Goal: Task Accomplishment & Management: Manage account settings

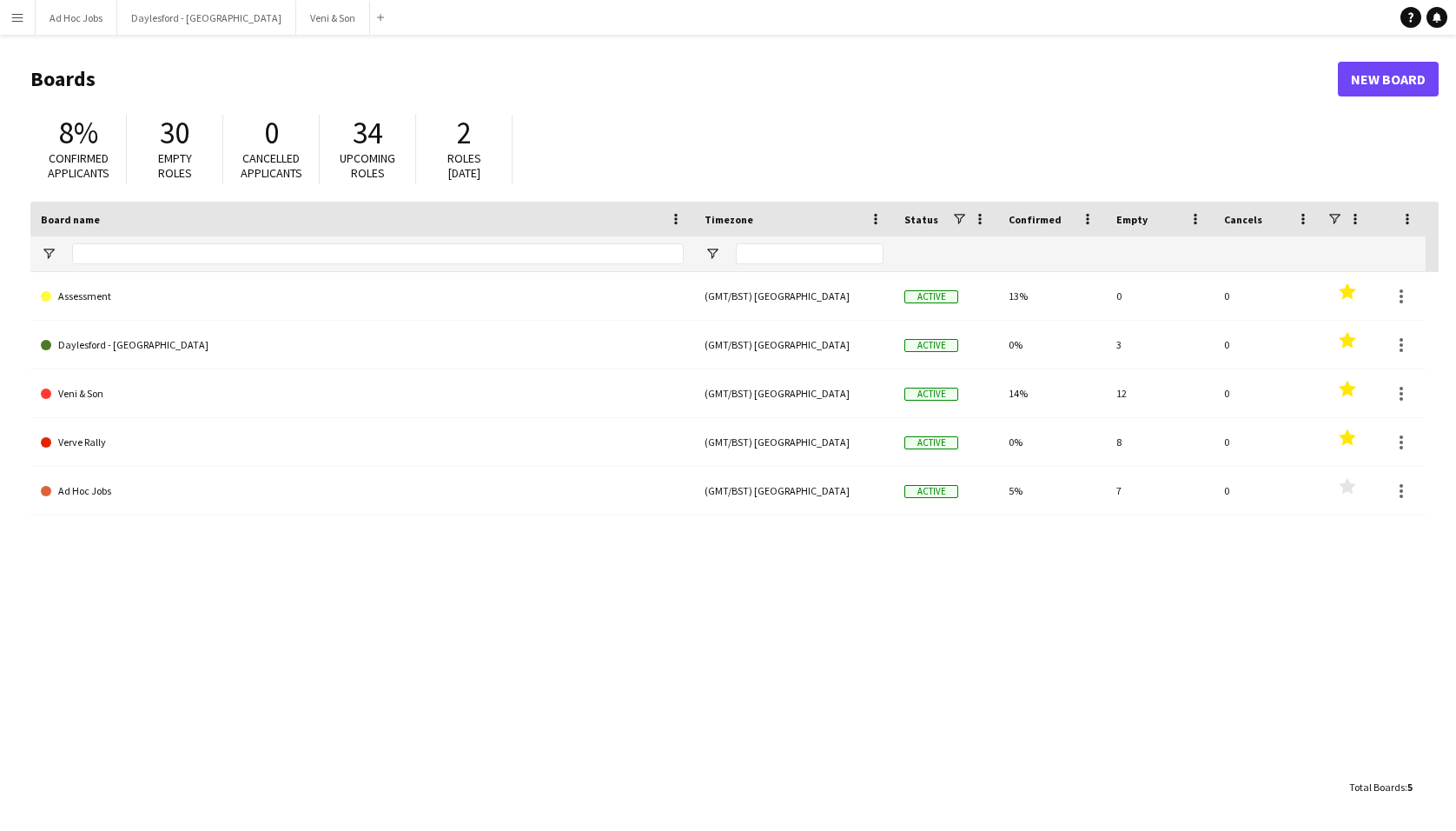
click at [24, 21] on button "Menu" at bounding box center [17, 17] width 35 height 35
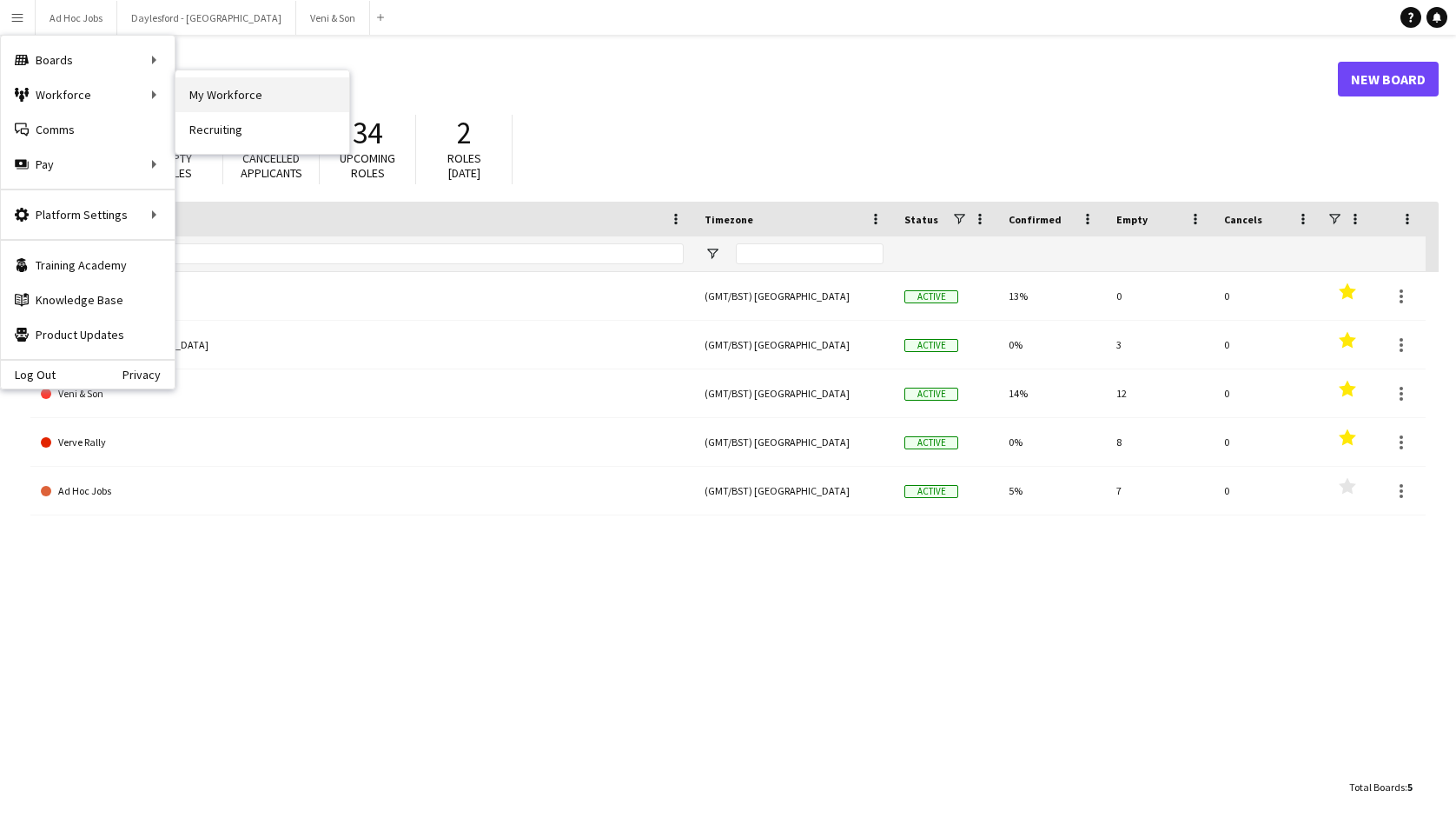
click at [214, 101] on link "My Workforce" at bounding box center [263, 94] width 174 height 35
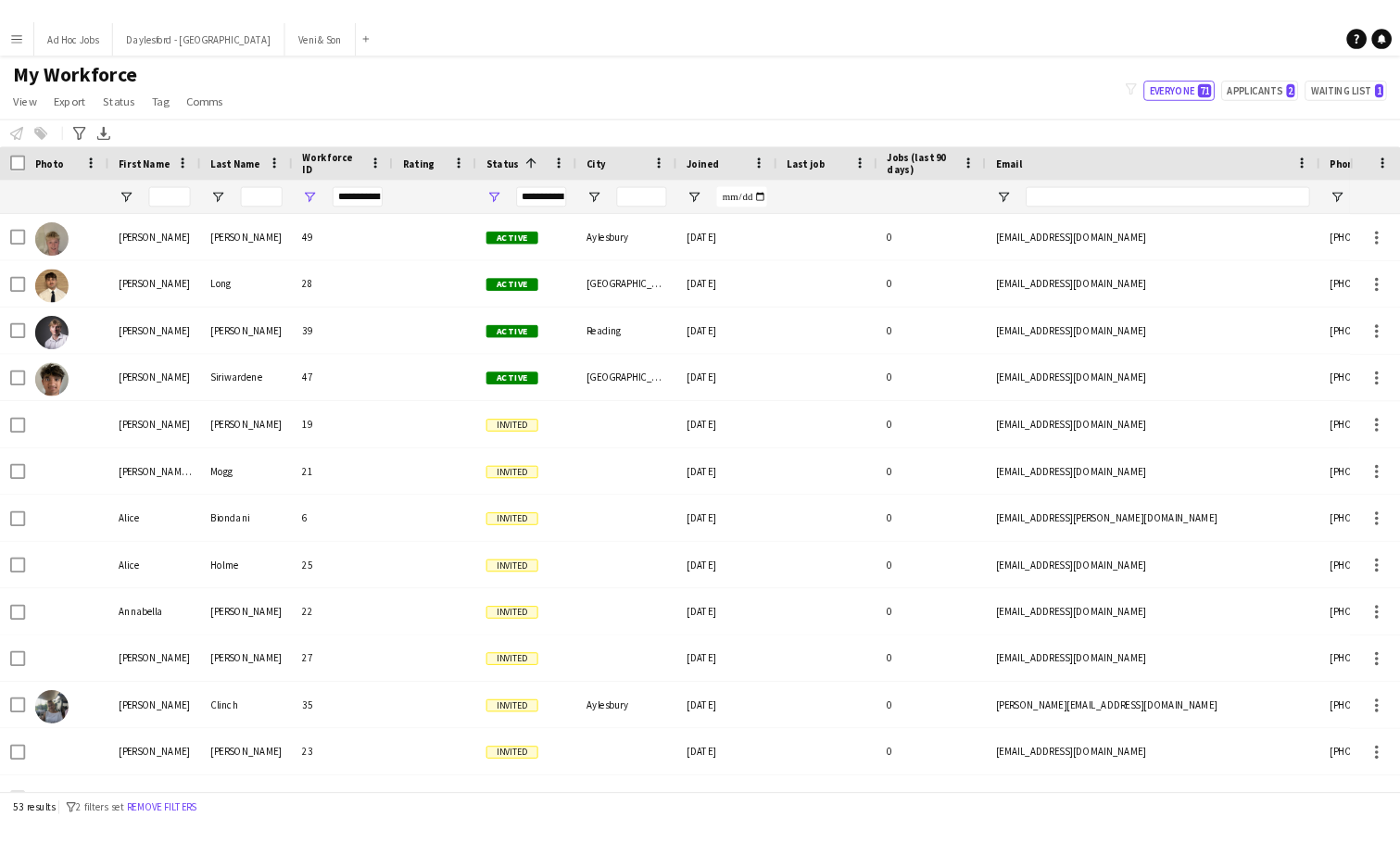
scroll to position [1, 0]
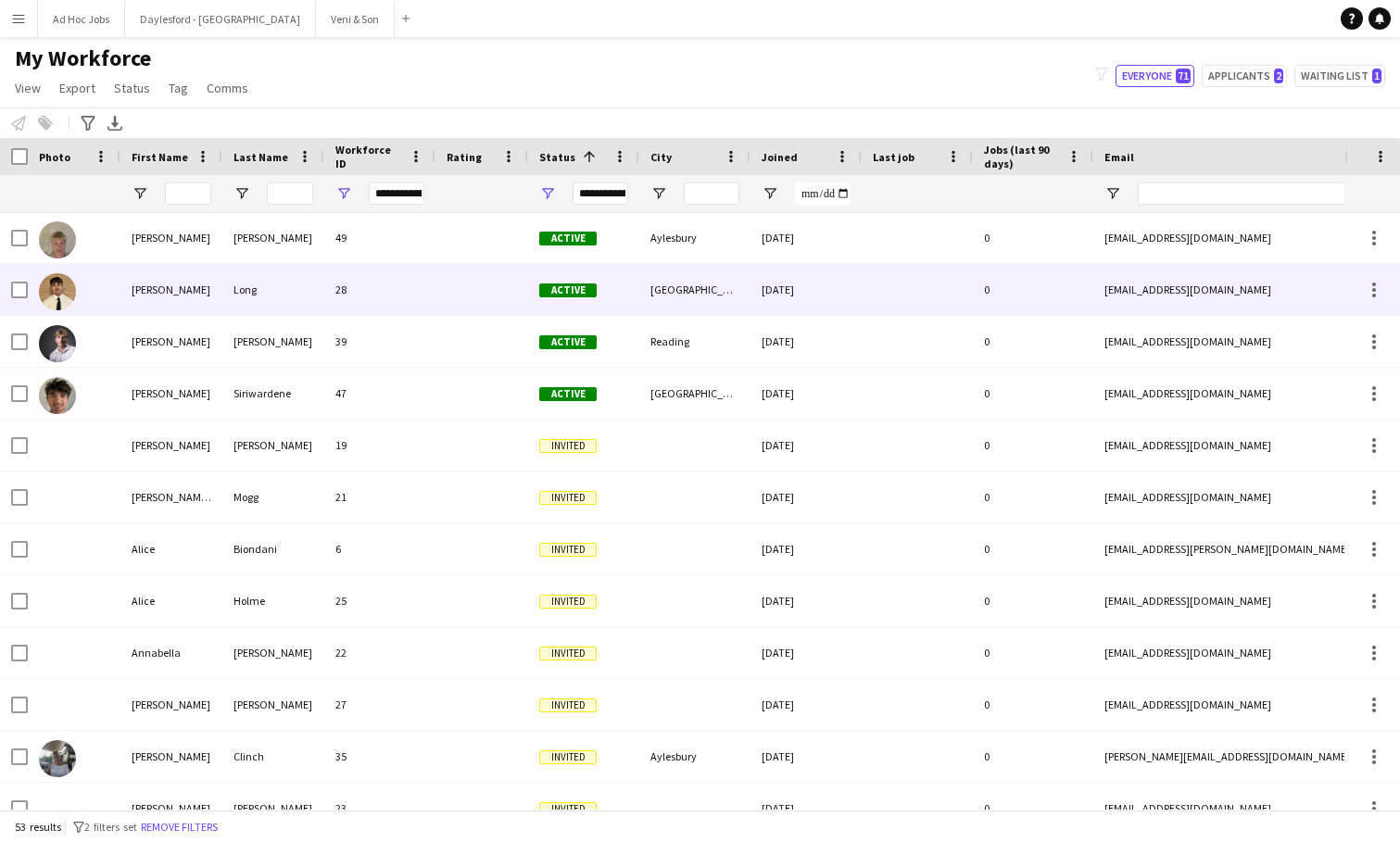
click at [95, 289] on div at bounding box center [74, 289] width 93 height 51
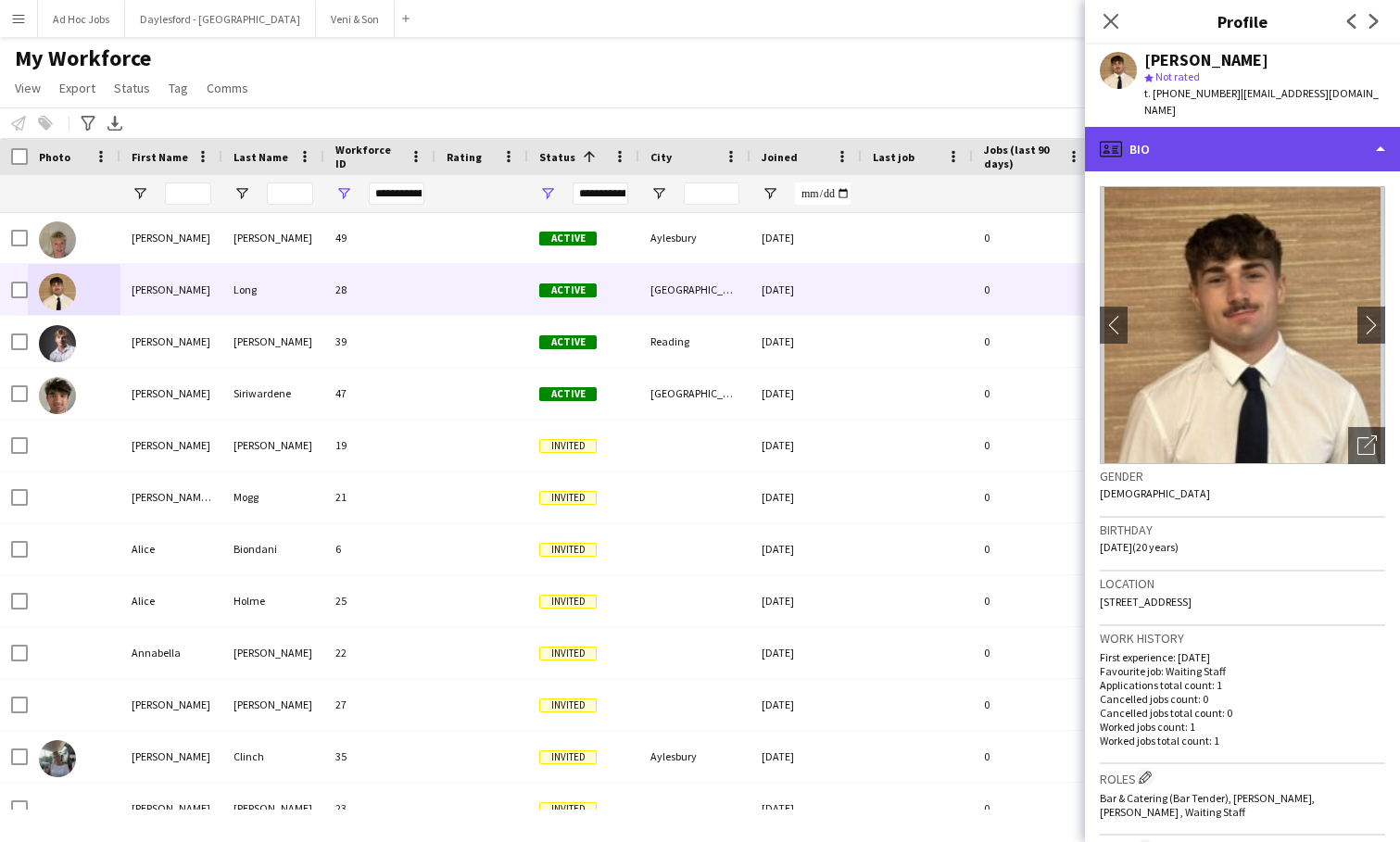
click at [1240, 127] on div "profile Bio" at bounding box center [1243, 148] width 315 height 45
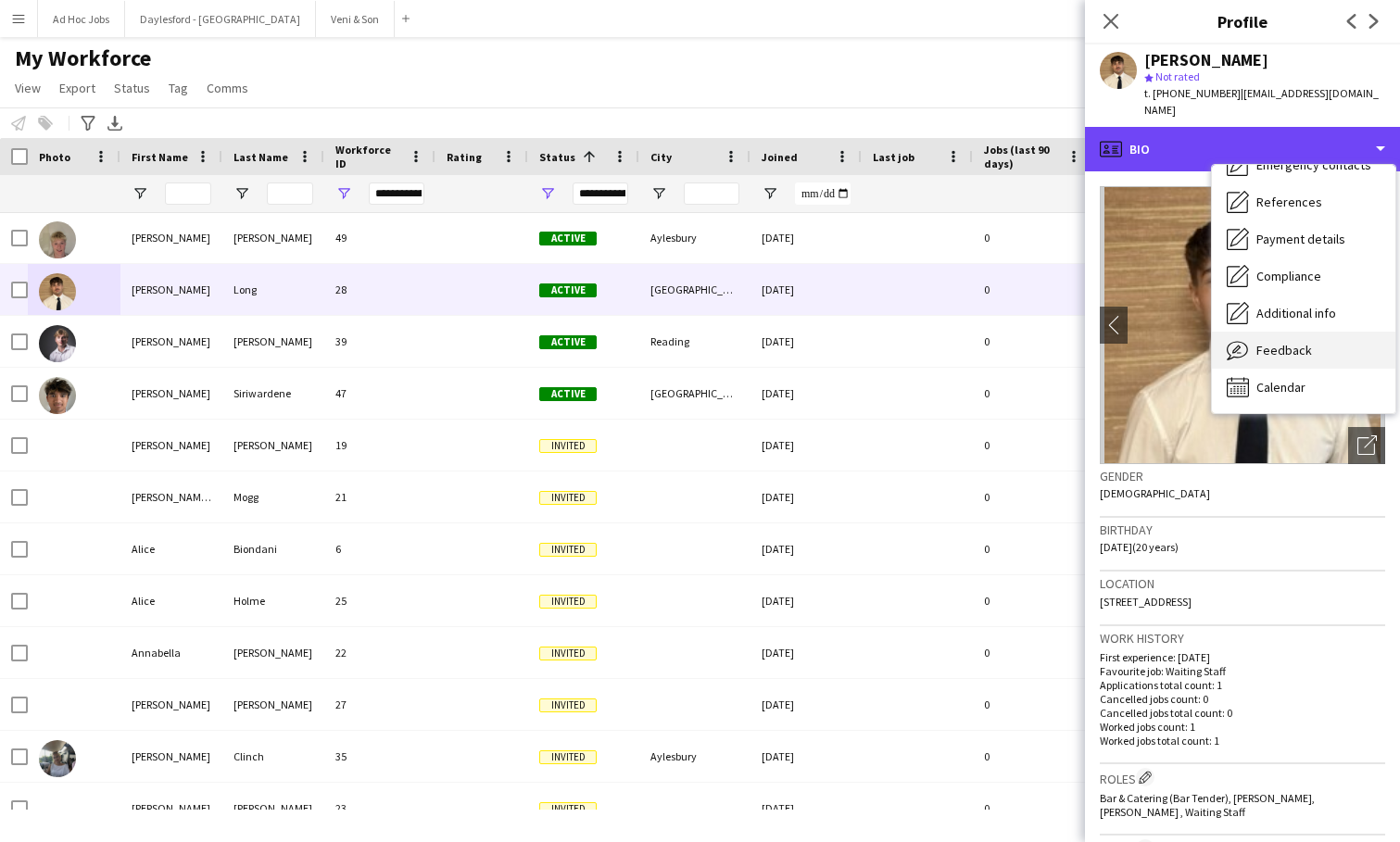
scroll to position [174, 0]
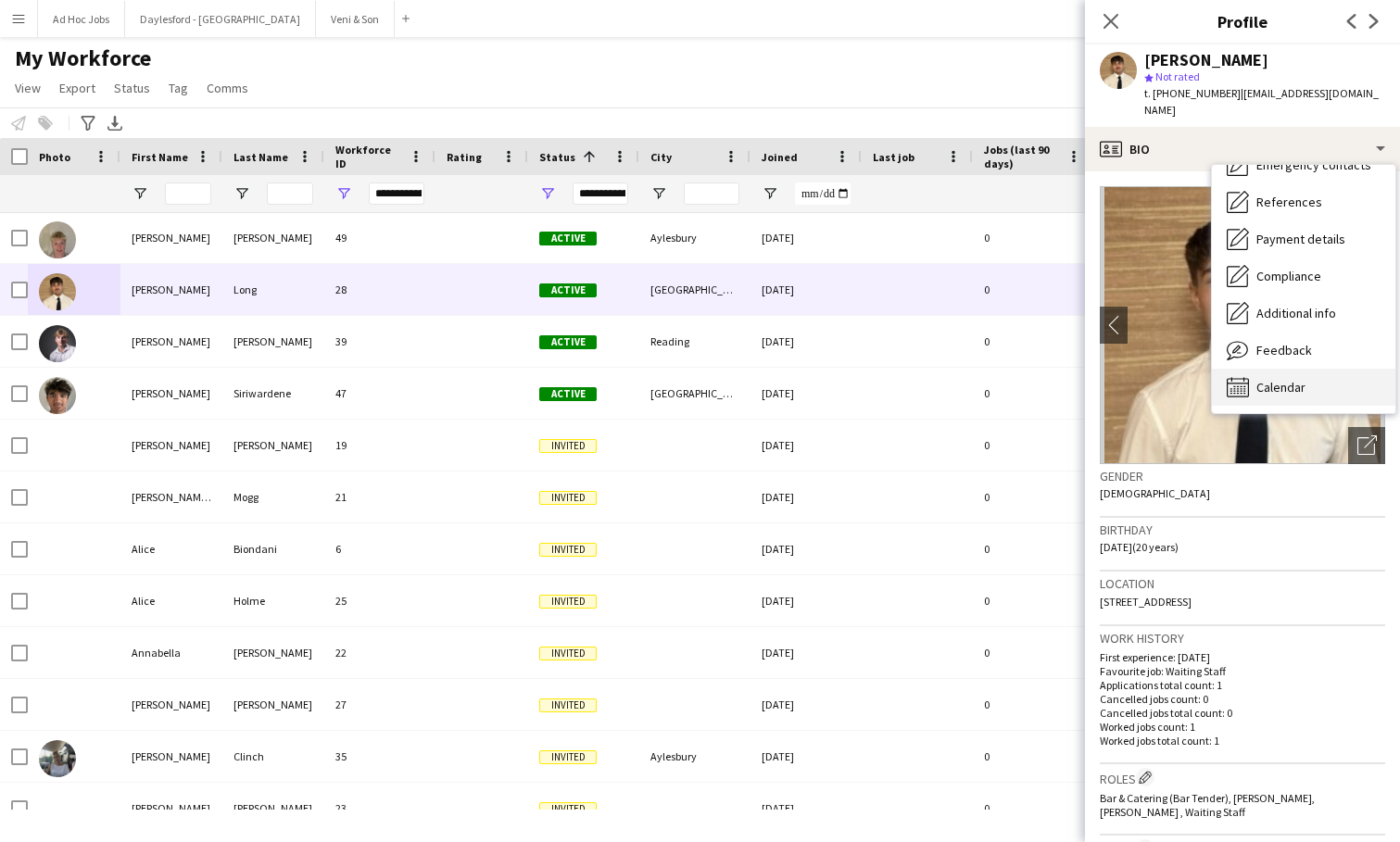
click at [1279, 379] on span "Calendar" at bounding box center [1280, 387] width 49 height 17
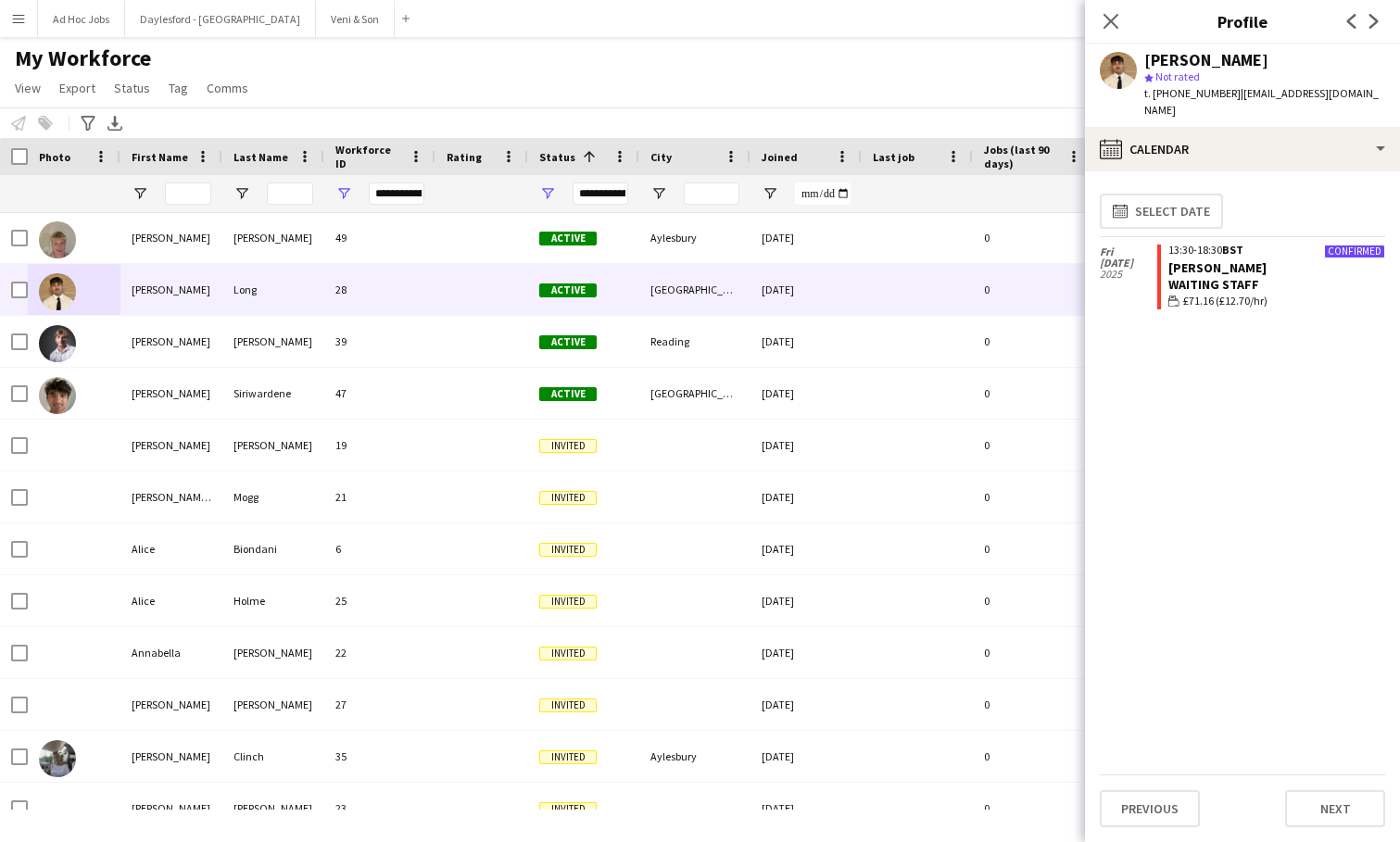
scroll to position [0, 0]
drag, startPoint x: 345, startPoint y: 38, endPoint x: 323, endPoint y: 31, distance: 23.1
click at [342, 38] on main "My Workforce View Views Default view New view Update view Delete view Edit name…" at bounding box center [700, 426] width 1400 height 780
click at [323, 27] on button "Veni & Son Close" at bounding box center [355, 19] width 79 height 36
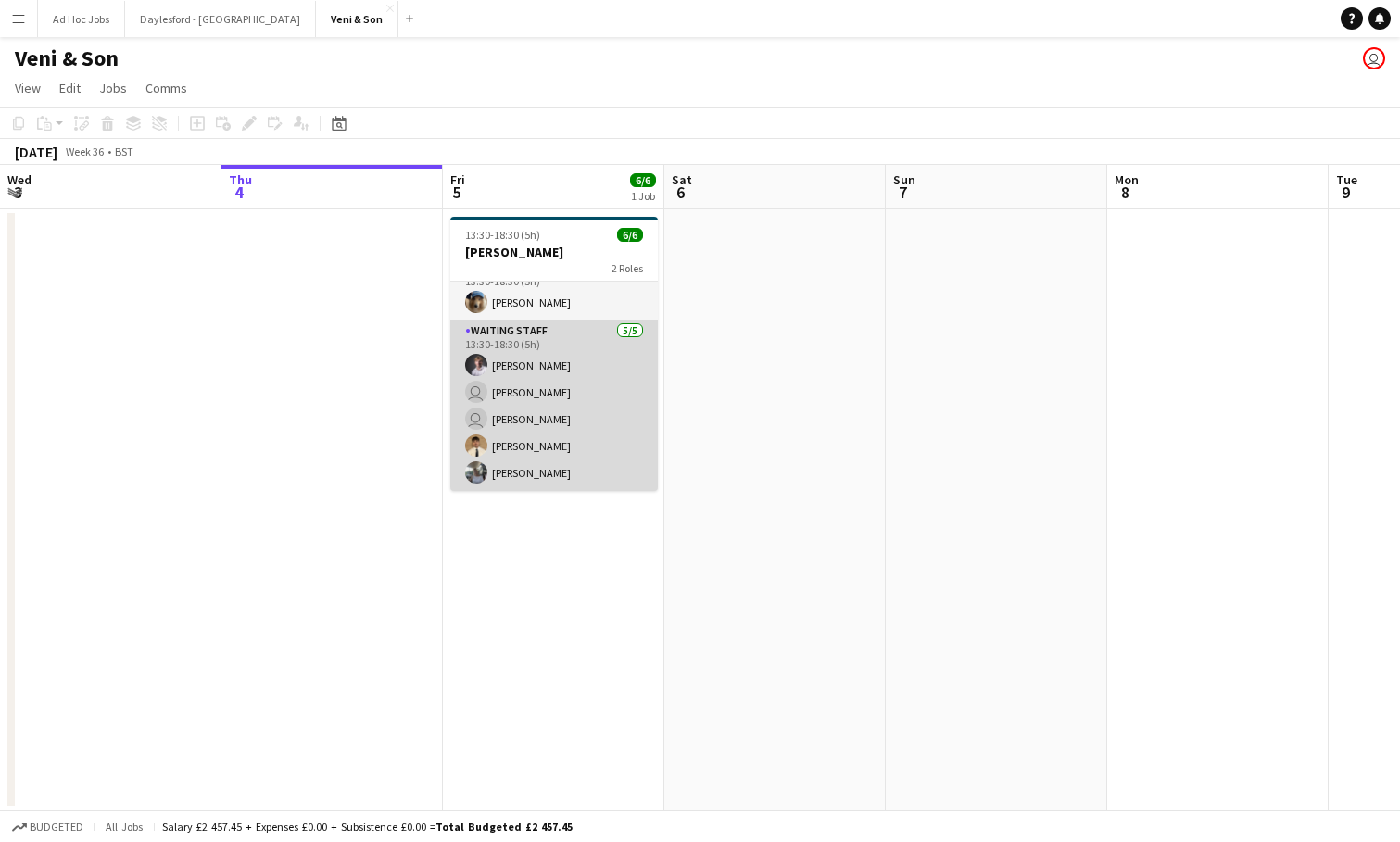
scroll to position [24, 0]
click at [588, 341] on app-card-role "Waiting Staff 5/5 13:30-18:30 (5h) Robert Usher user William FitzGerald user Je…" at bounding box center [554, 406] width 207 height 170
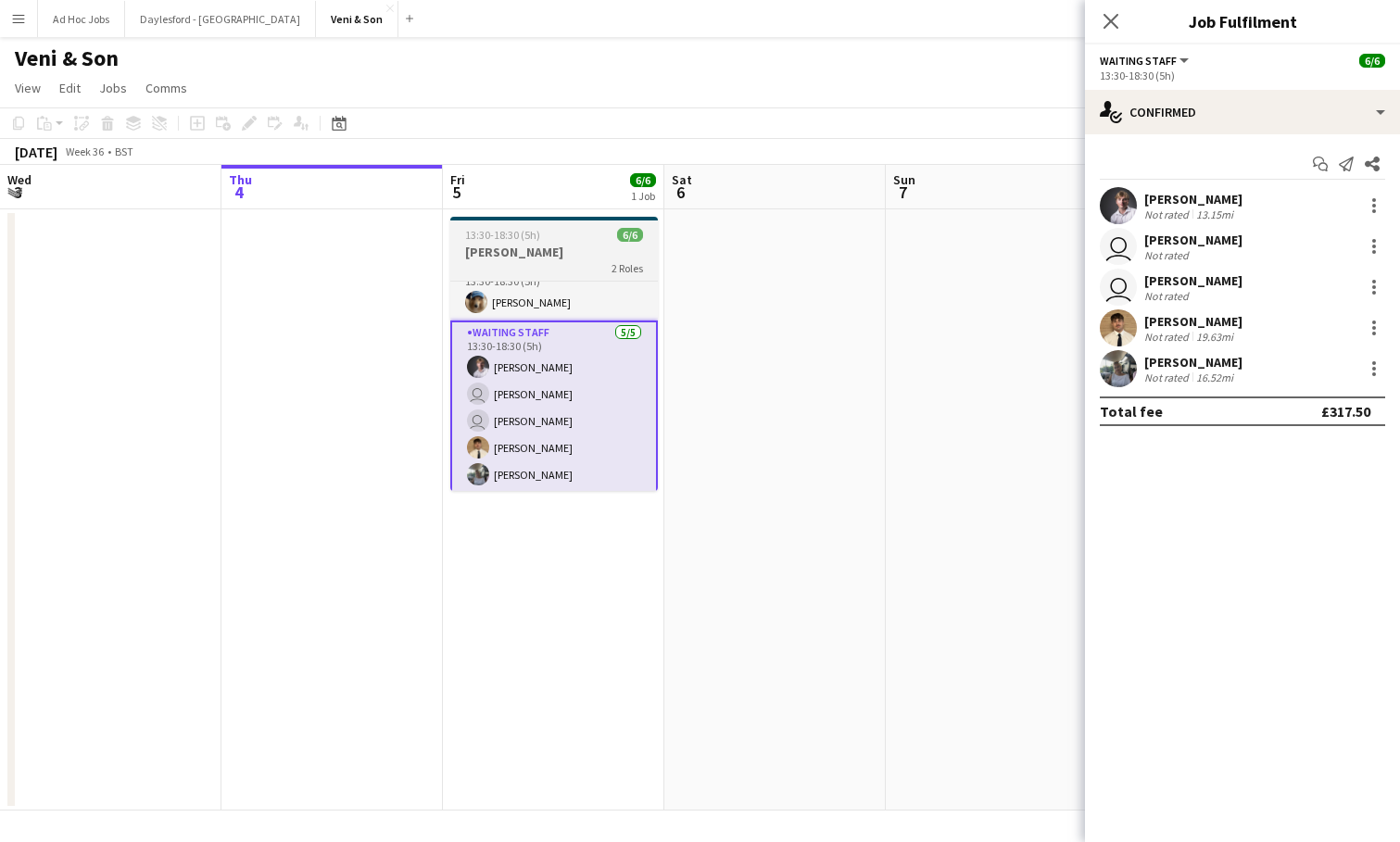
click at [573, 258] on h3 "[PERSON_NAME]" at bounding box center [554, 252] width 207 height 17
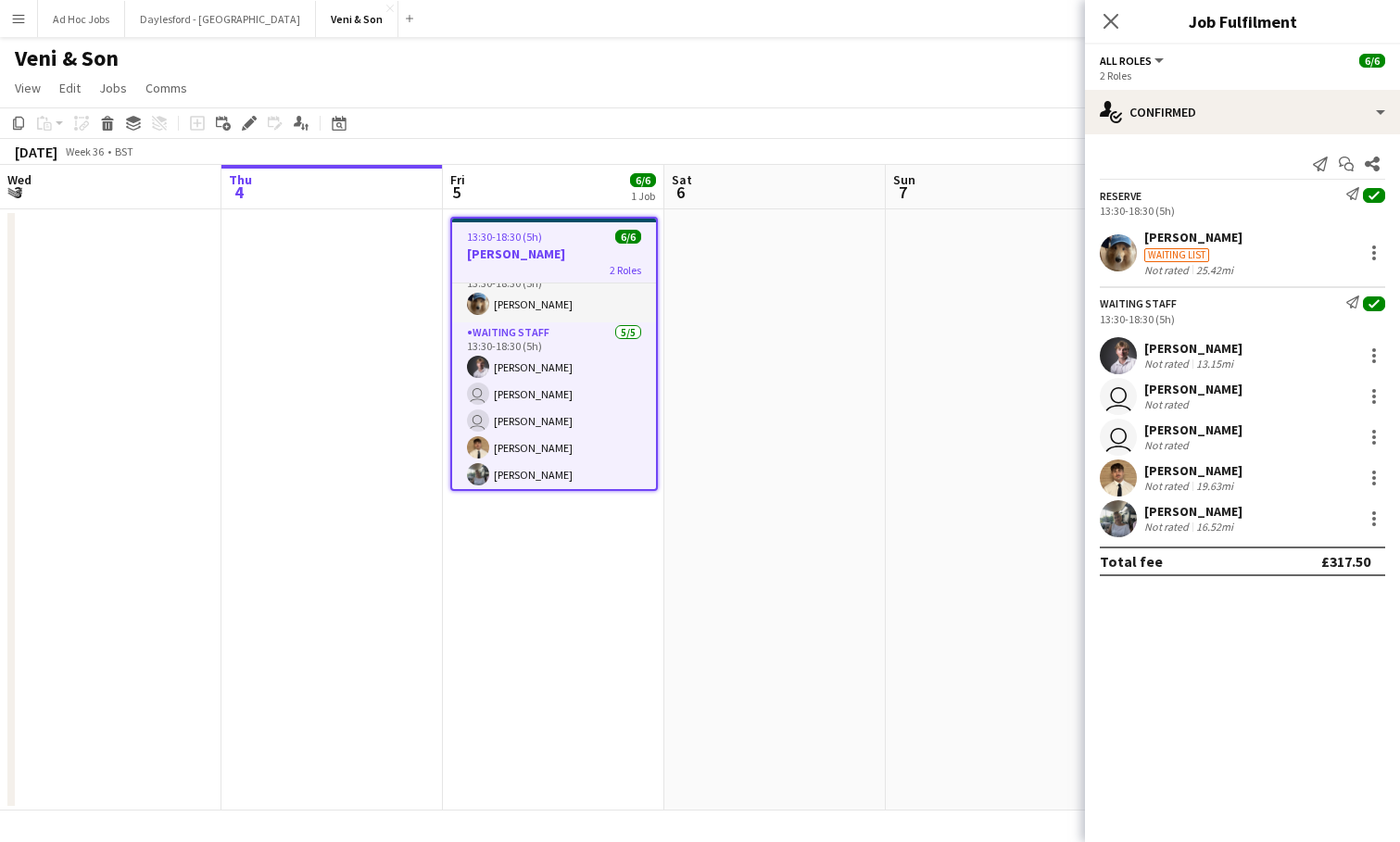
scroll to position [0, 0]
click at [12, 7] on button "Menu" at bounding box center [18, 18] width 37 height 37
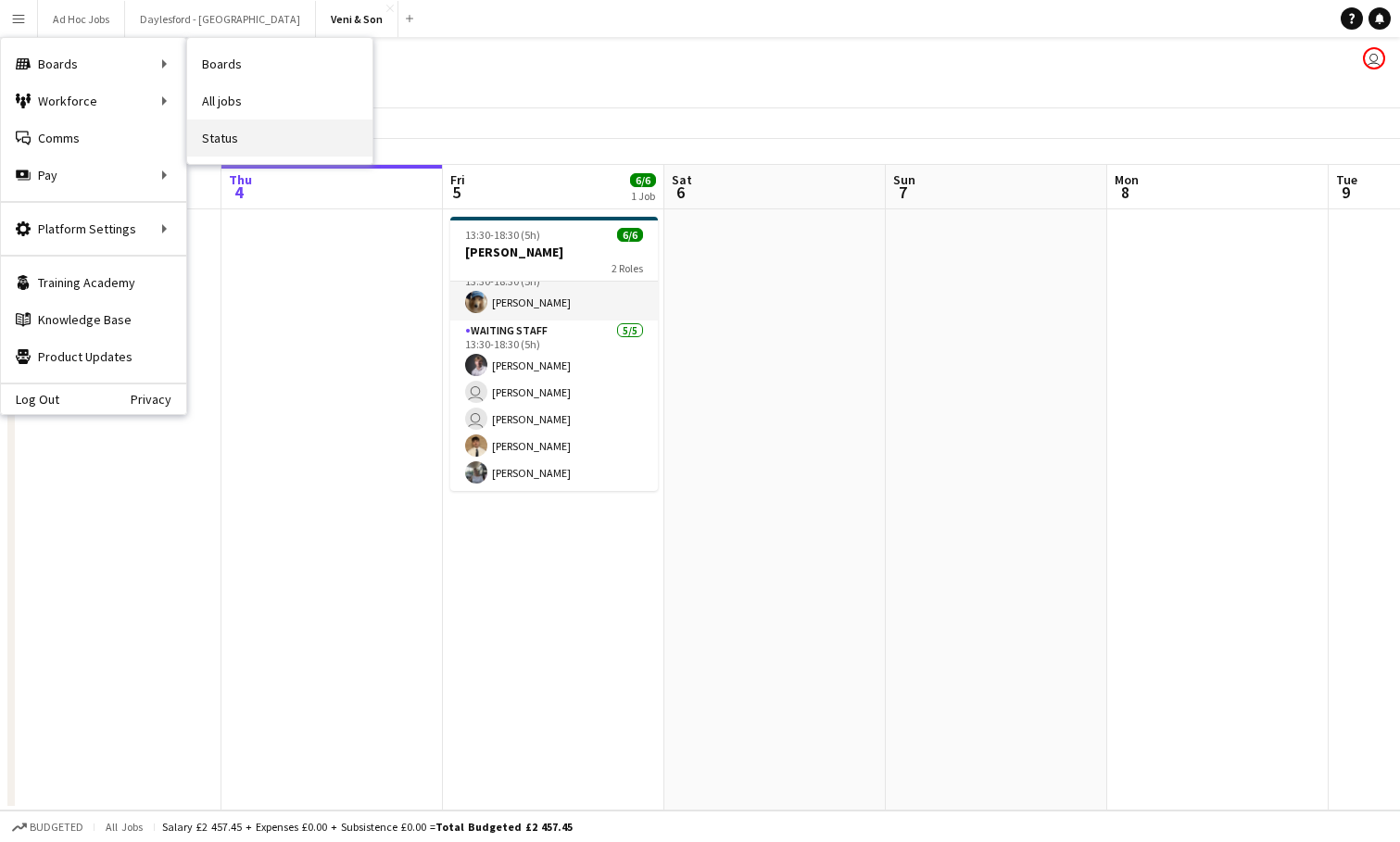
click at [255, 146] on link "Status" at bounding box center [280, 138] width 185 height 37
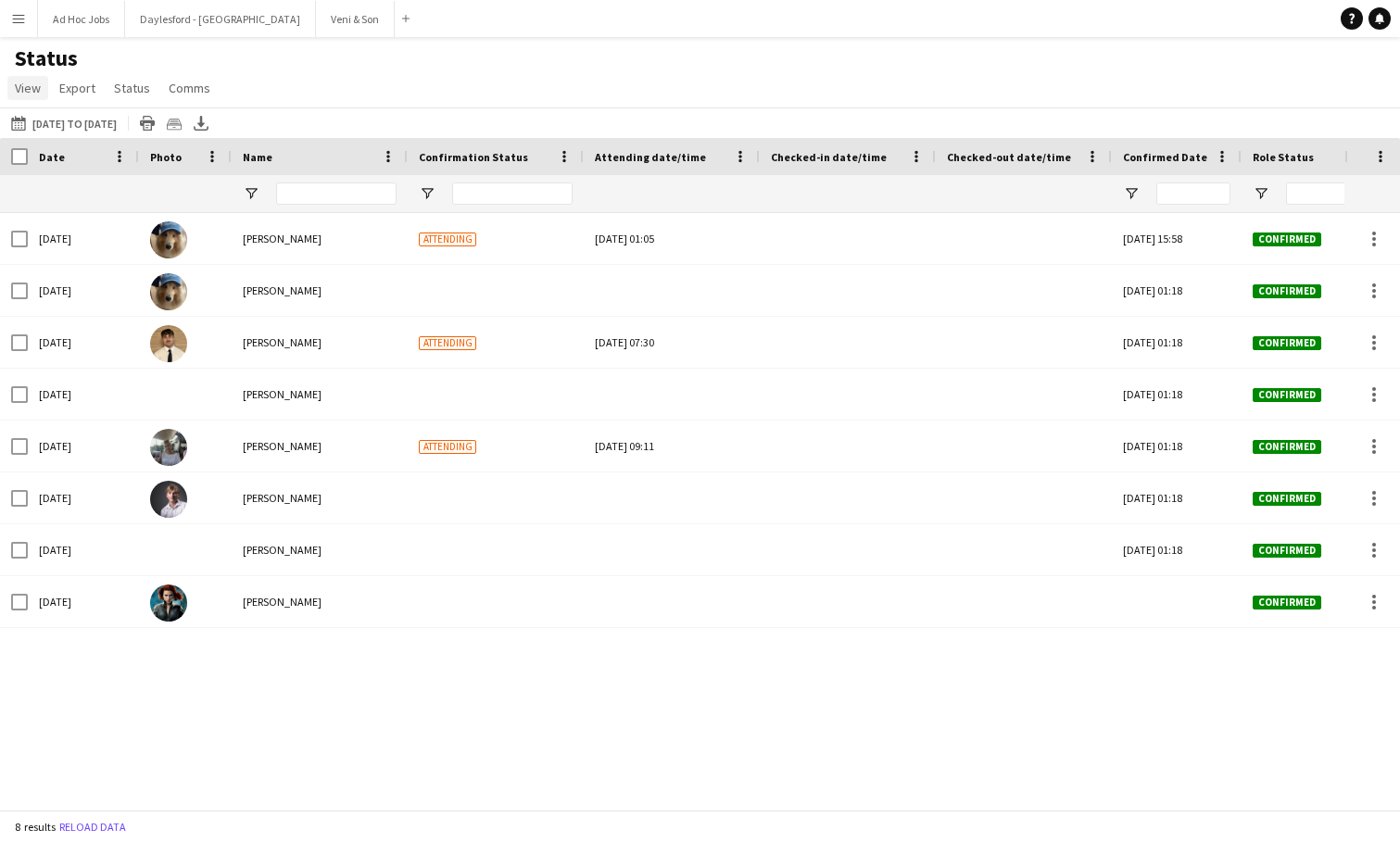
click at [39, 94] on span "View" at bounding box center [28, 88] width 26 height 17
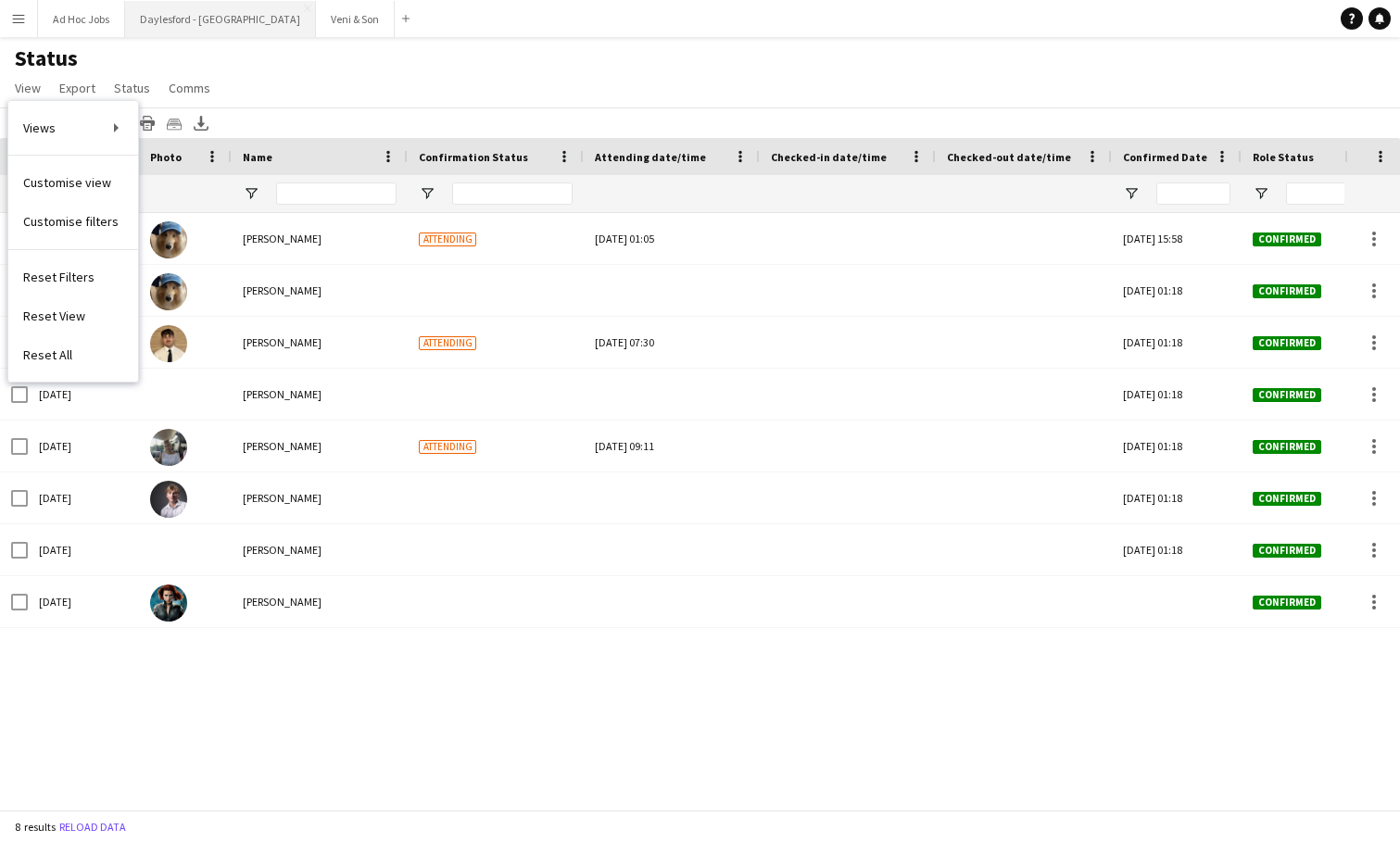
click at [182, 27] on button "Daylesford - Heritage House Close" at bounding box center [221, 19] width 191 height 36
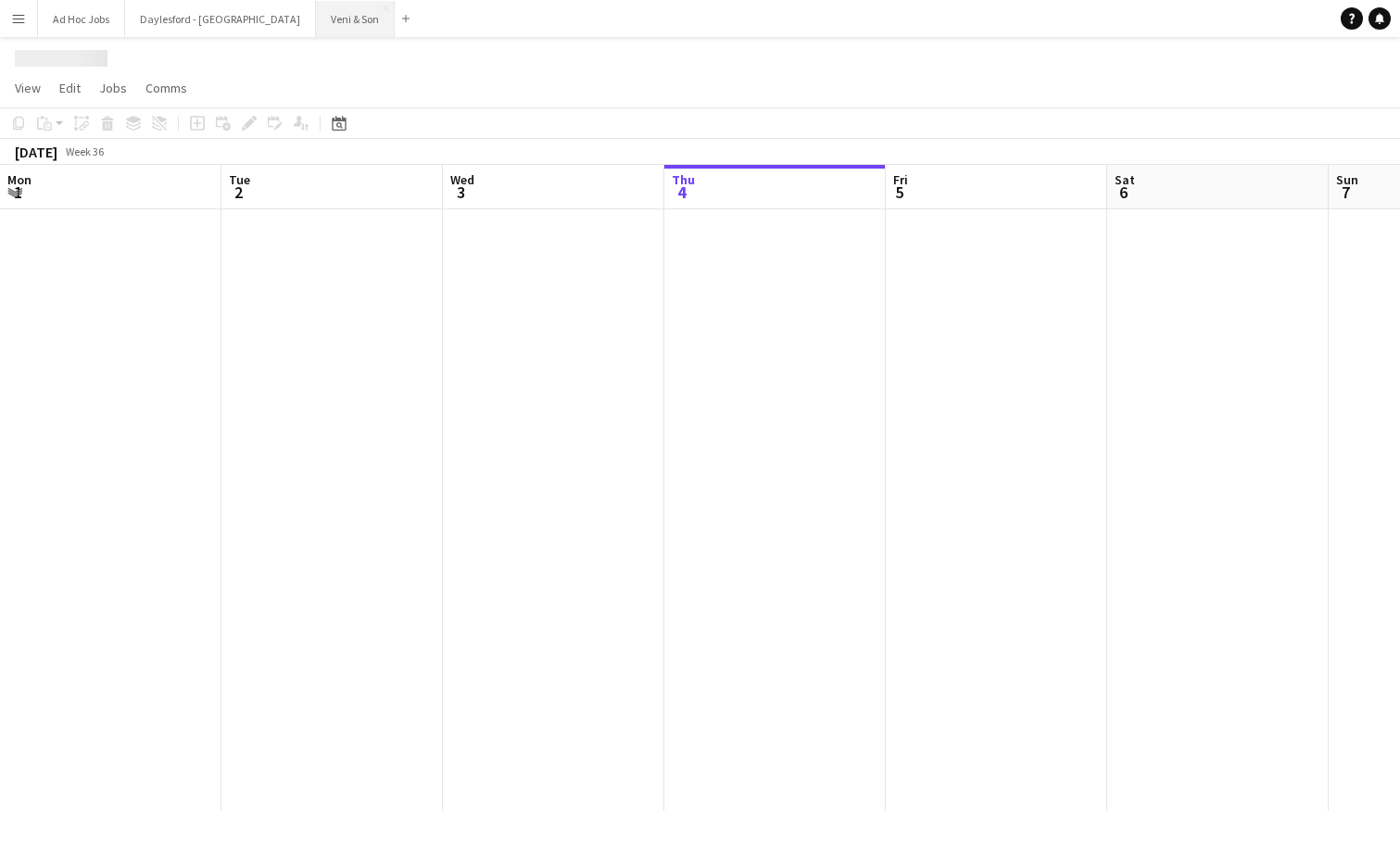
scroll to position [0, 442]
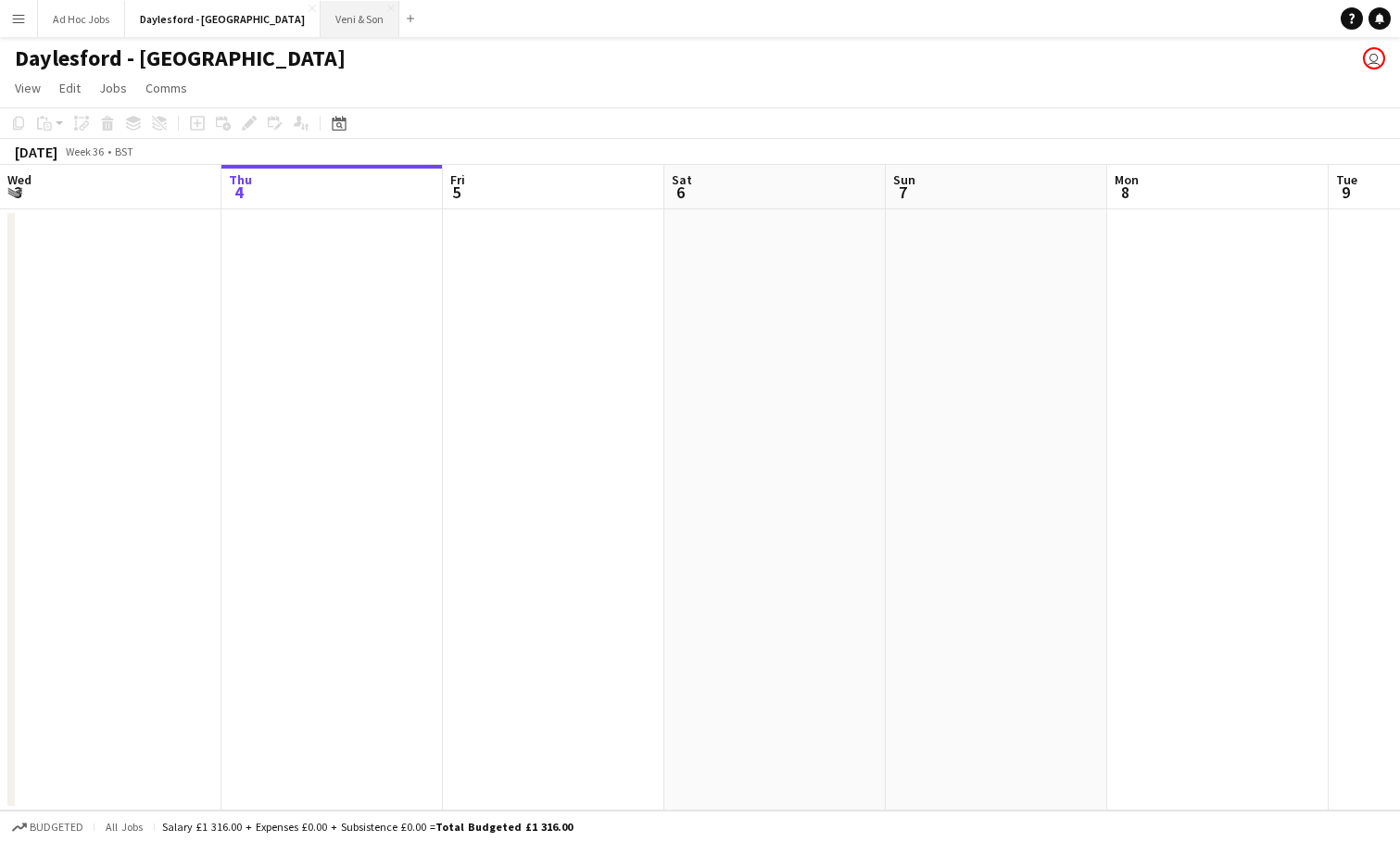
click at [327, 23] on button "Veni & Son Close" at bounding box center [360, 19] width 79 height 36
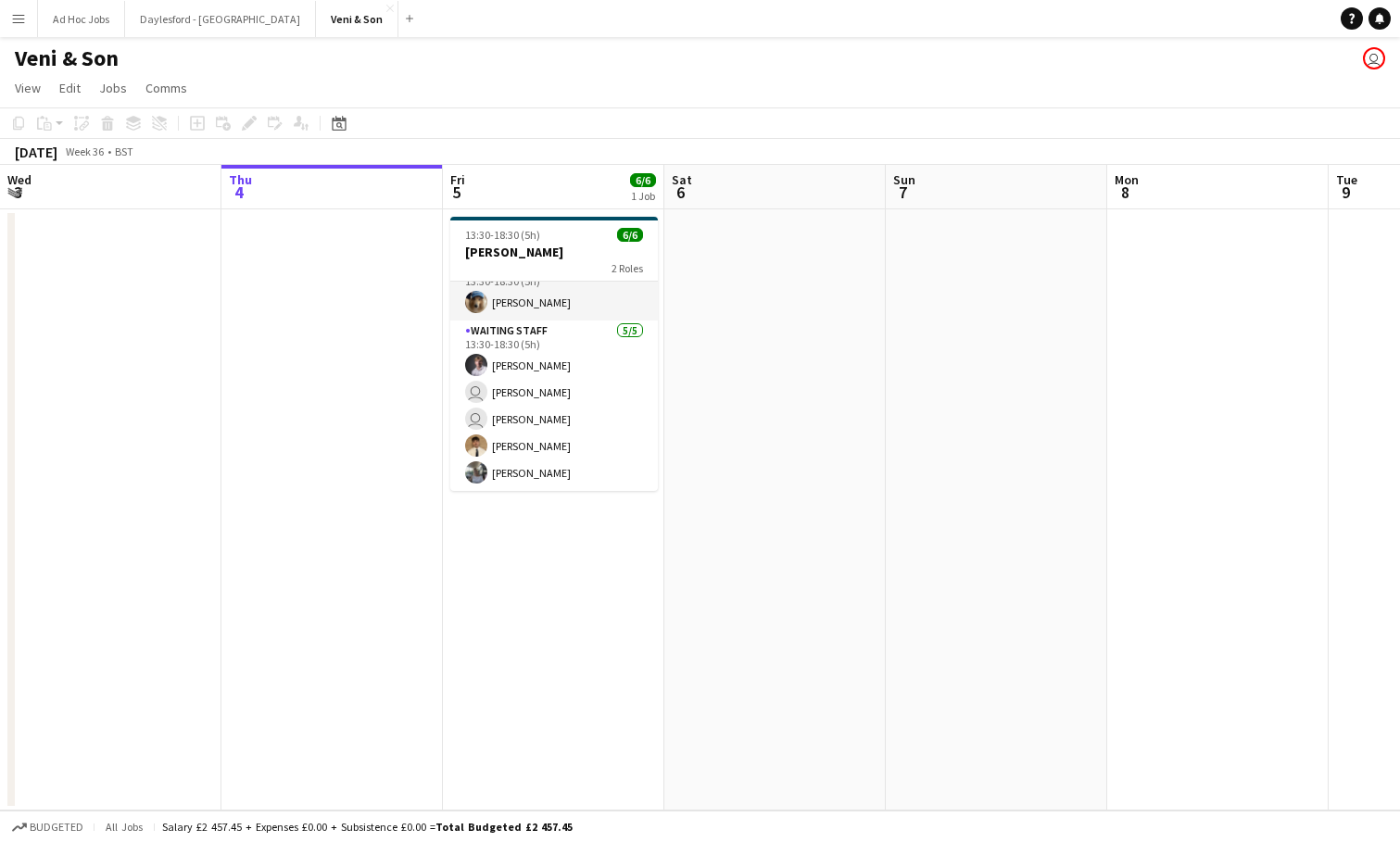
scroll to position [24, 0]
click at [93, 28] on button "Ad Hoc Jobs Close" at bounding box center [81, 19] width 87 height 36
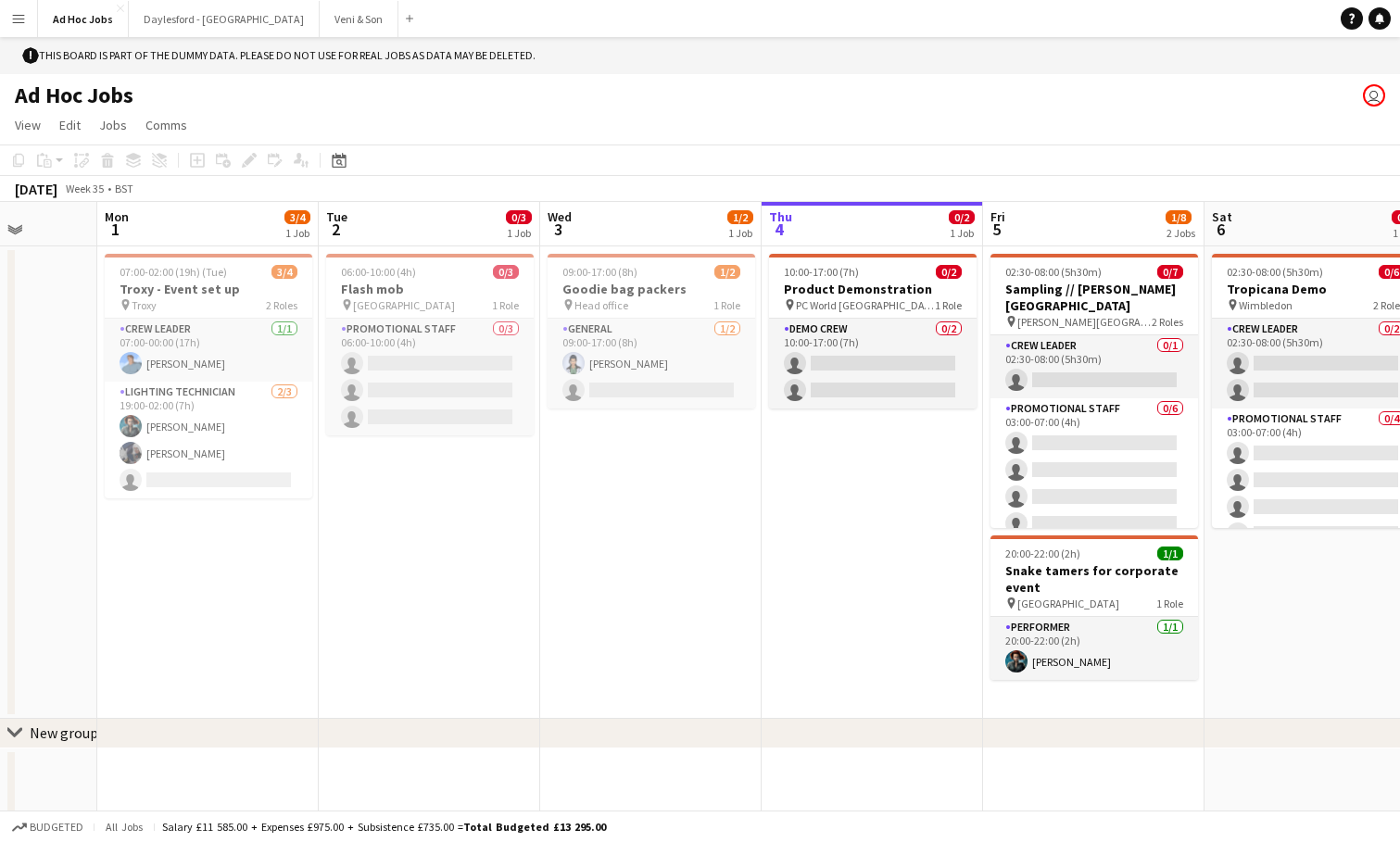
scroll to position [0, 567]
click at [25, 29] on button "Menu" at bounding box center [18, 18] width 37 height 37
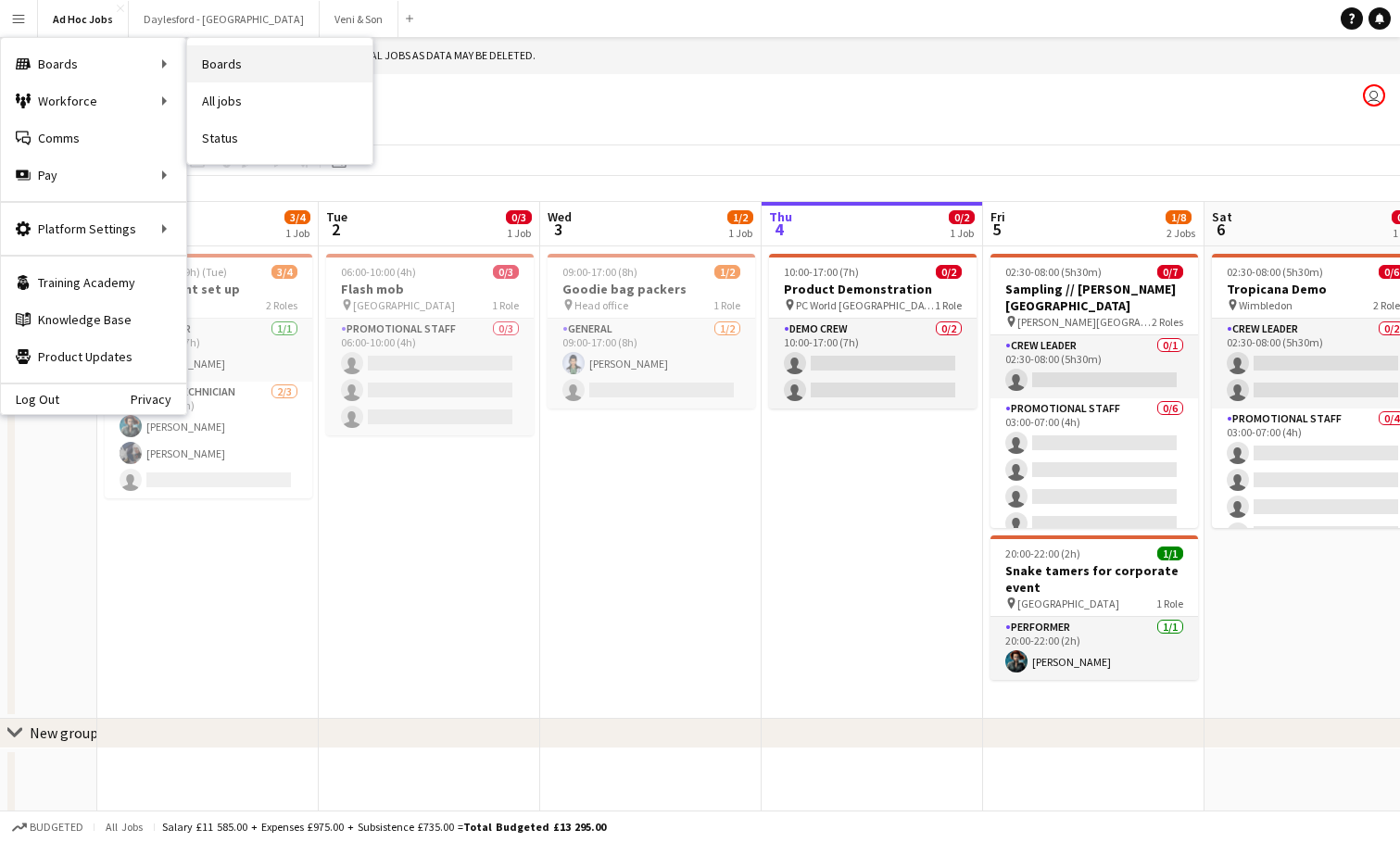
click at [202, 64] on link "Boards" at bounding box center [280, 64] width 185 height 37
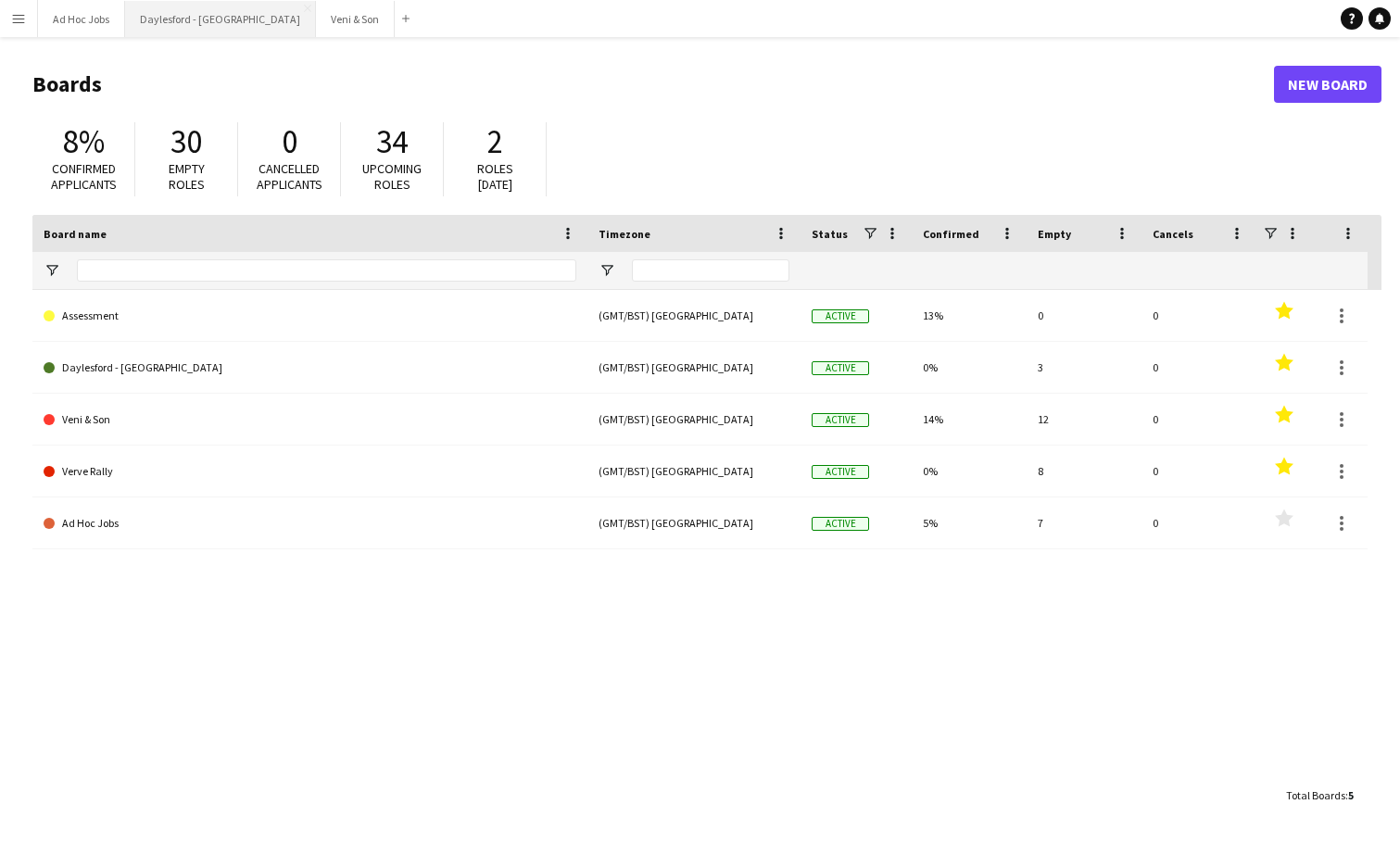
click at [202, 21] on button "Daylesford - Heritage House Close" at bounding box center [221, 19] width 191 height 36
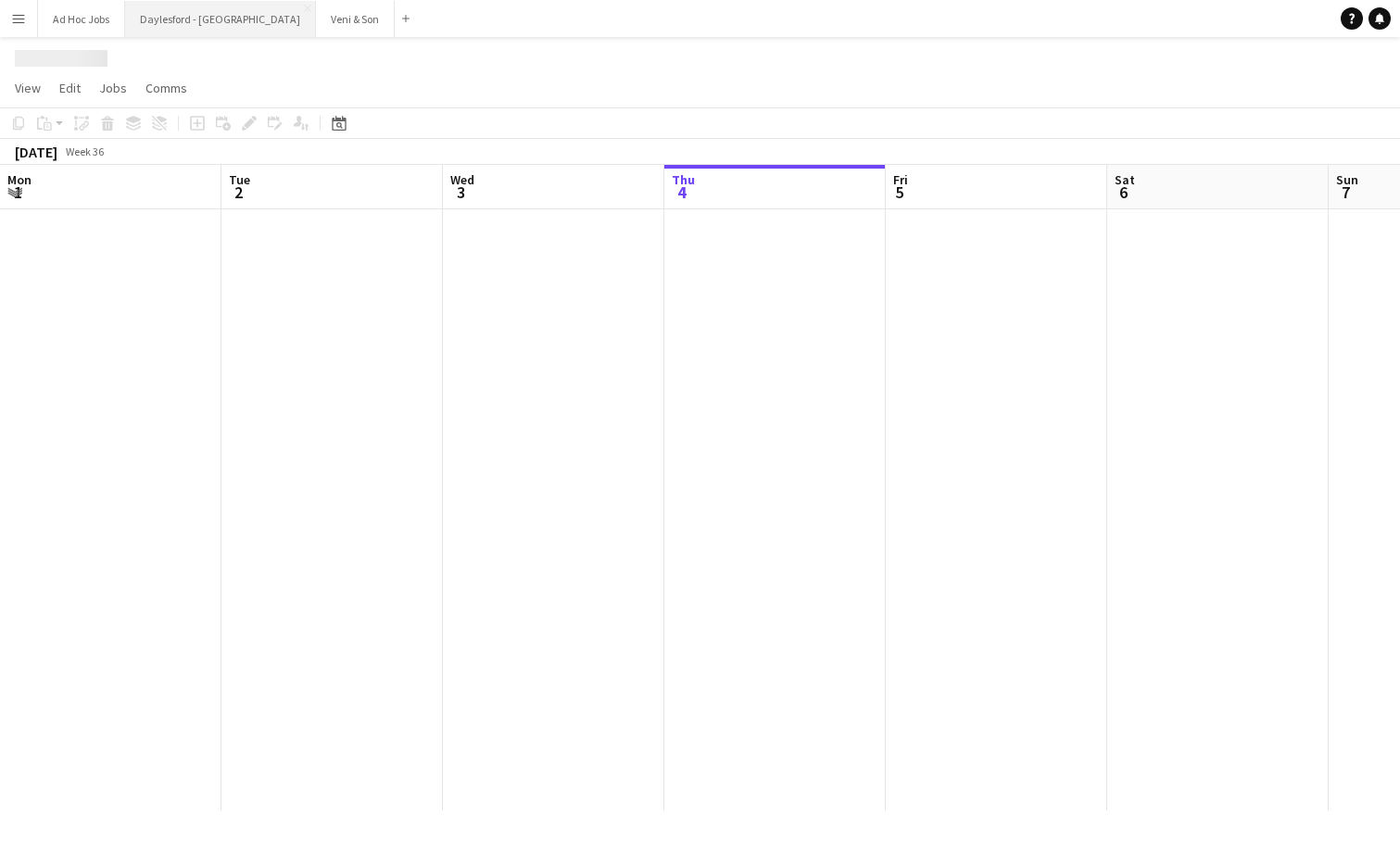
scroll to position [0, 442]
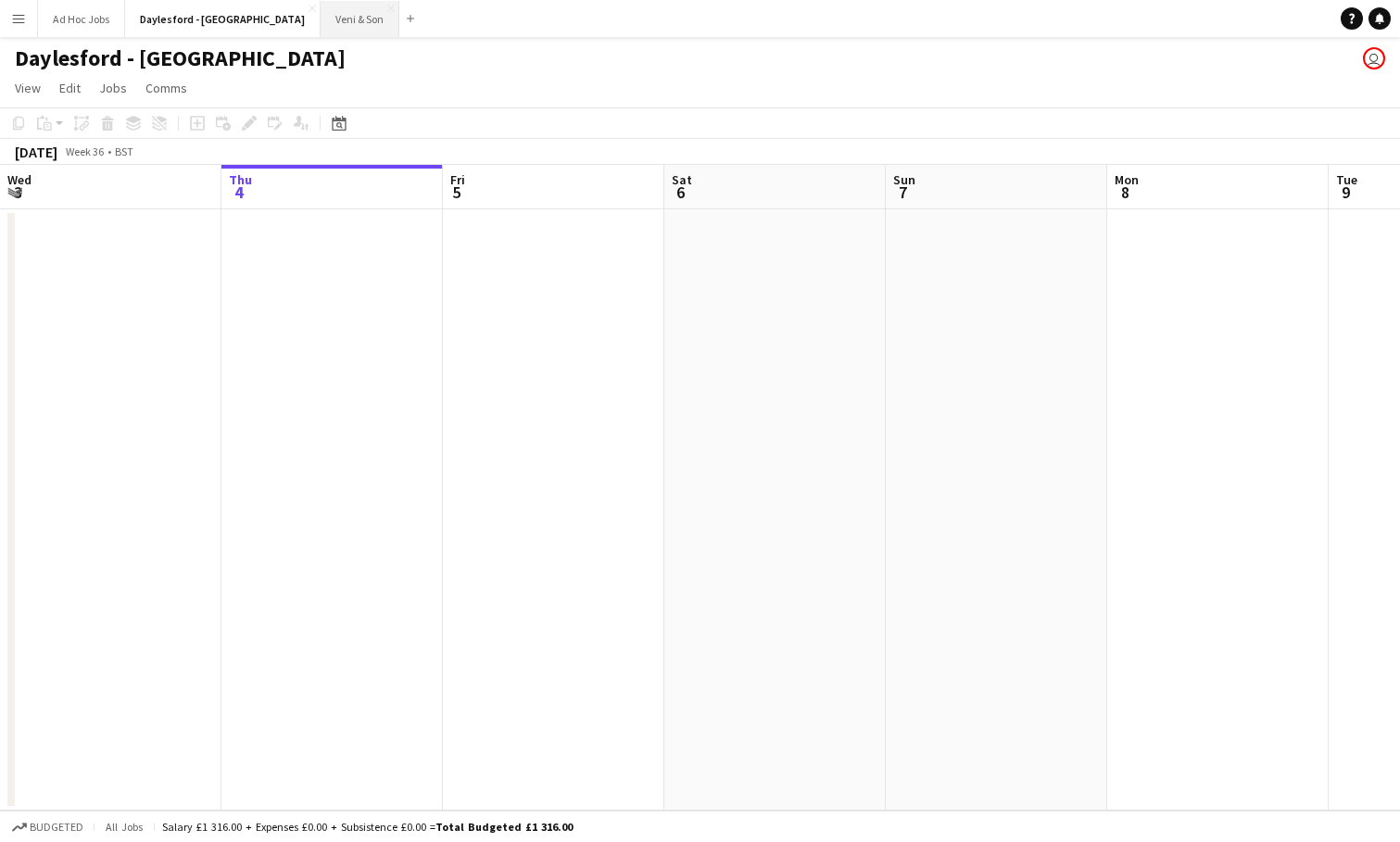
click at [321, 22] on button "Veni & Son Close" at bounding box center [360, 19] width 79 height 36
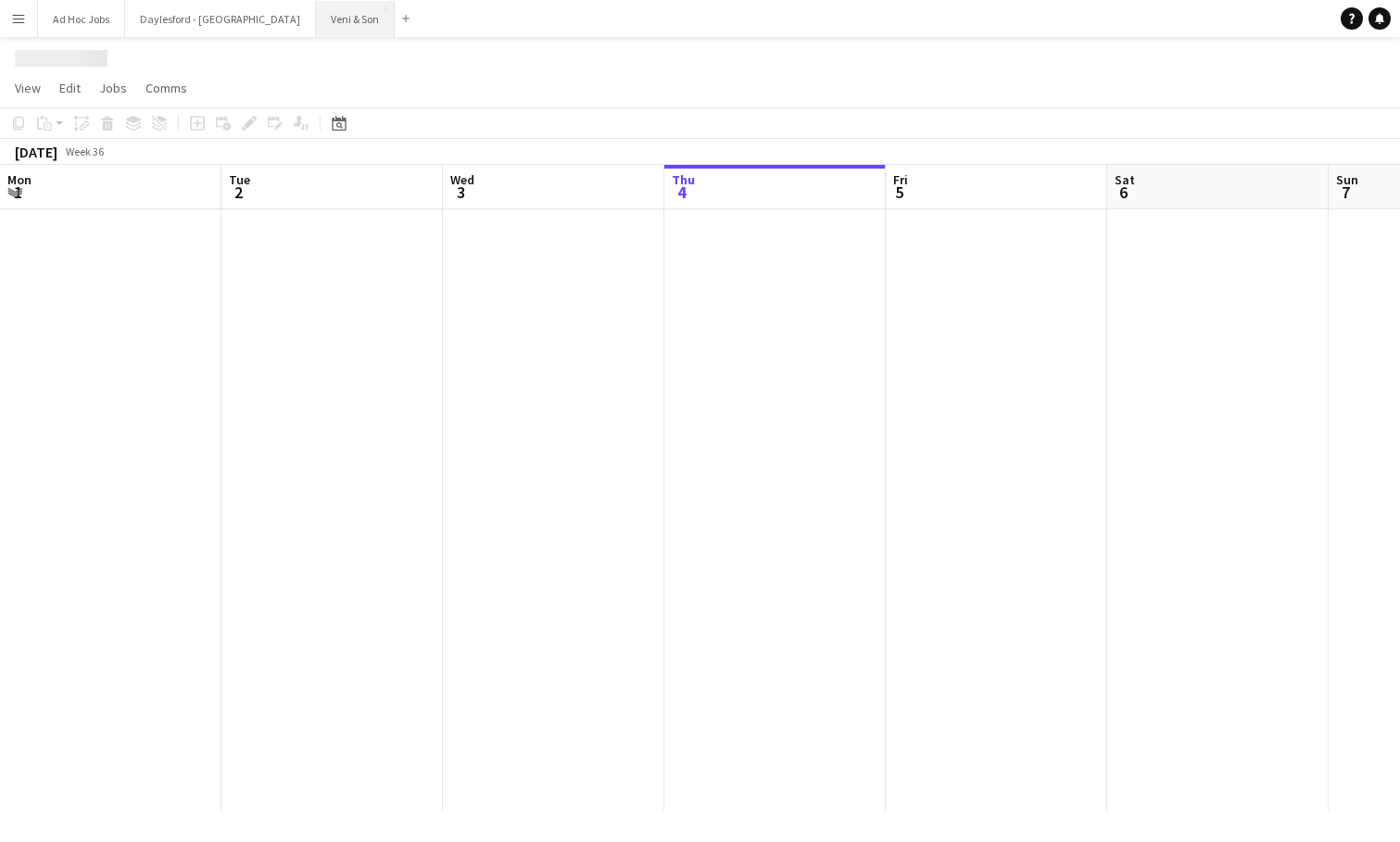
scroll to position [0, 442]
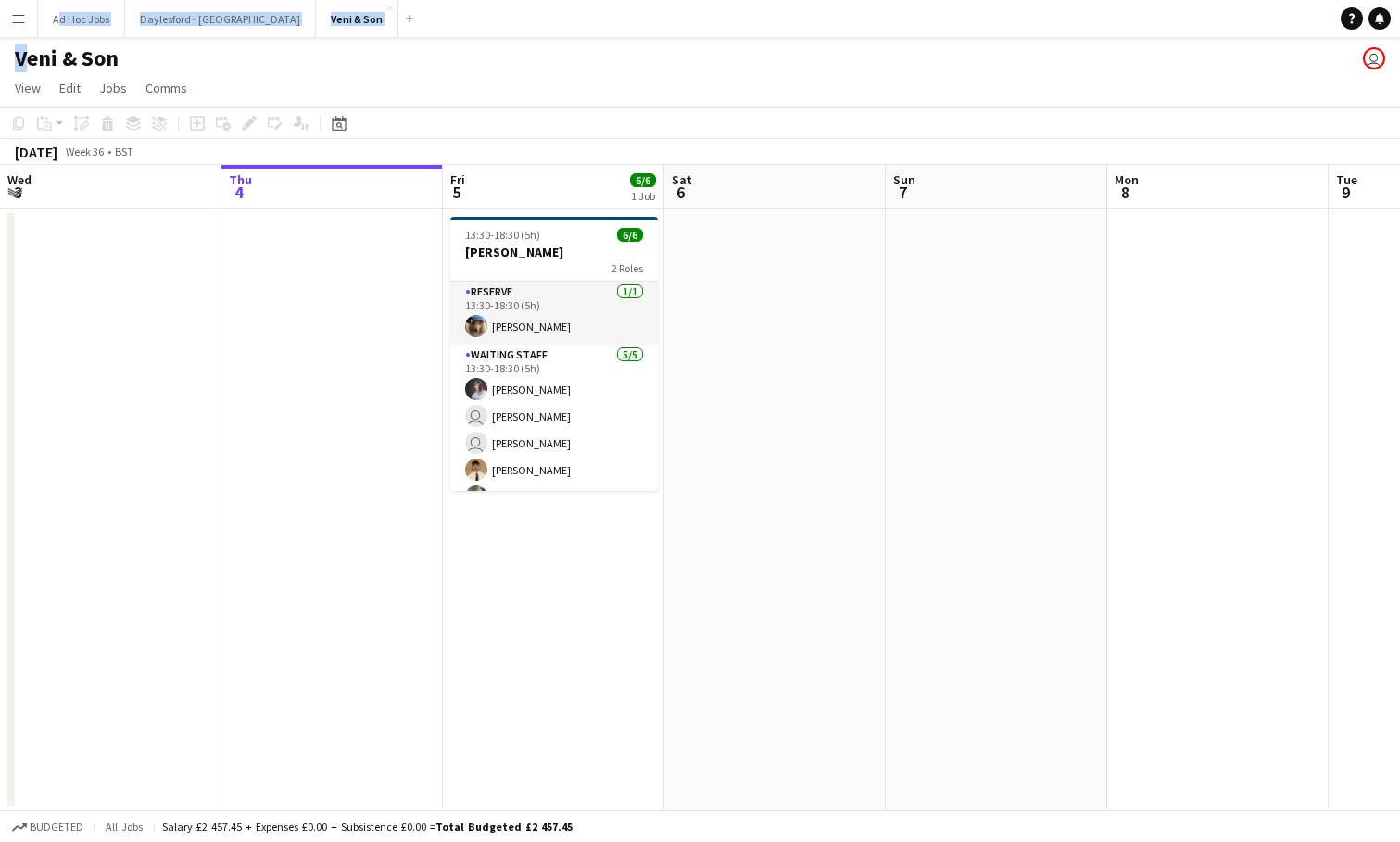
click at [981, 0] on html "Menu Boards Boards Boards All jobs Status Workforce Workforce My Workforce Recr…" at bounding box center [700, 421] width 1400 height 842
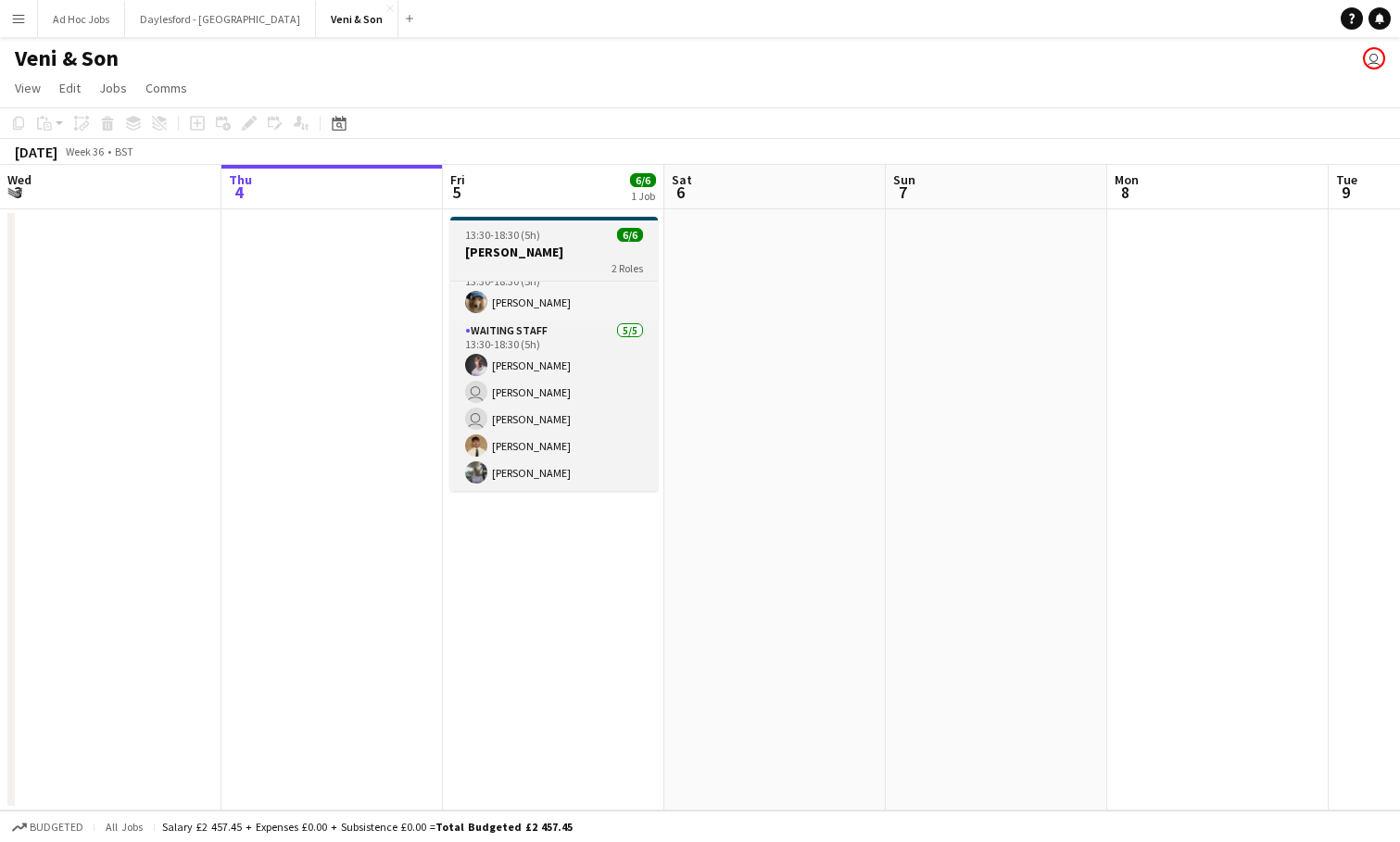
click at [566, 247] on h3 "[PERSON_NAME]" at bounding box center [554, 252] width 207 height 17
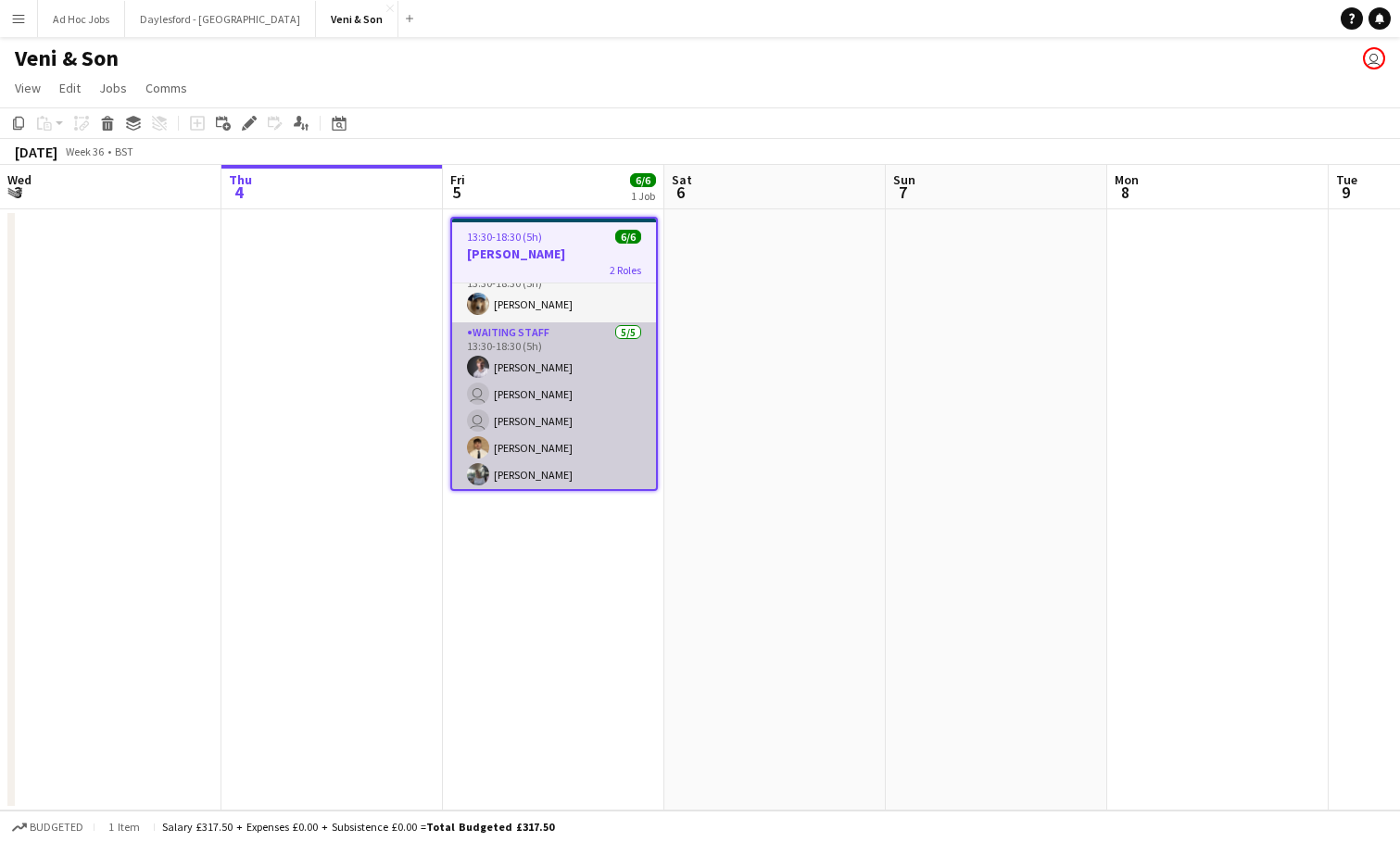
scroll to position [0, 439]
click at [574, 341] on app-card-role "Waiting Staff 5/5 13:30-18:30 (5h) Robert Usher user William FitzGerald user Je…" at bounding box center [557, 408] width 204 height 170
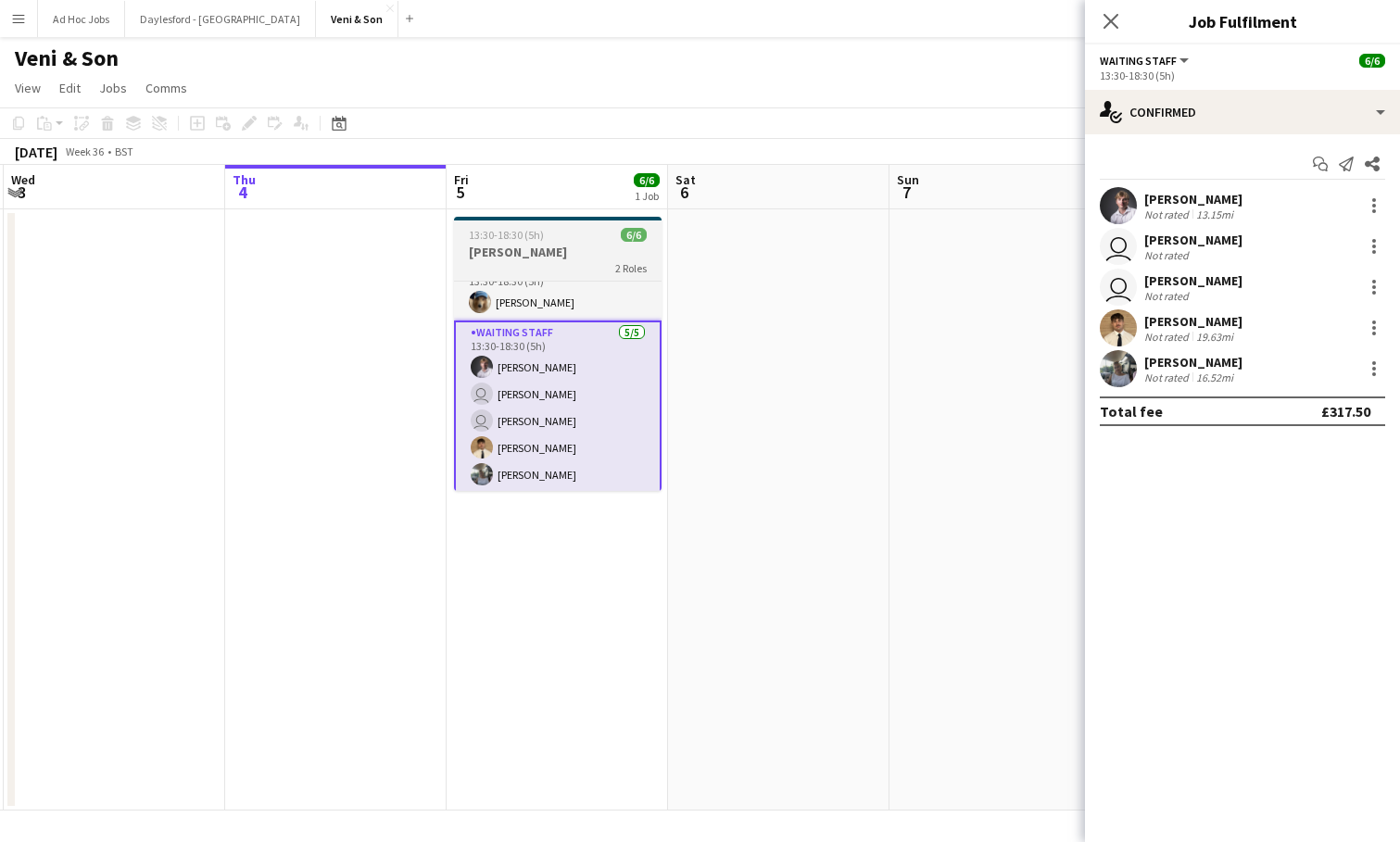
click at [561, 247] on h3 "[PERSON_NAME]" at bounding box center [558, 252] width 207 height 17
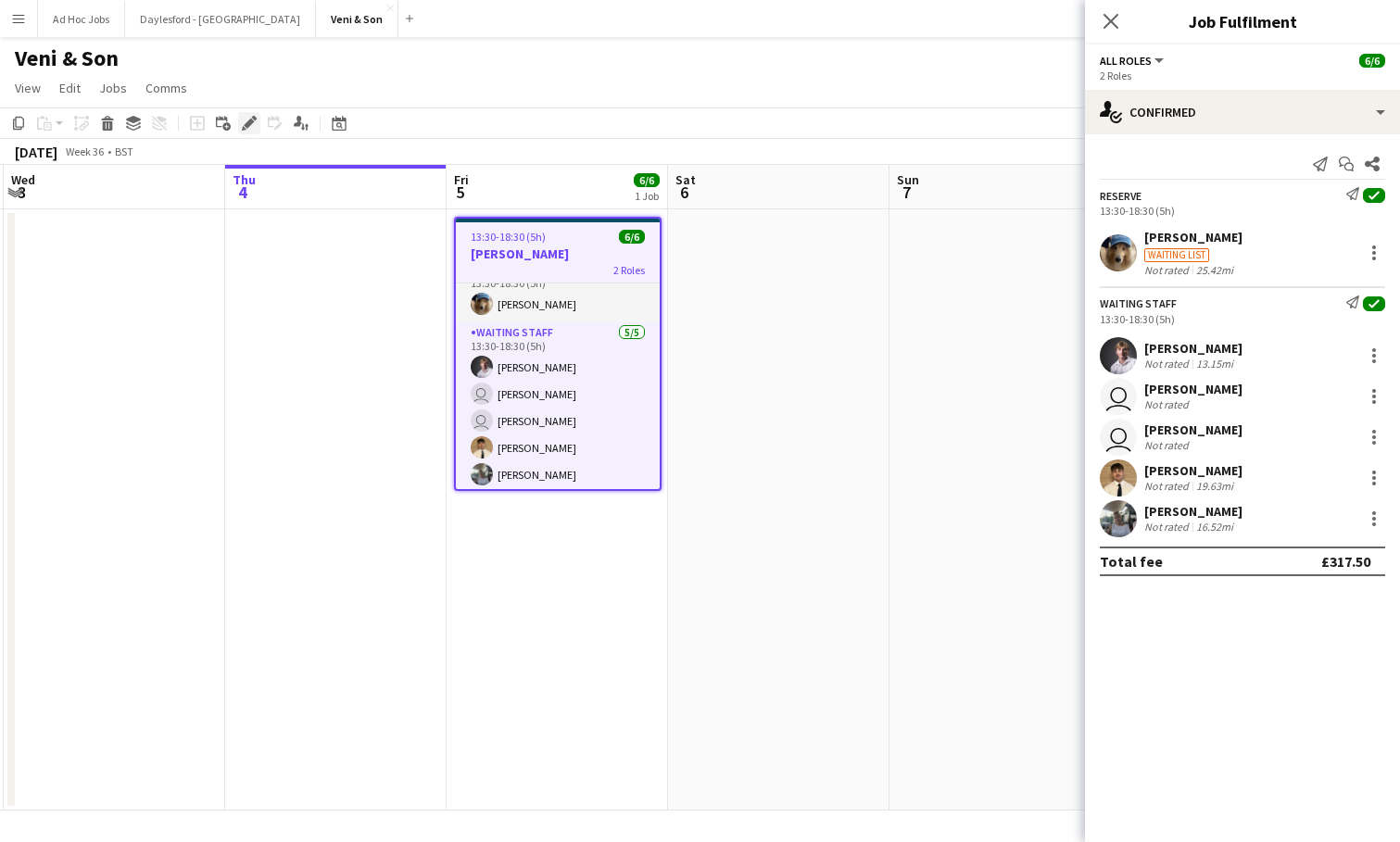
click at [244, 126] on icon "Edit" at bounding box center [249, 123] width 15 height 15
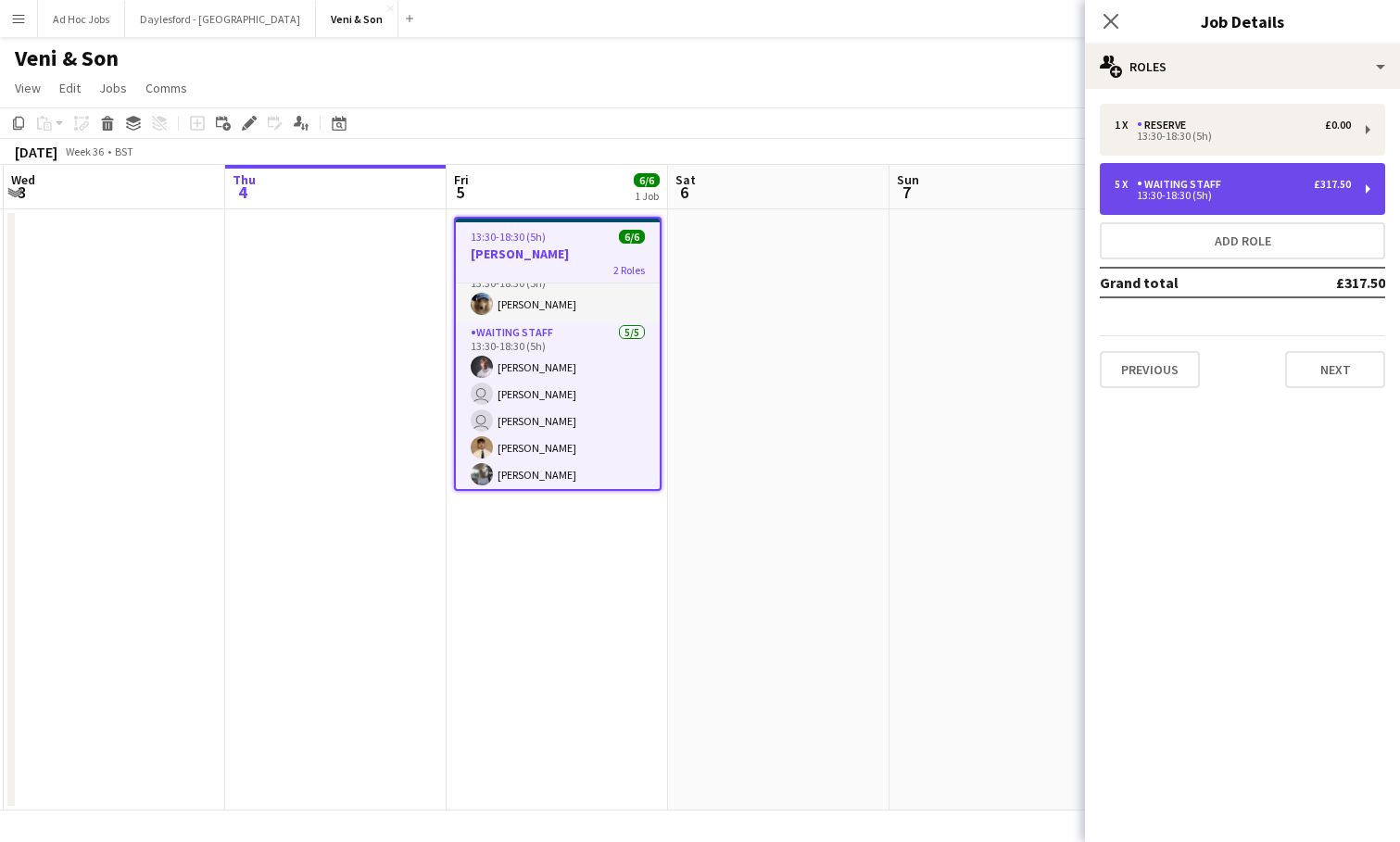
click at [1217, 195] on div "13:30-18:30 (5h)" at bounding box center [1233, 195] width 236 height 9
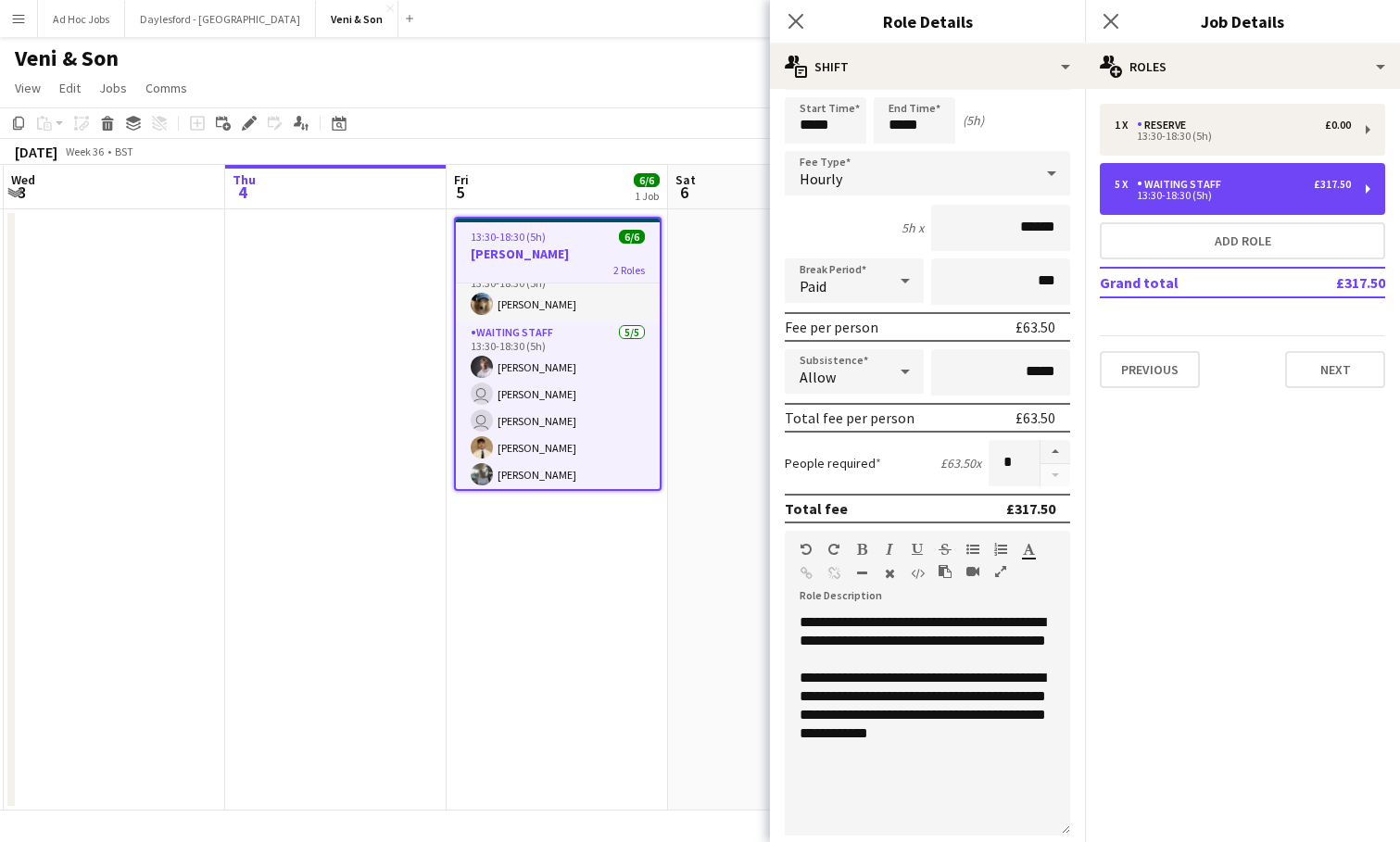
scroll to position [85, 0]
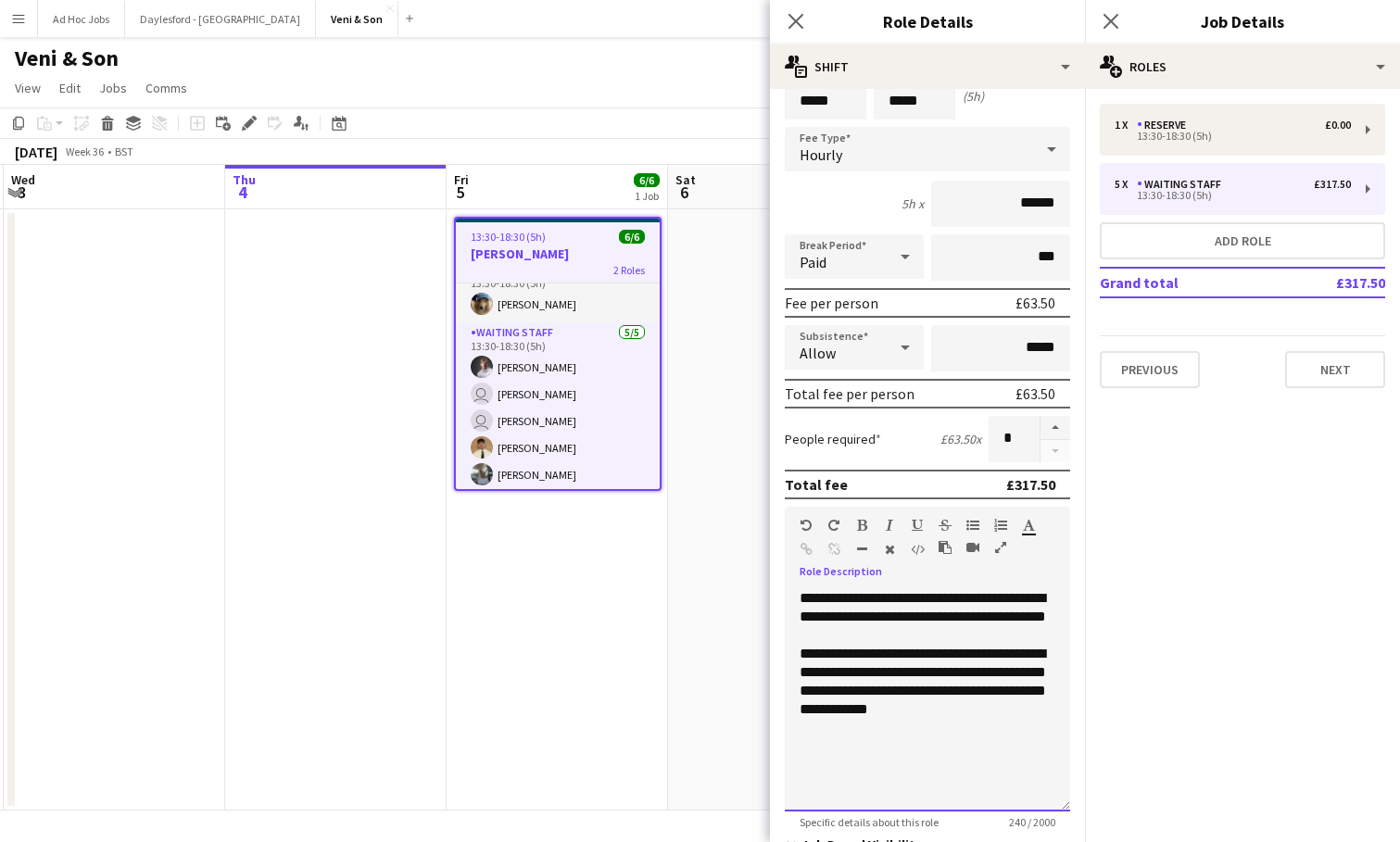
click at [793, 598] on div "**********" at bounding box center [928, 700] width 285 height 222
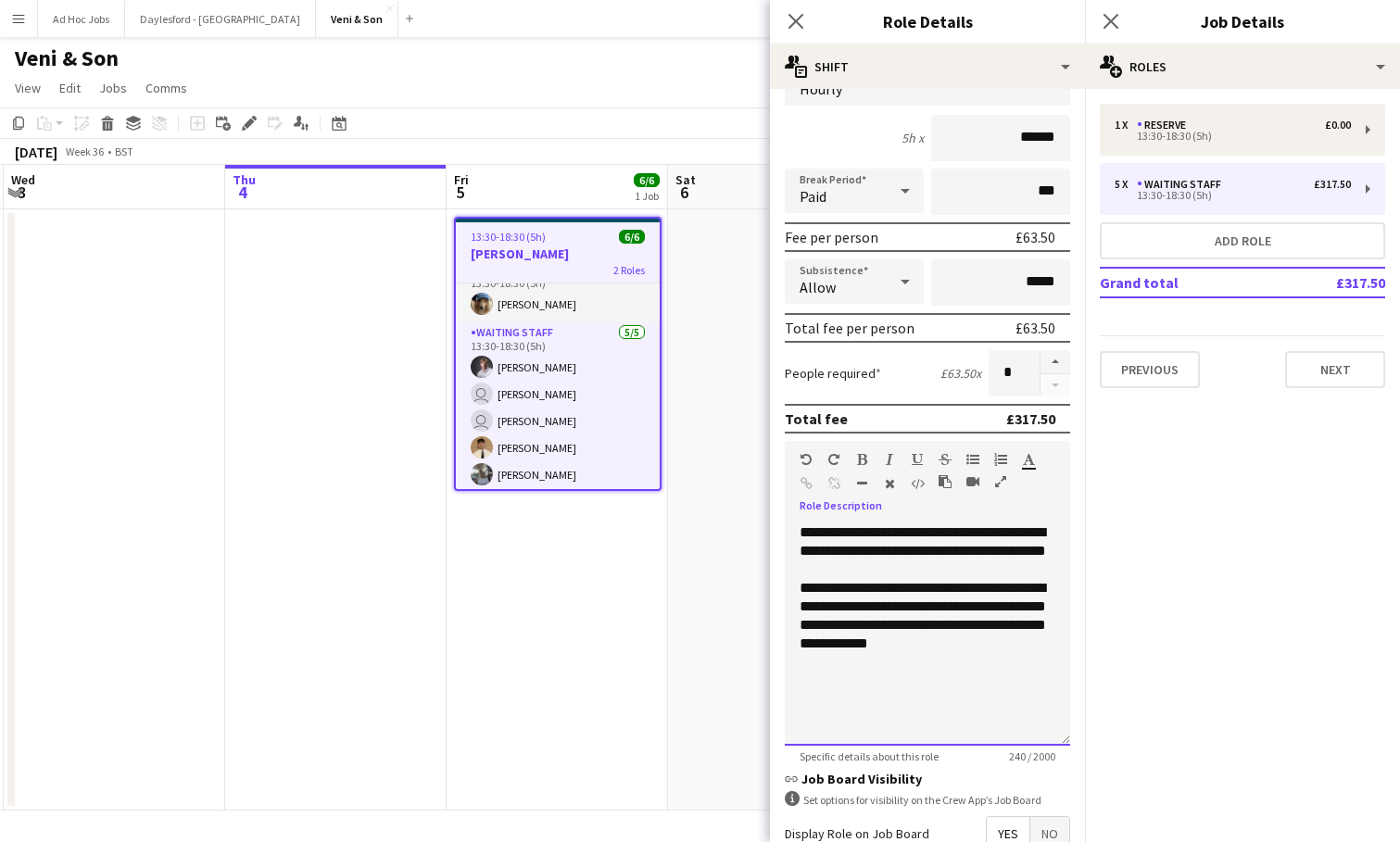
scroll to position [359, 0]
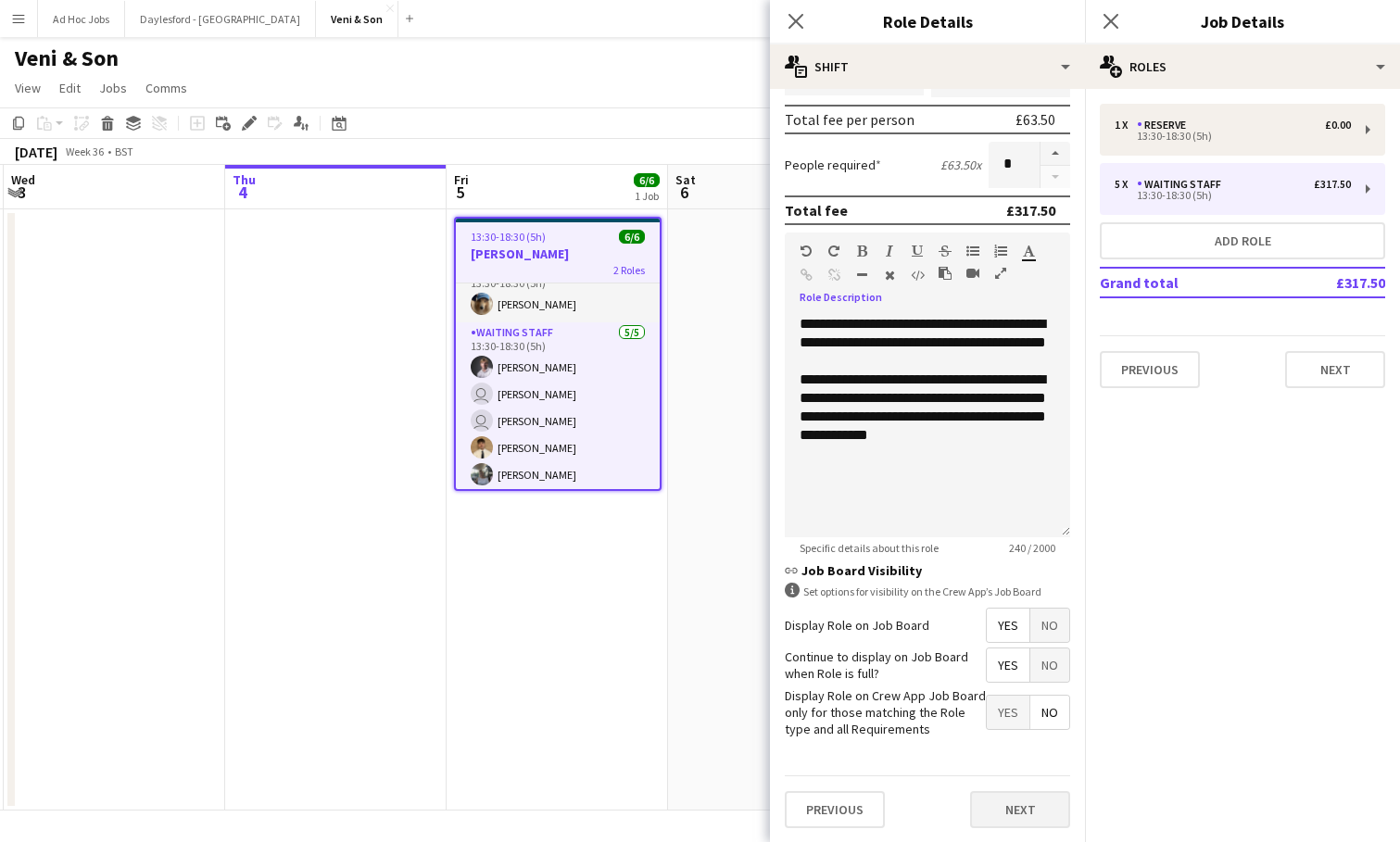
click at [1018, 811] on button "Next" at bounding box center [1020, 809] width 100 height 37
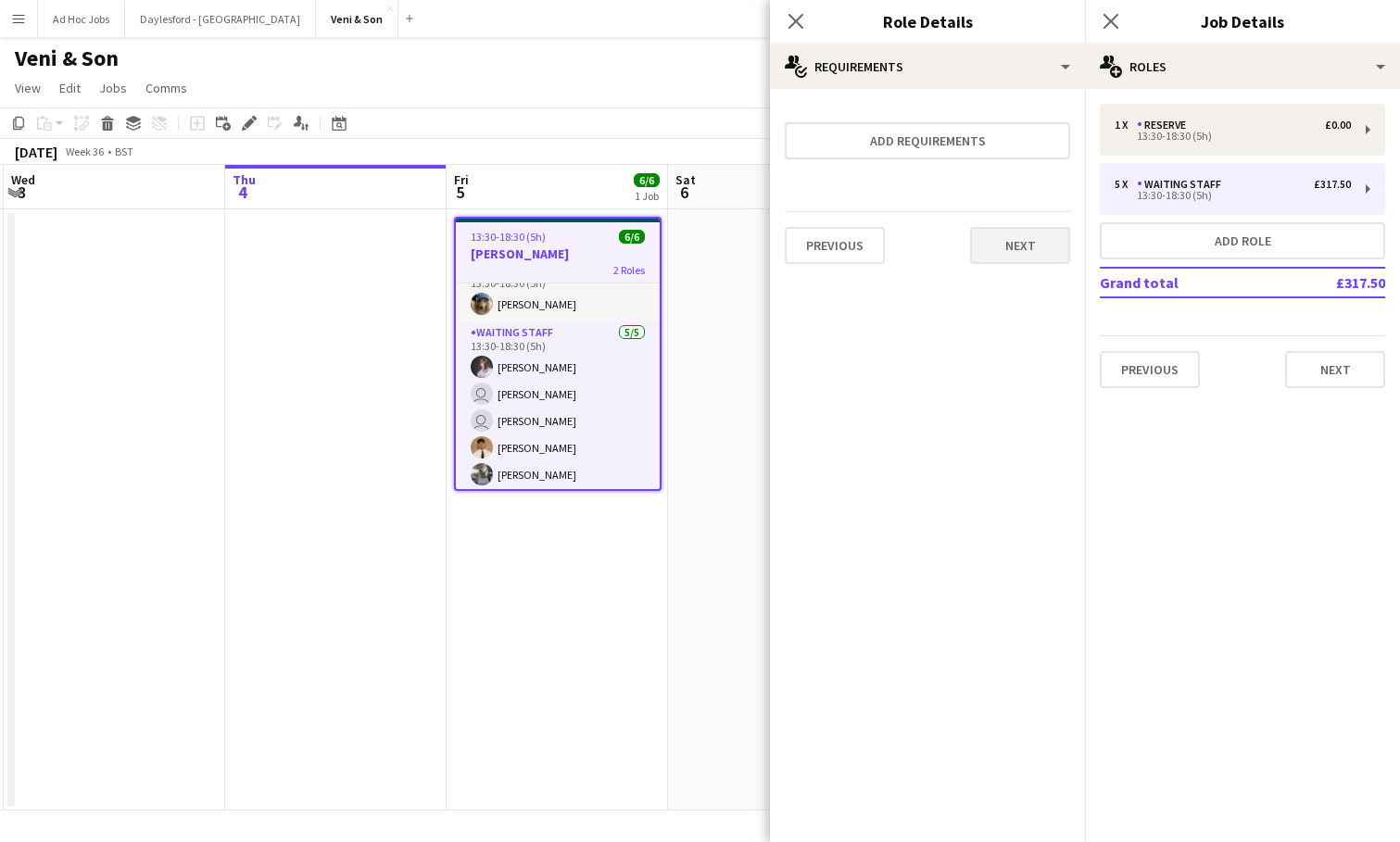
click at [1025, 246] on button "Next" at bounding box center [1020, 245] width 100 height 37
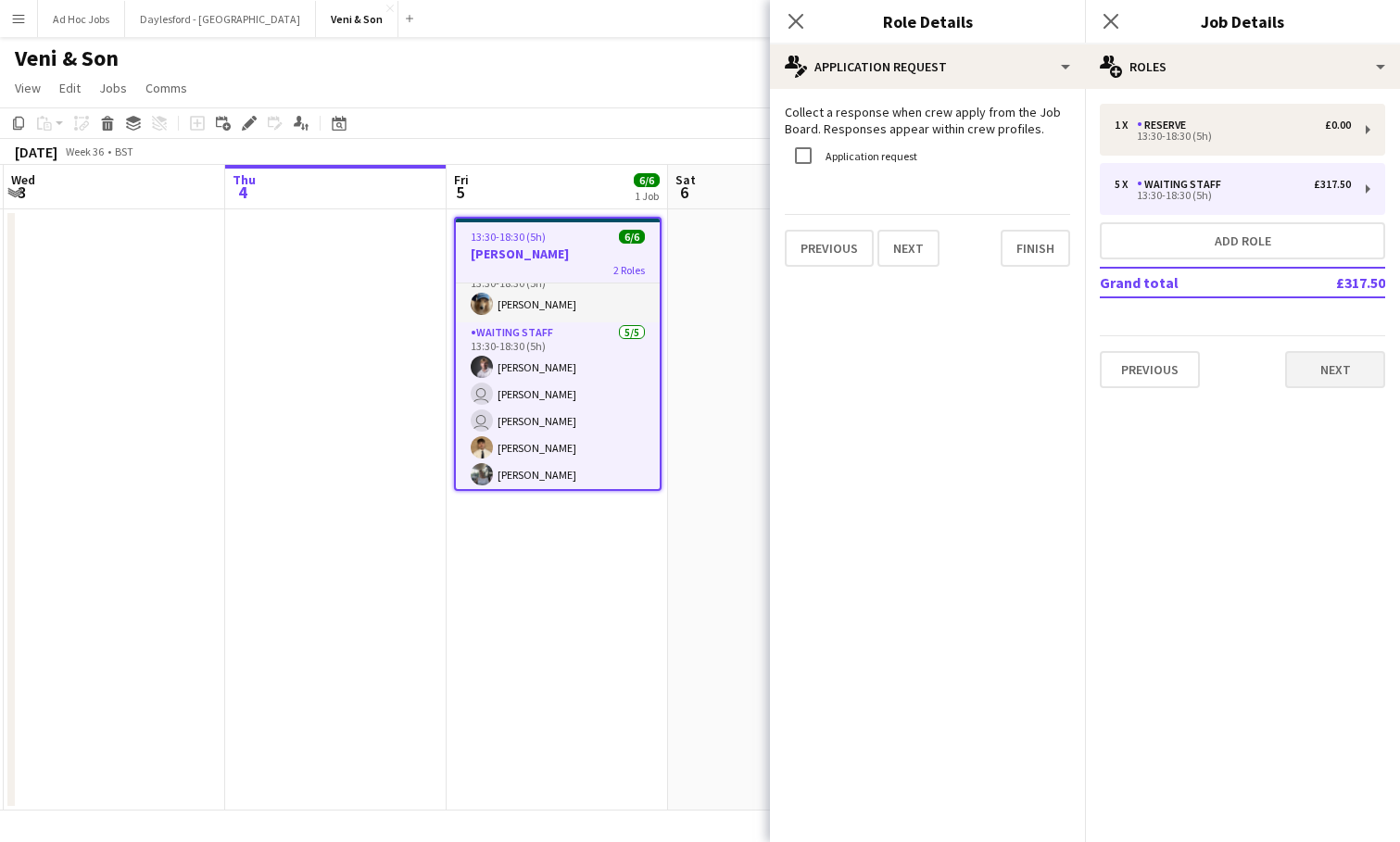
click at [1337, 370] on button "Next" at bounding box center [1335, 369] width 100 height 37
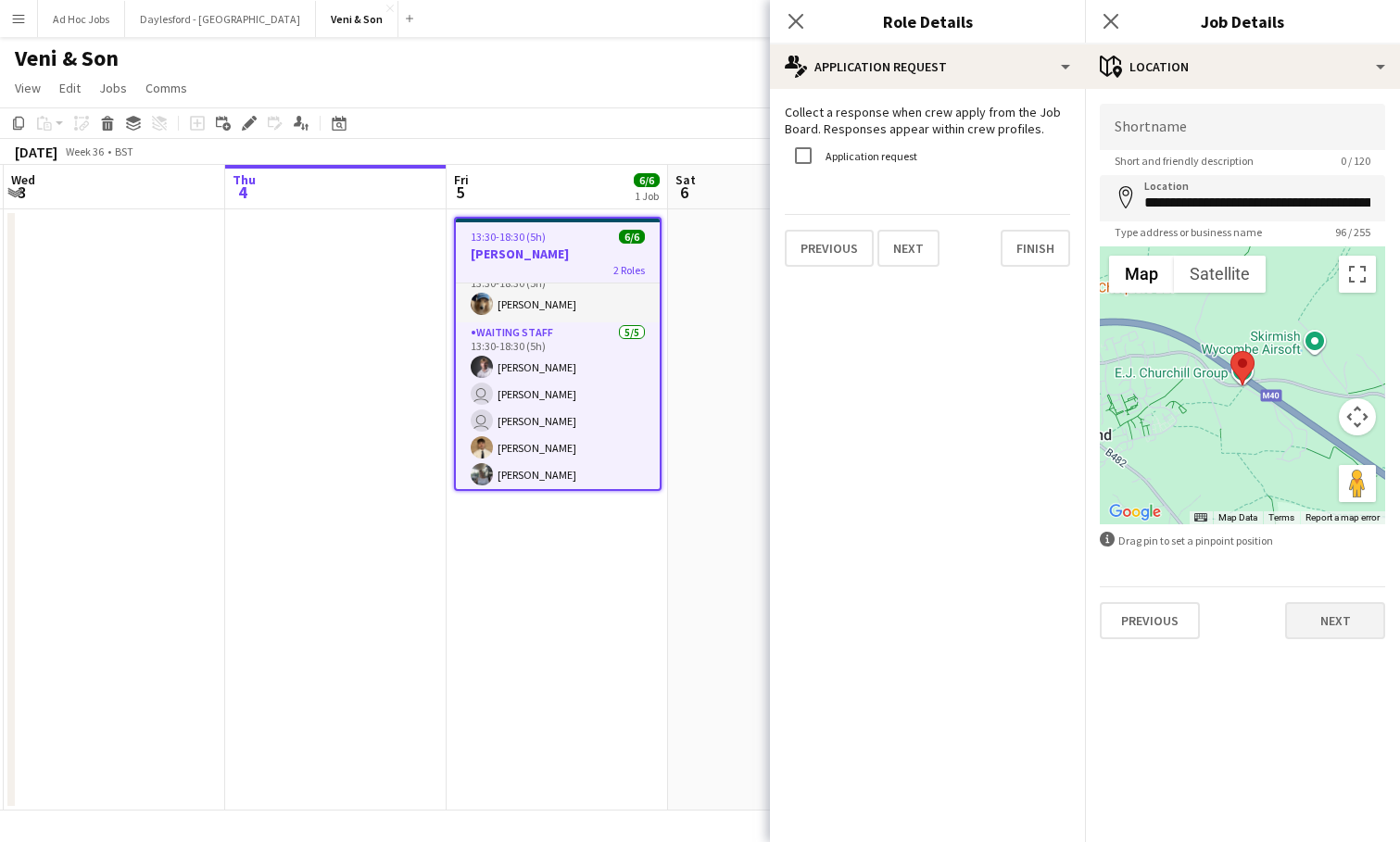
click at [1332, 629] on button "Next" at bounding box center [1335, 620] width 100 height 37
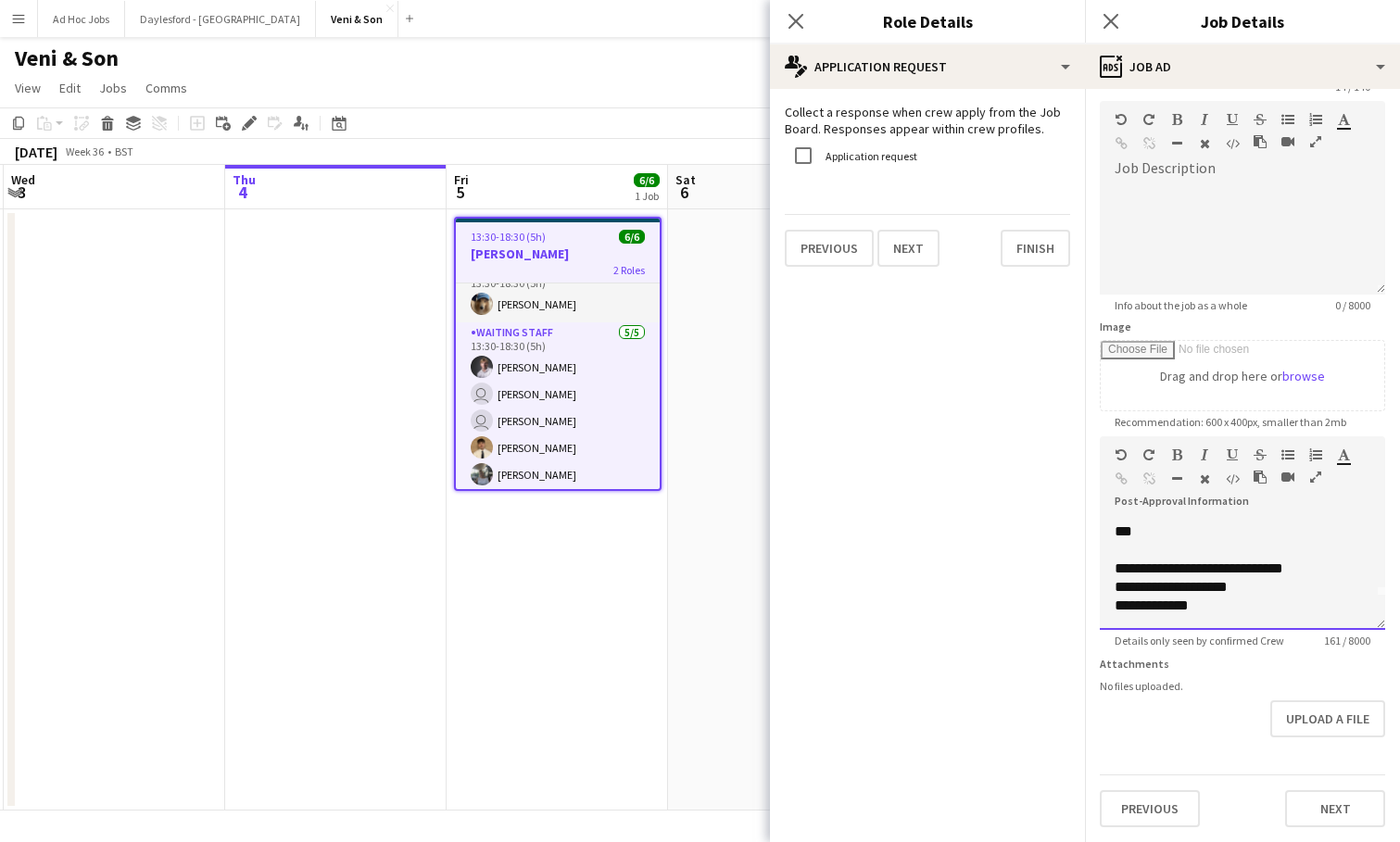
click at [1262, 618] on div "**********" at bounding box center [1243, 575] width 285 height 112
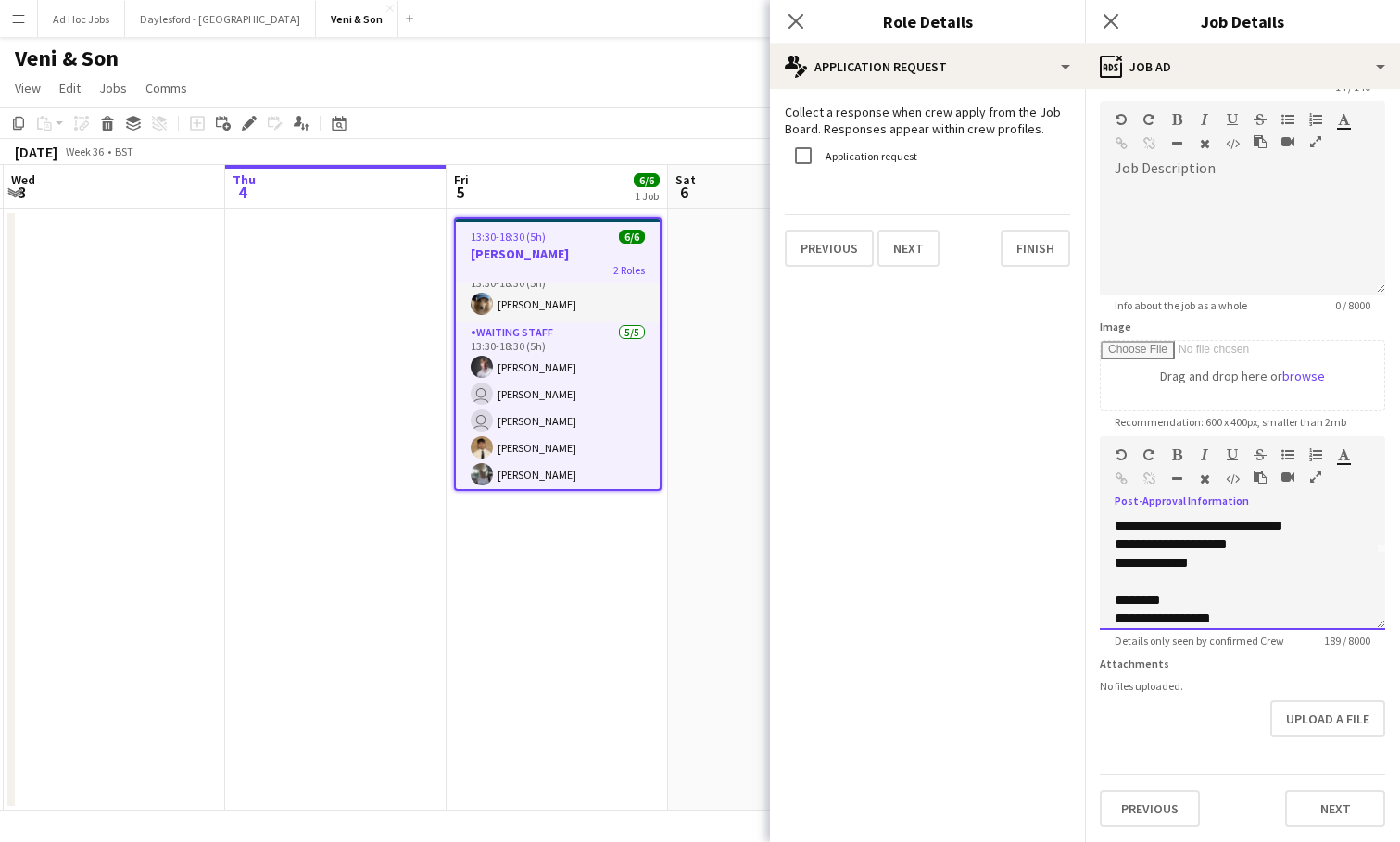
scroll to position [108, 0]
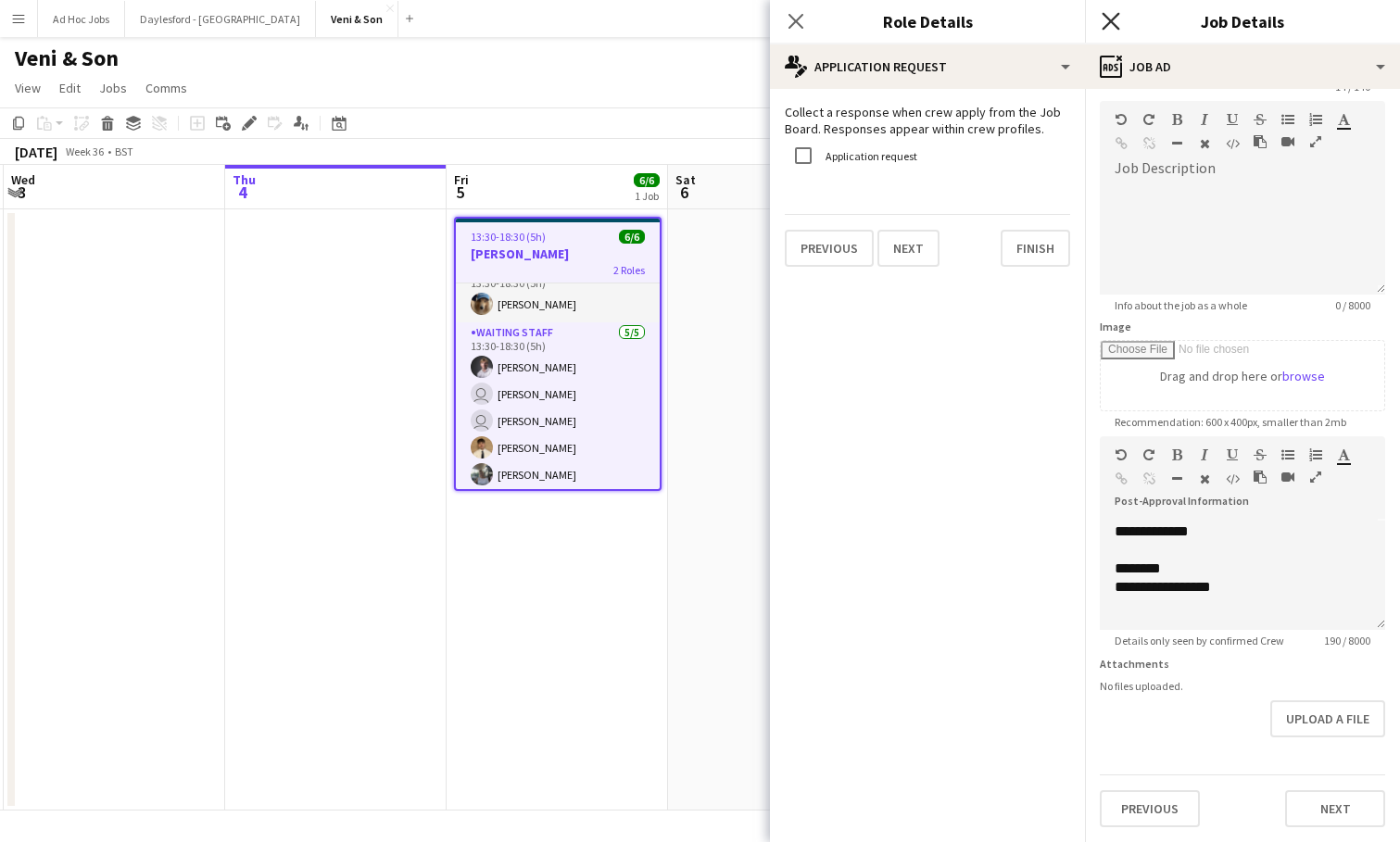
click at [1112, 21] on icon at bounding box center [1111, 21] width 18 height 18
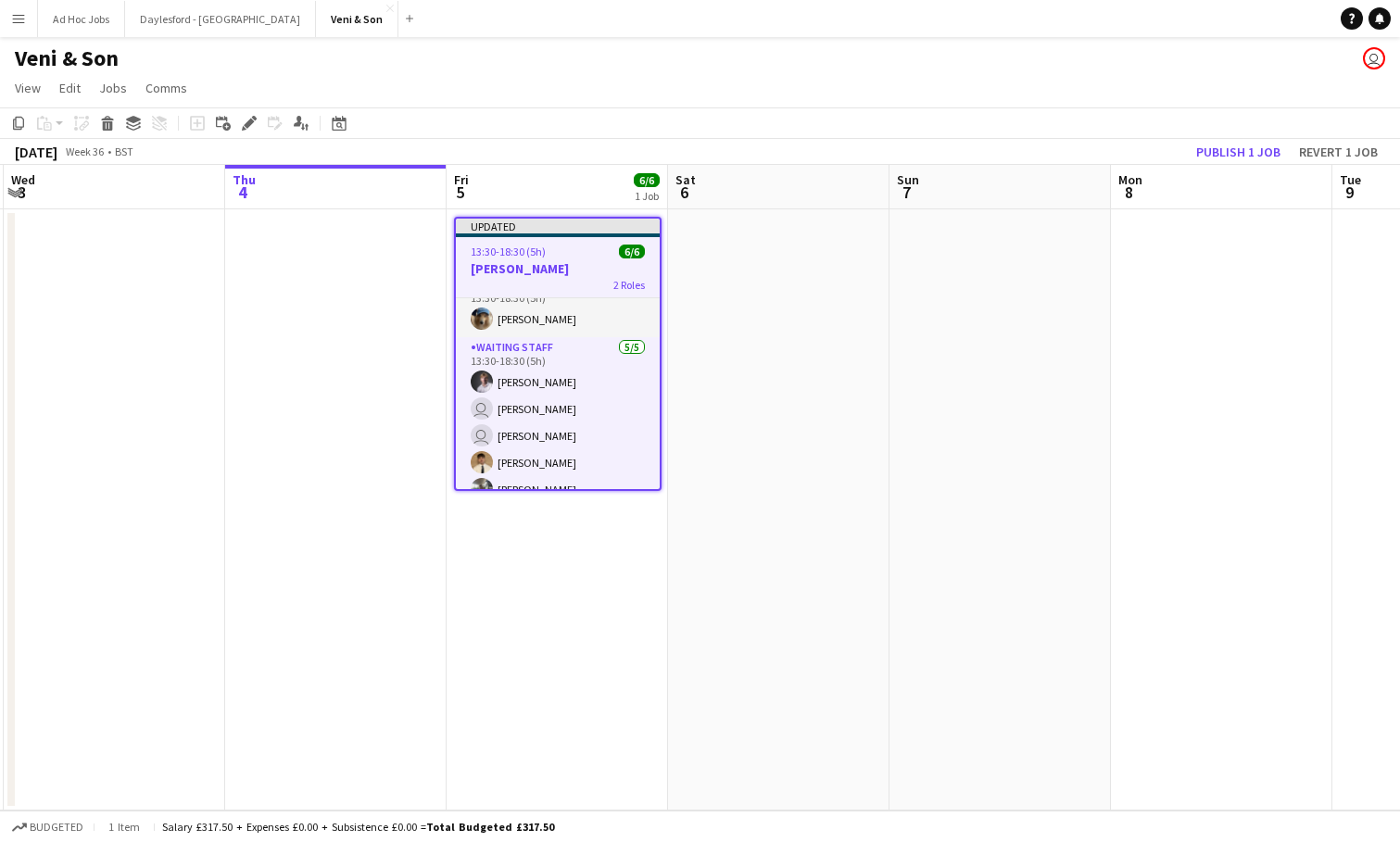
click at [550, 142] on div "September 2025 Week 36 • BST Publish 1 job Revert 1 job" at bounding box center [700, 151] width 1400 height 26
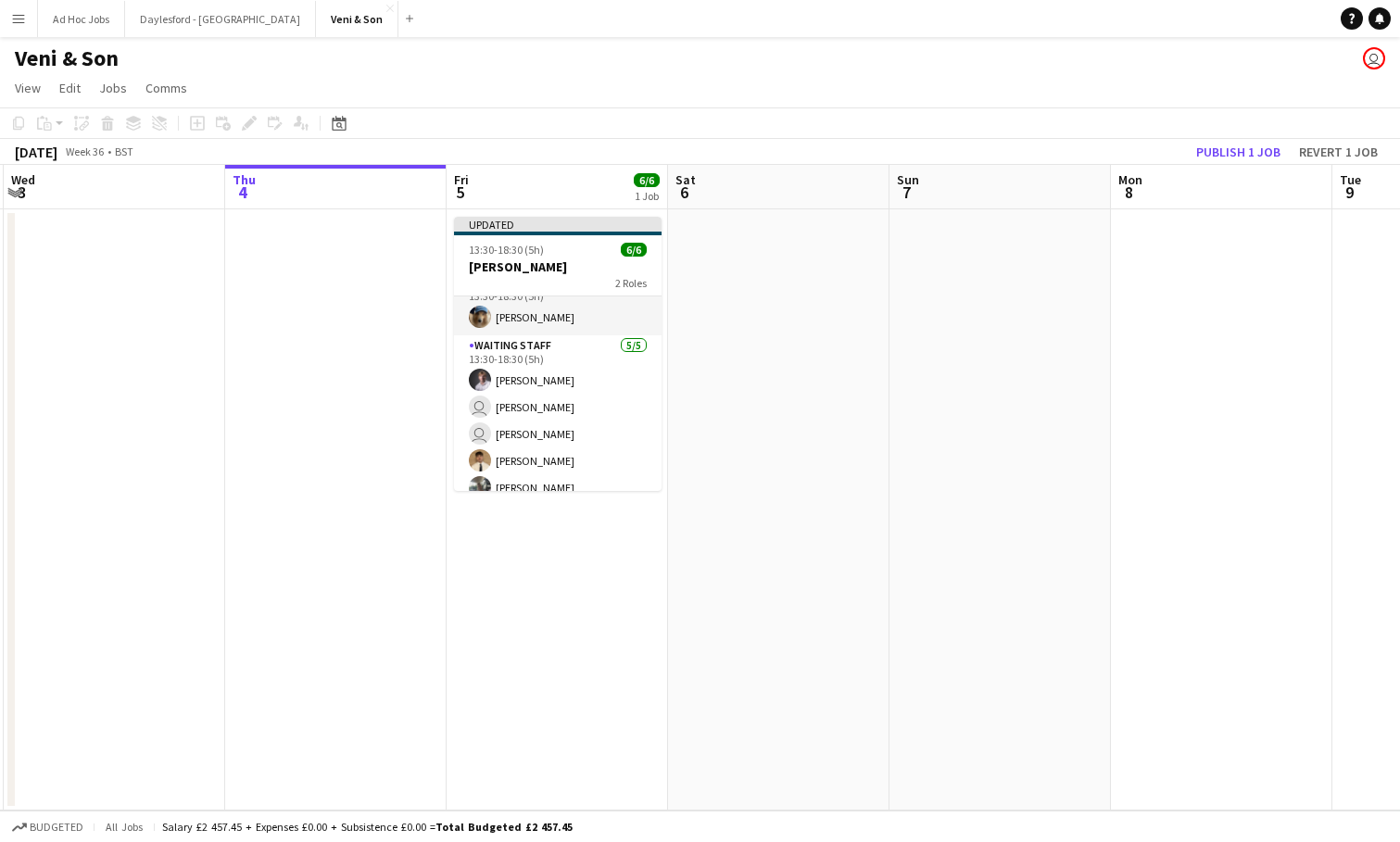
click at [496, 104] on app-page-menu "View Day view expanded Day view collapsed Month view Date picker Jump to today …" at bounding box center [700, 90] width 1400 height 35
click at [1238, 147] on button "Publish 1 job" at bounding box center [1238, 151] width 99 height 24
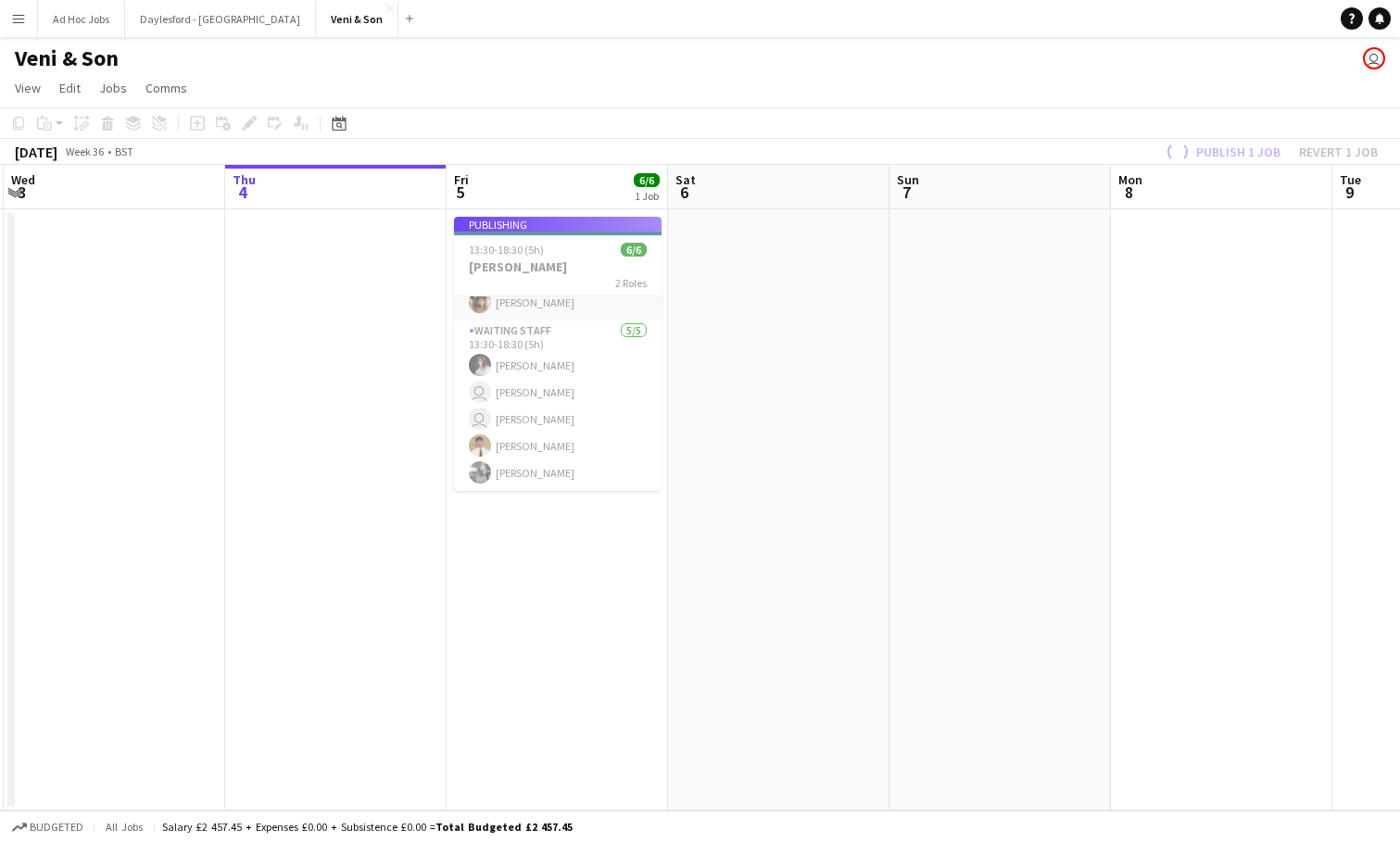
scroll to position [24, 0]
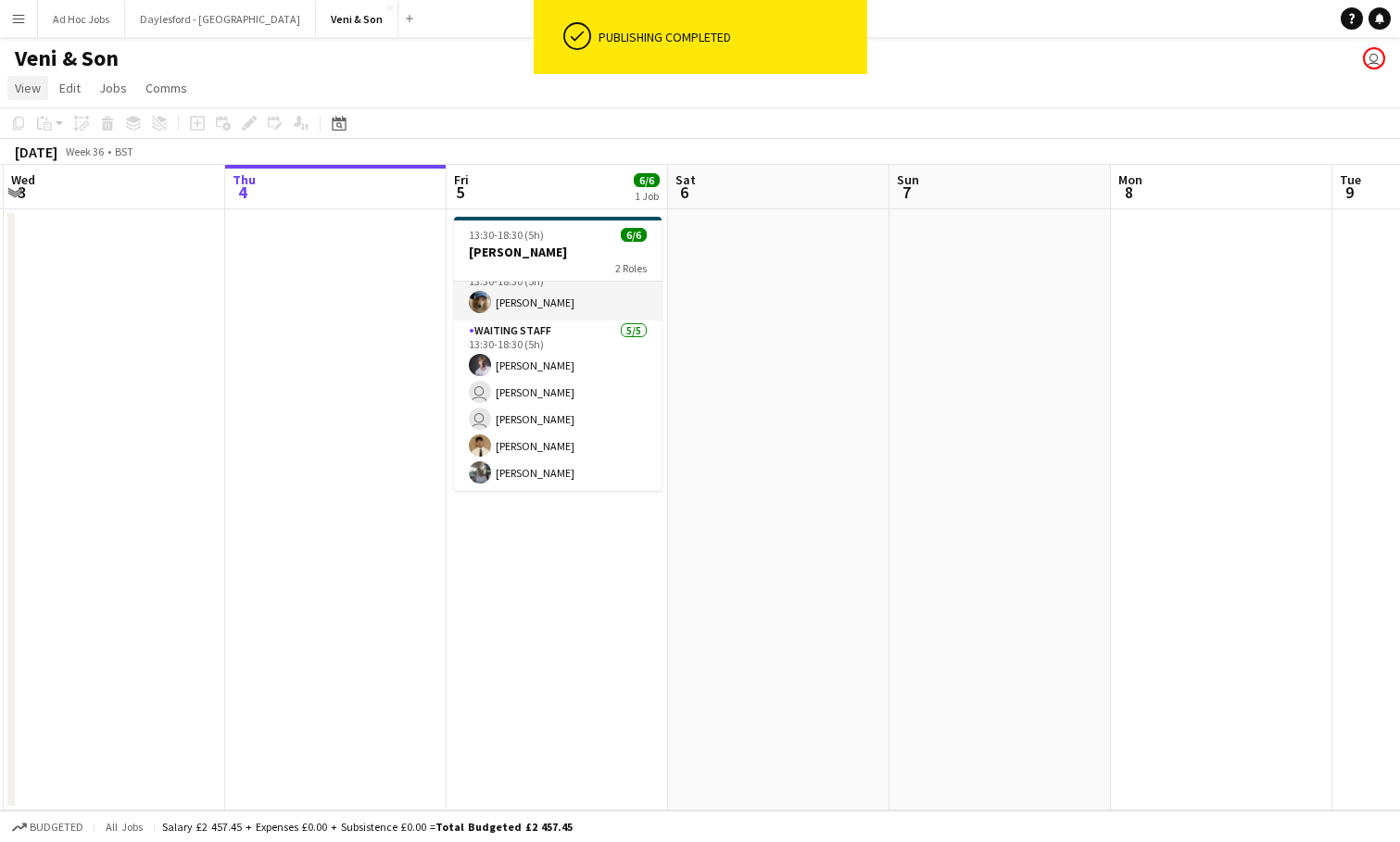
click at [39, 95] on span "View" at bounding box center [28, 88] width 26 height 17
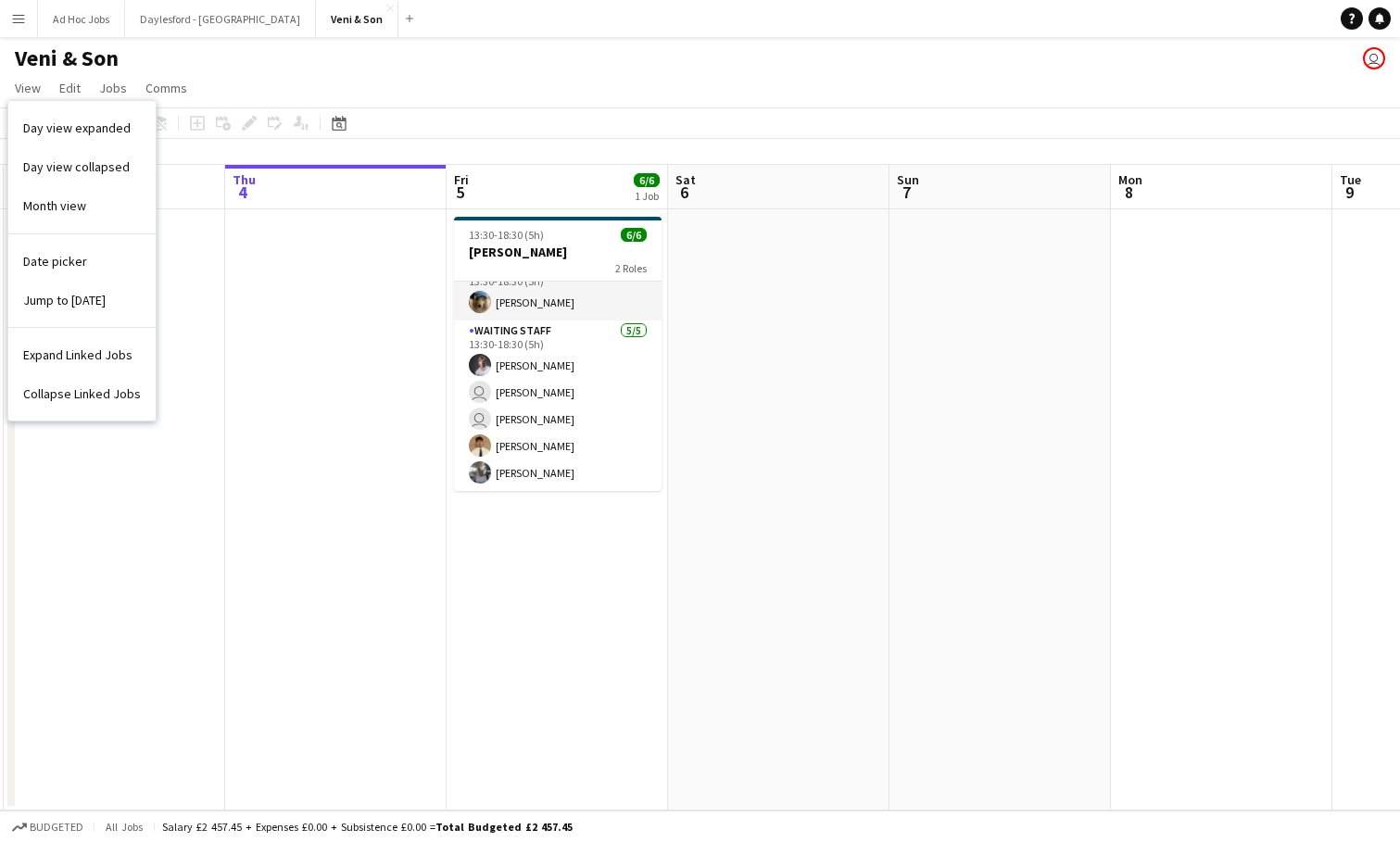
click at [231, 73] on app-page-menu "View Day view expanded Day view collapsed Month view Date picker Jump to today …" at bounding box center [700, 90] width 1400 height 35
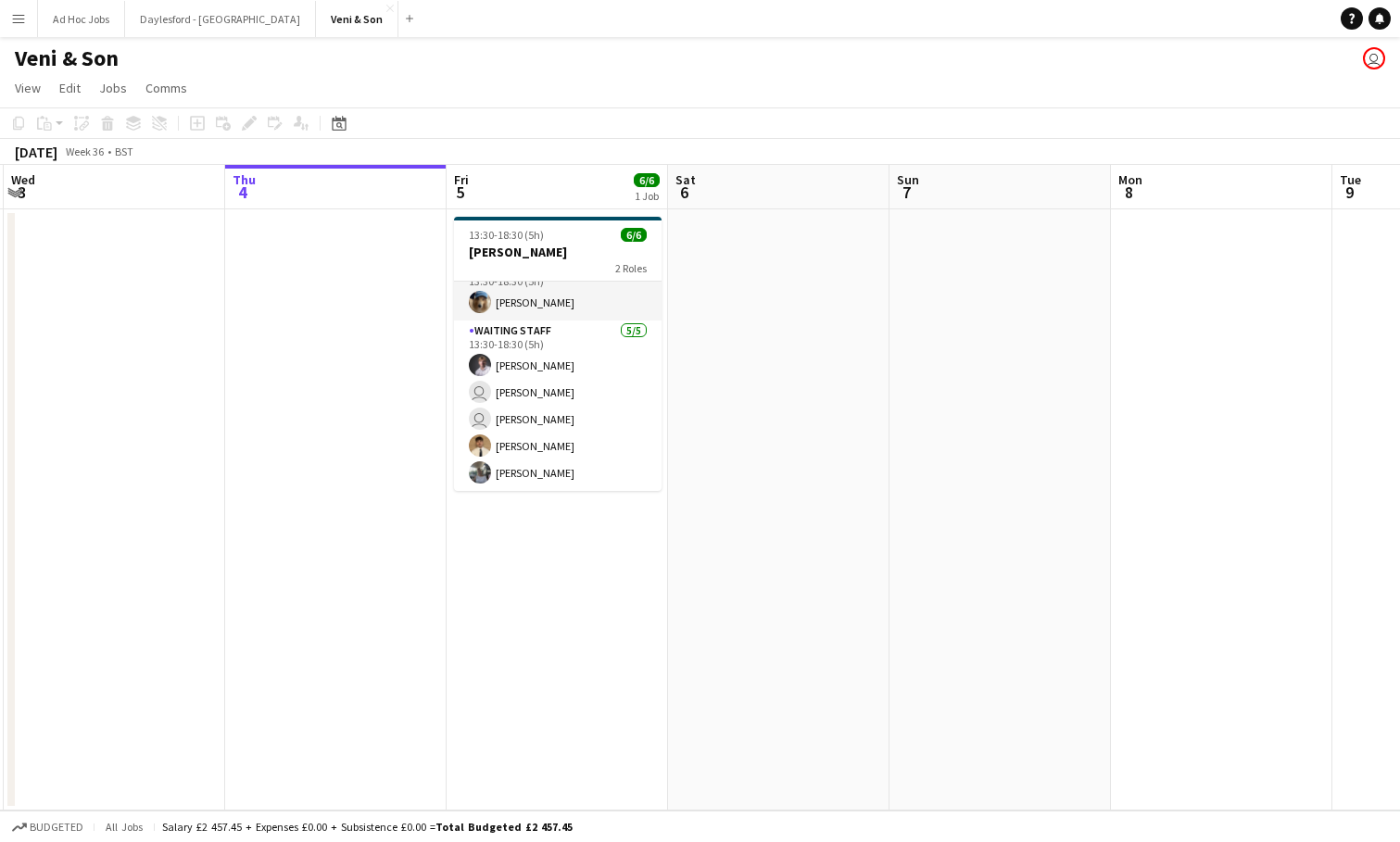
click at [30, 25] on button "Menu" at bounding box center [18, 18] width 37 height 37
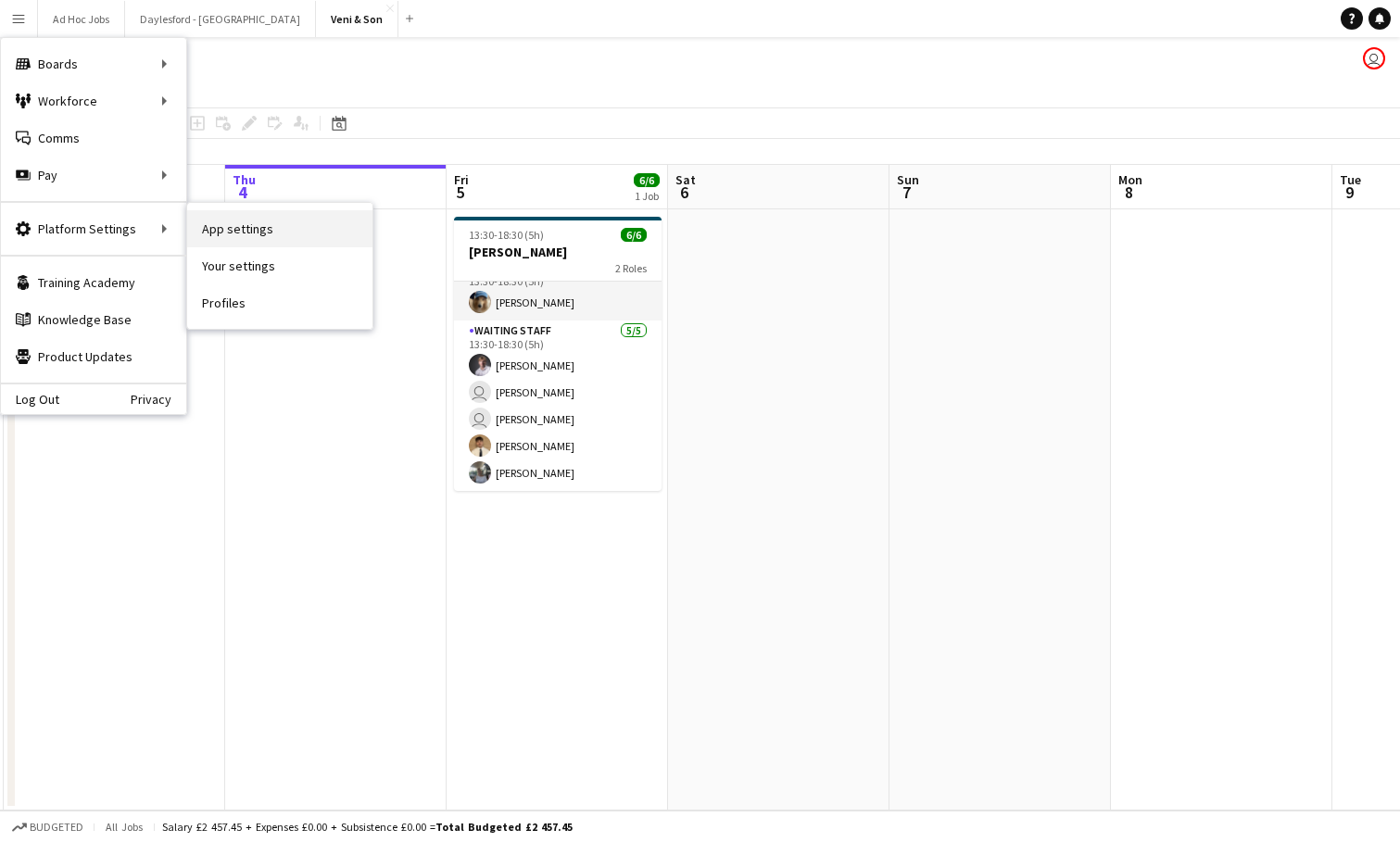
click at [247, 227] on link "App settings" at bounding box center [280, 228] width 185 height 37
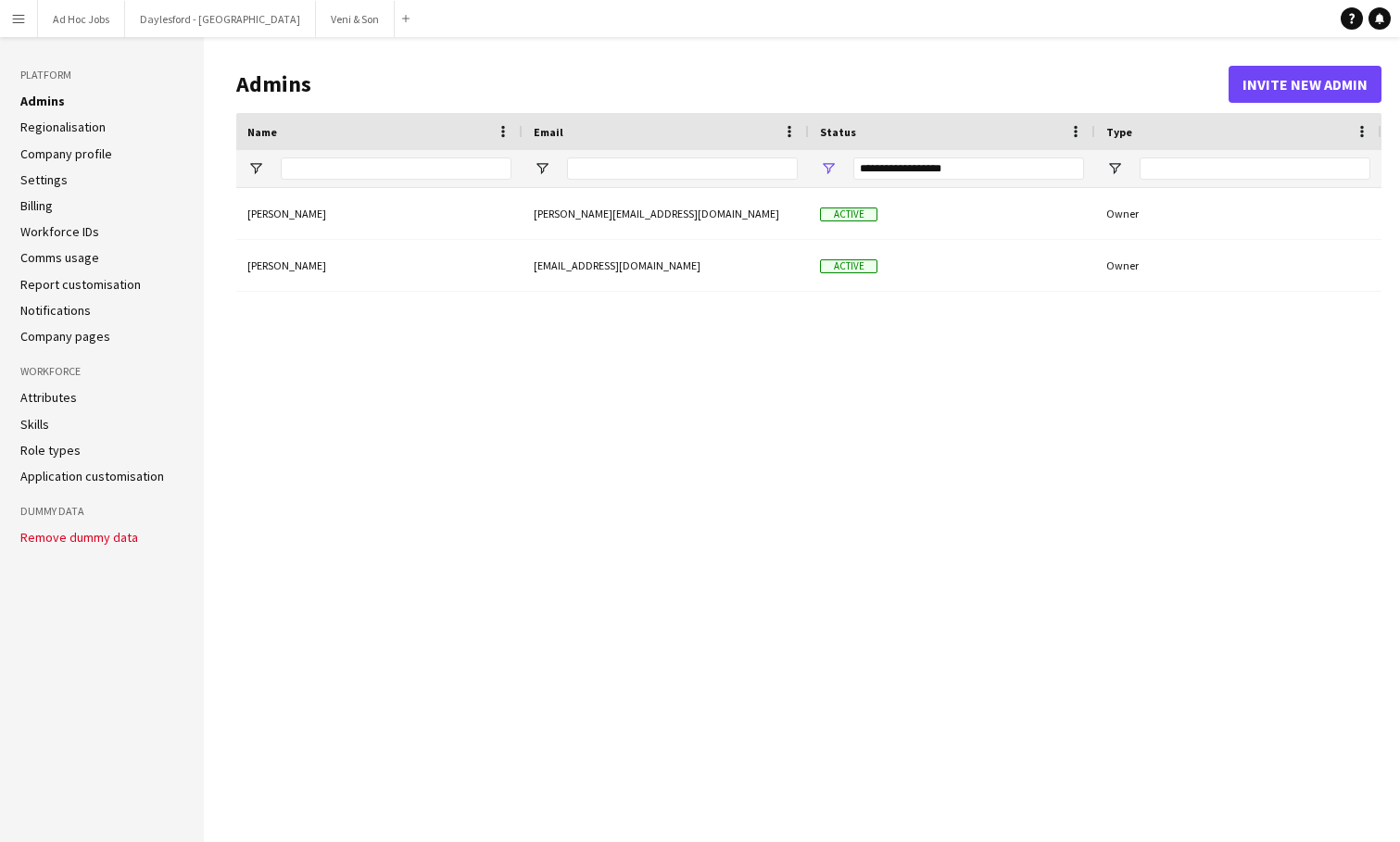
click at [113, 534] on button "Remove dummy data" at bounding box center [79, 537] width 118 height 15
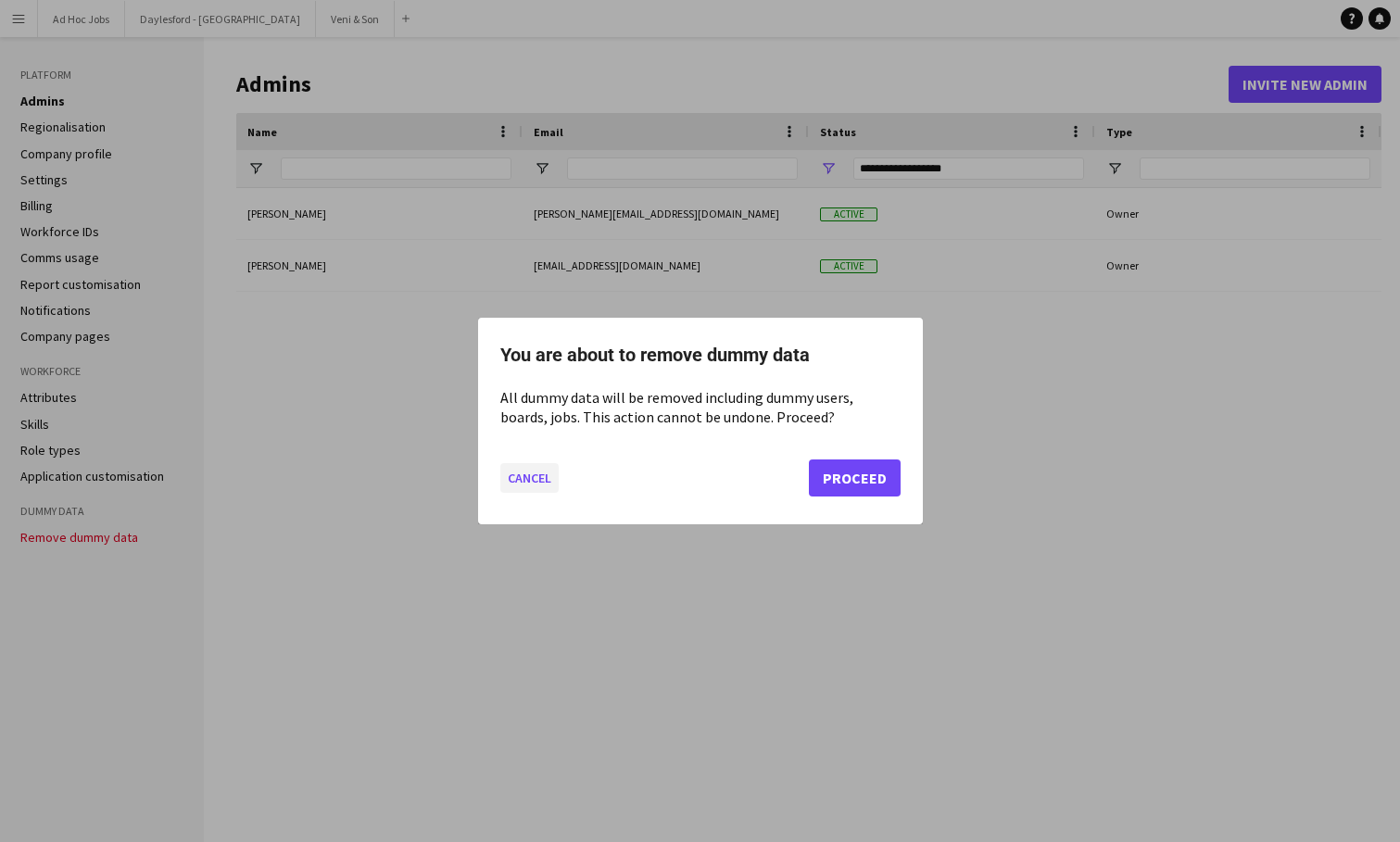
click at [515, 480] on button "Cancel" at bounding box center [529, 478] width 59 height 30
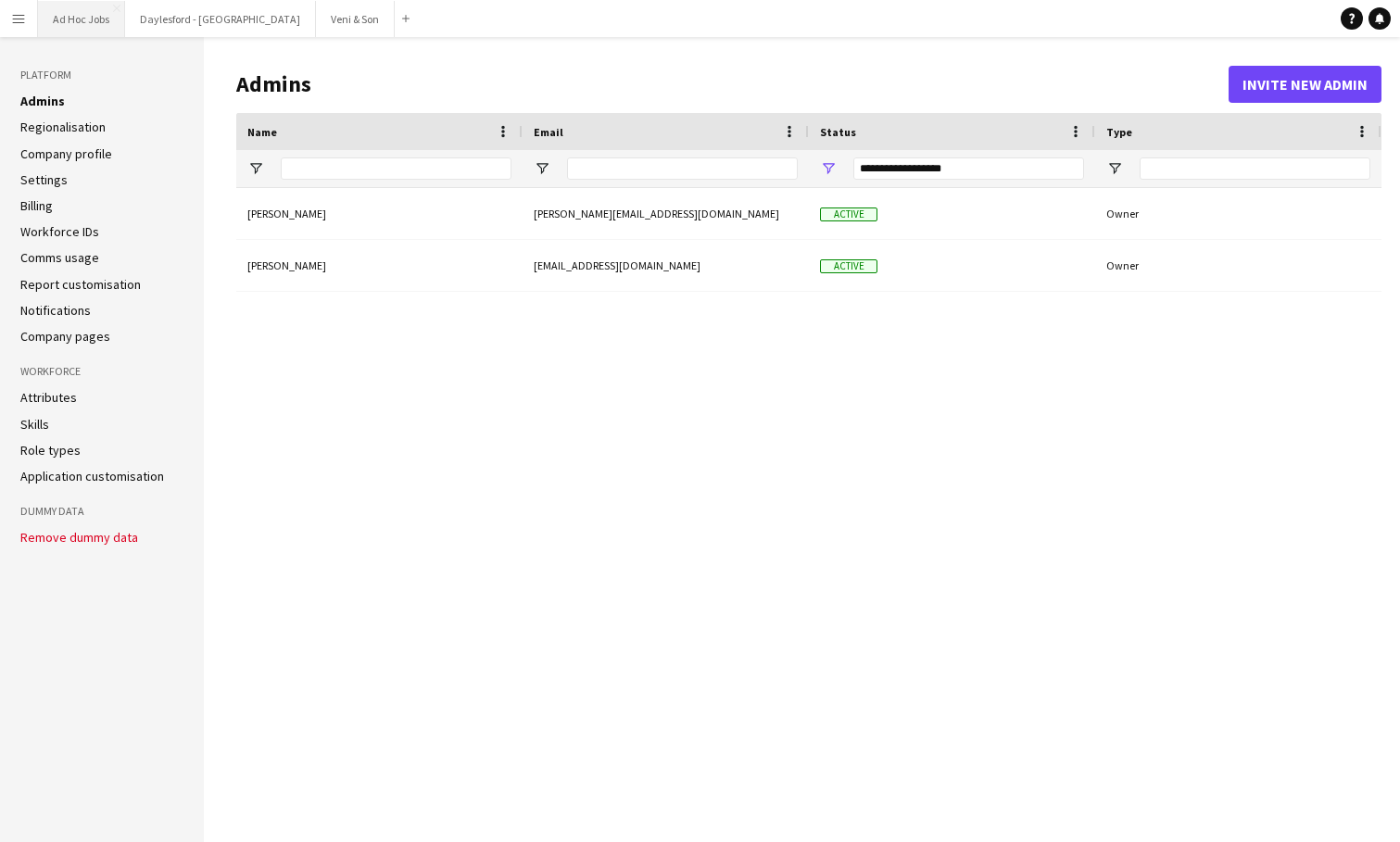
click at [85, 31] on button "Ad Hoc Jobs Close" at bounding box center [81, 19] width 87 height 36
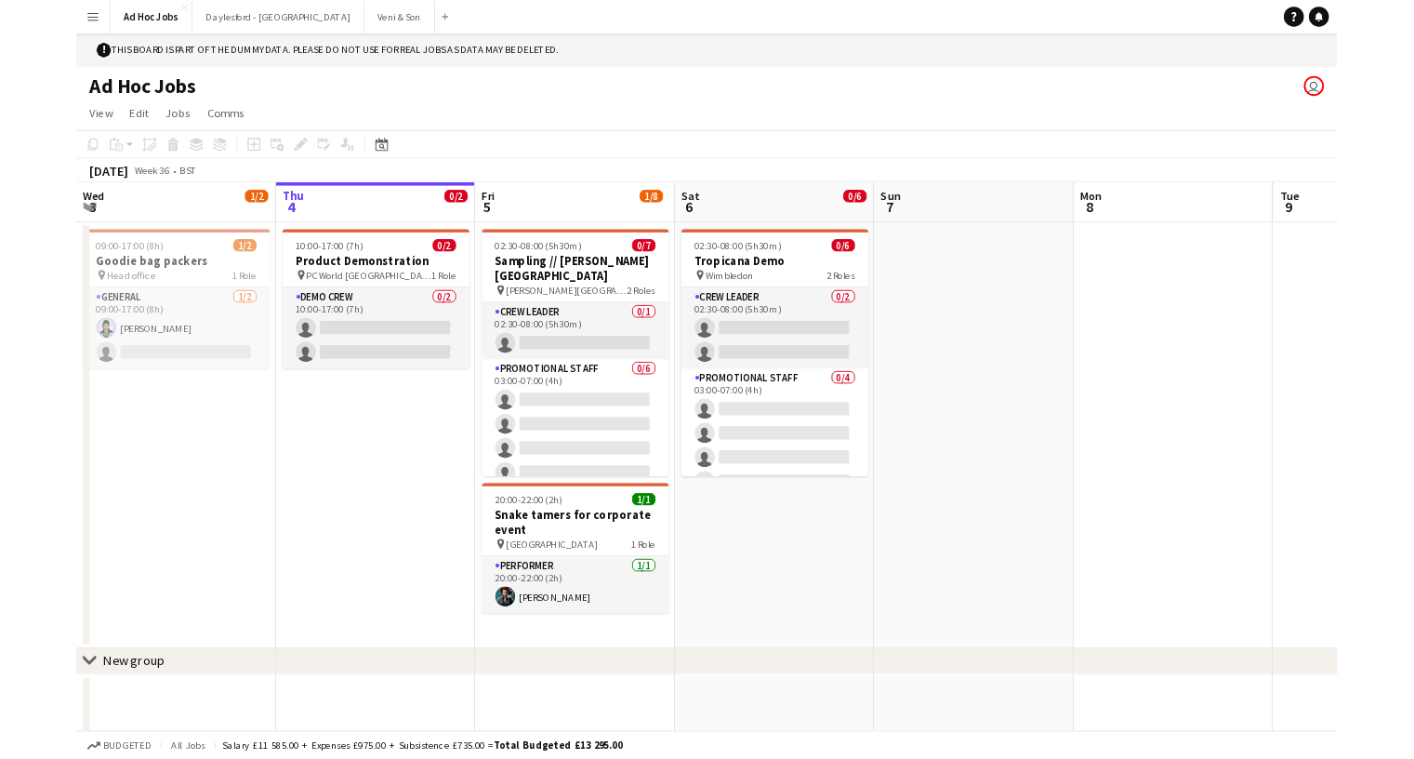
scroll to position [35, 0]
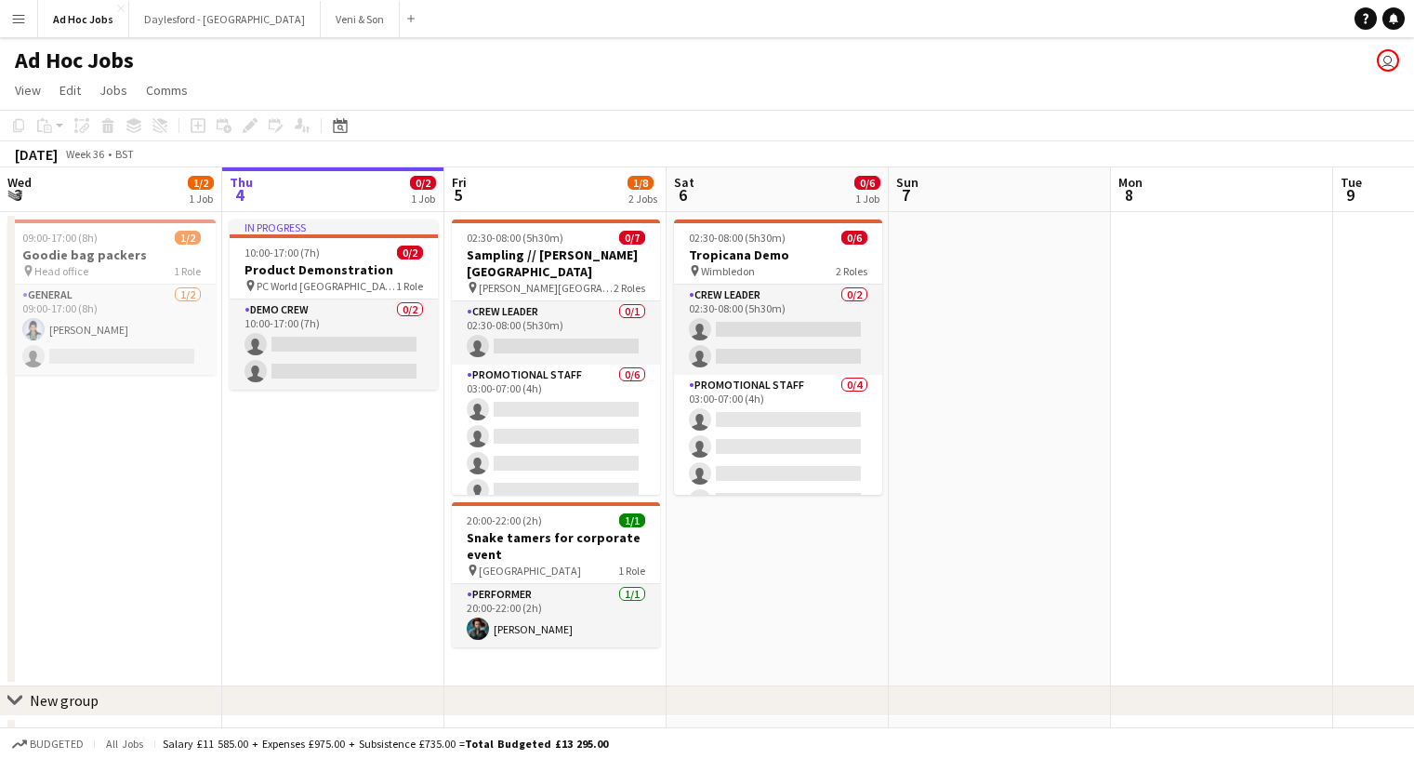
click at [31, 29] on button "Menu" at bounding box center [18, 18] width 37 height 37
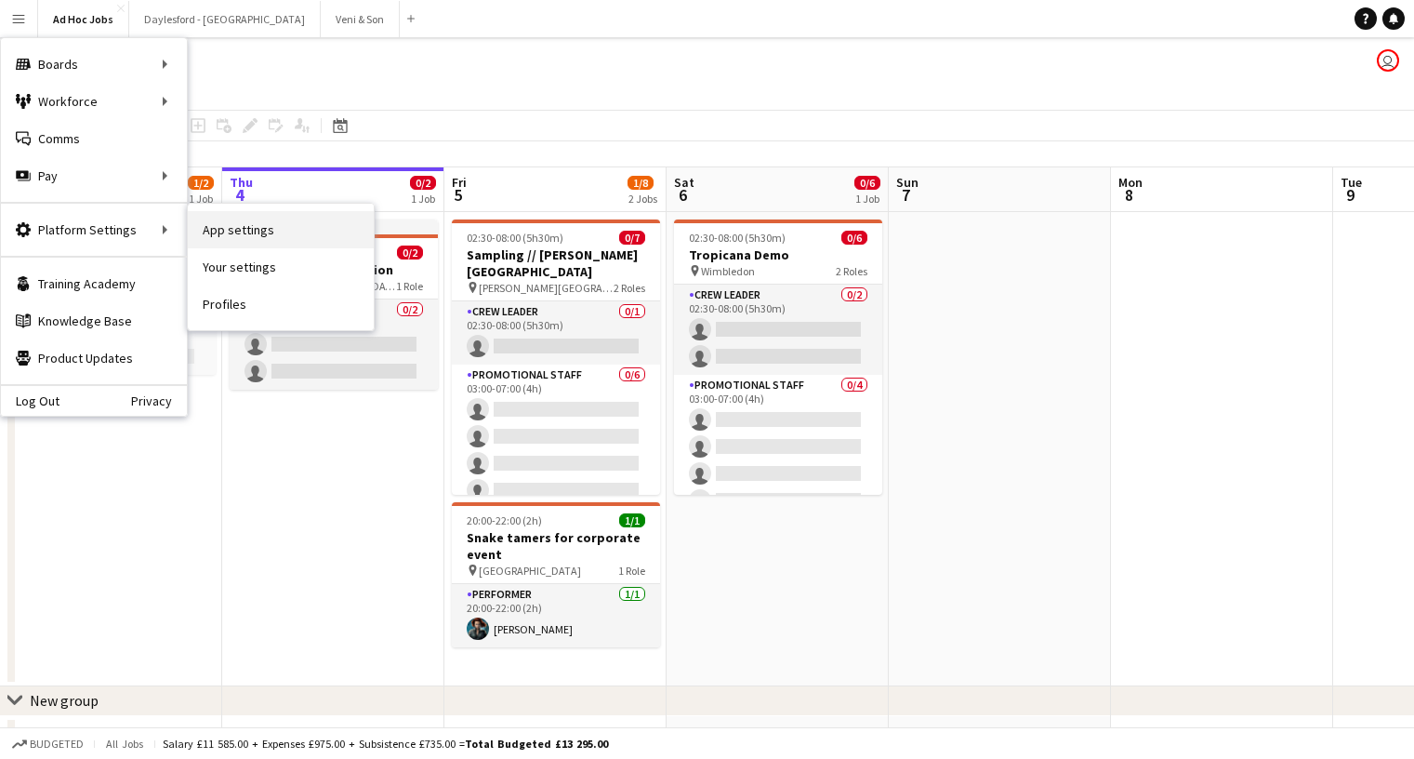
click at [232, 231] on link "App settings" at bounding box center [281, 229] width 186 height 37
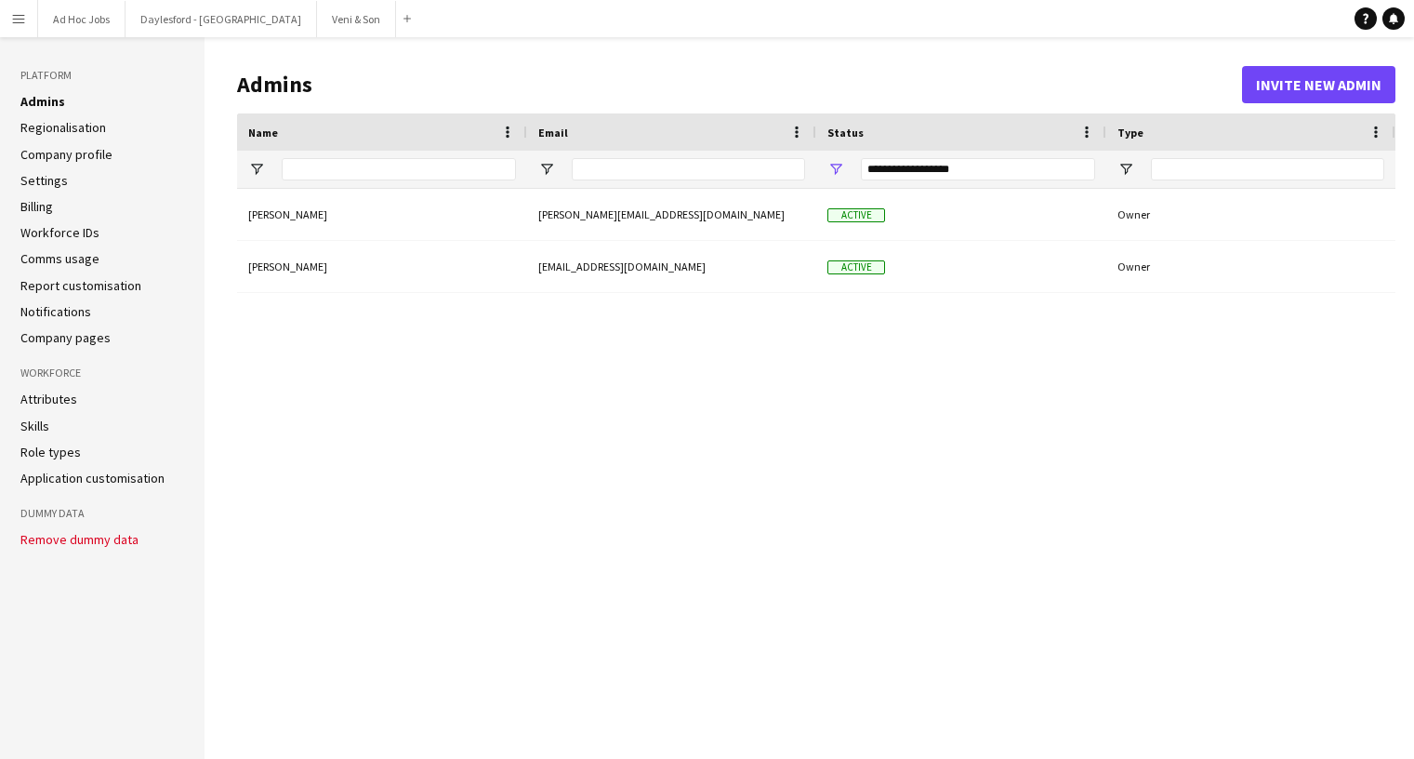
click at [92, 532] on button "Remove dummy data" at bounding box center [79, 539] width 118 height 15
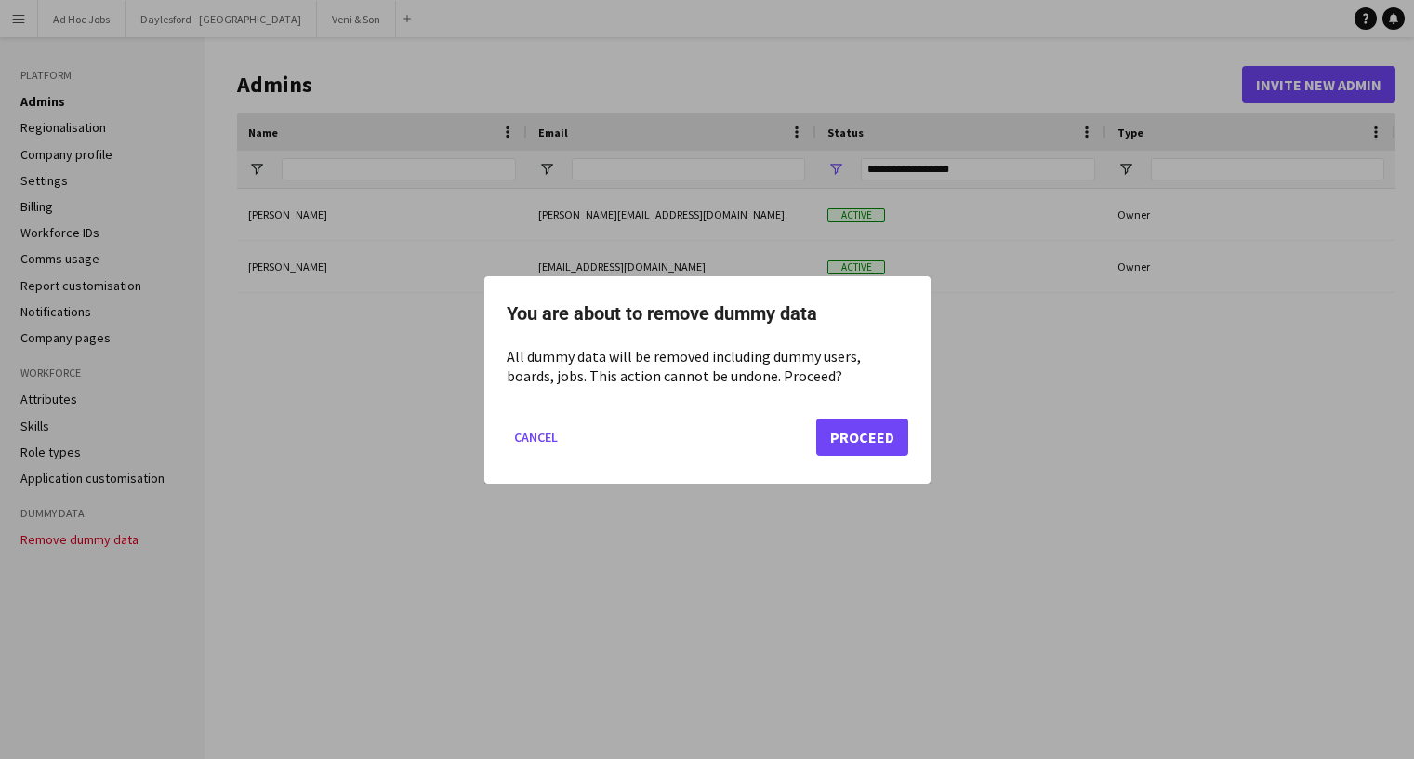
click at [870, 446] on button "Proceed" at bounding box center [862, 435] width 92 height 37
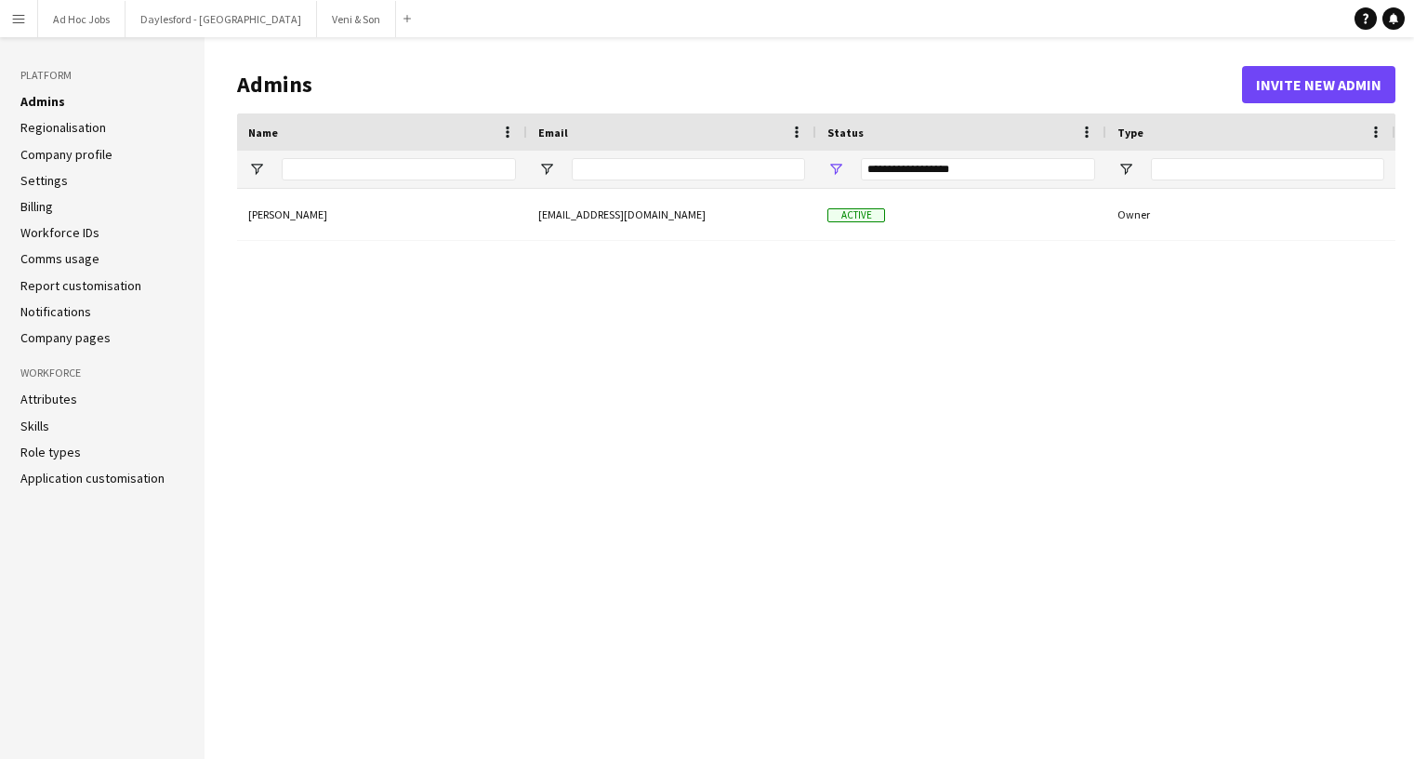
click at [31, 24] on button "Menu" at bounding box center [18, 18] width 37 height 37
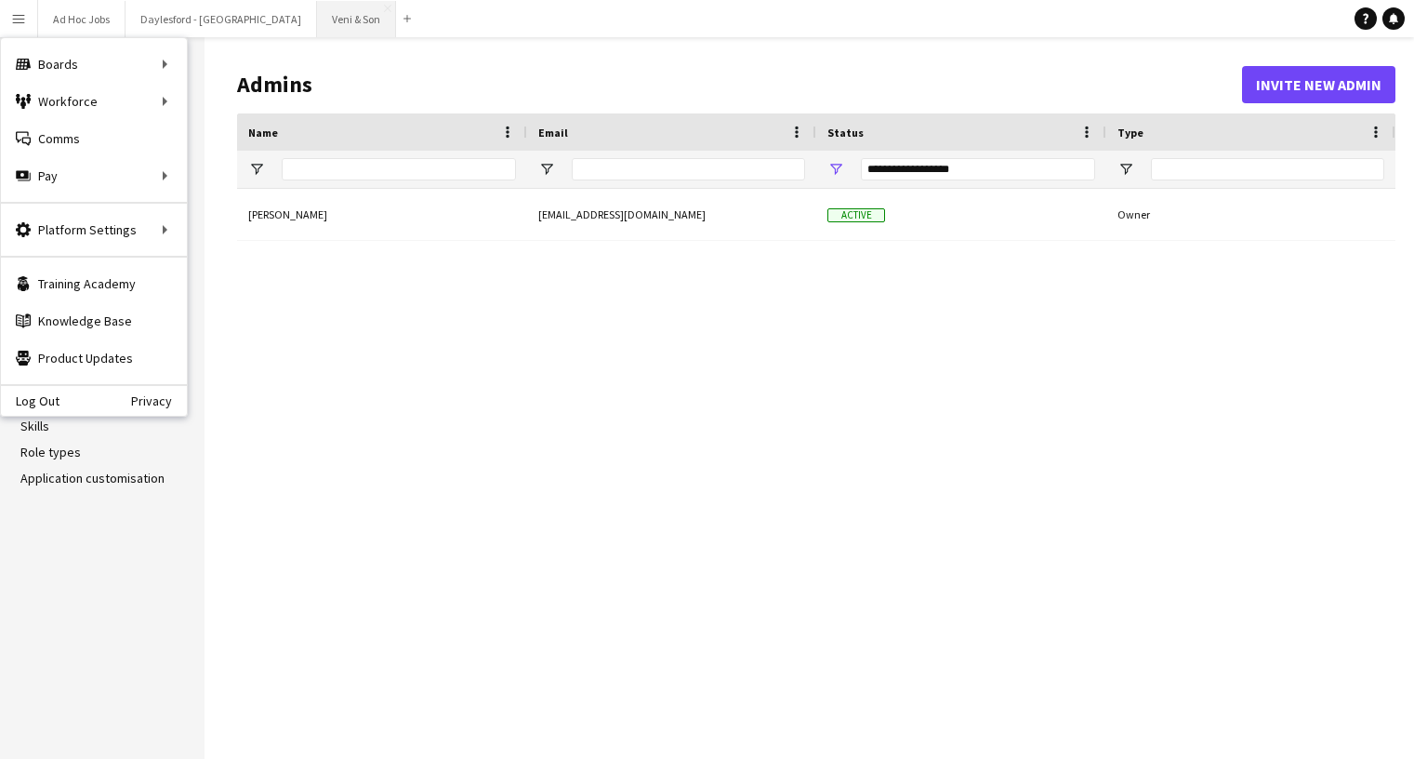
click at [323, 28] on button "Veni & Son Close" at bounding box center [356, 19] width 79 height 36
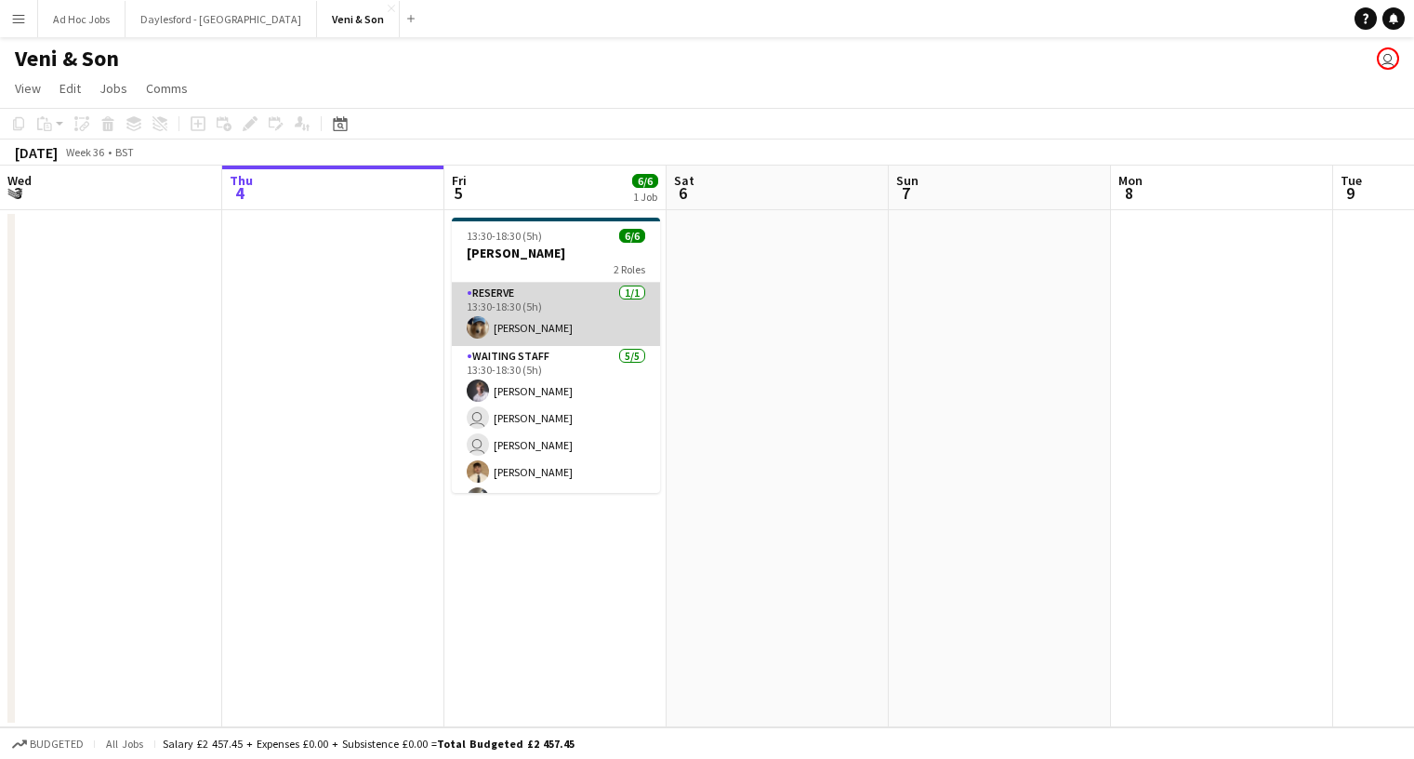
scroll to position [24, 0]
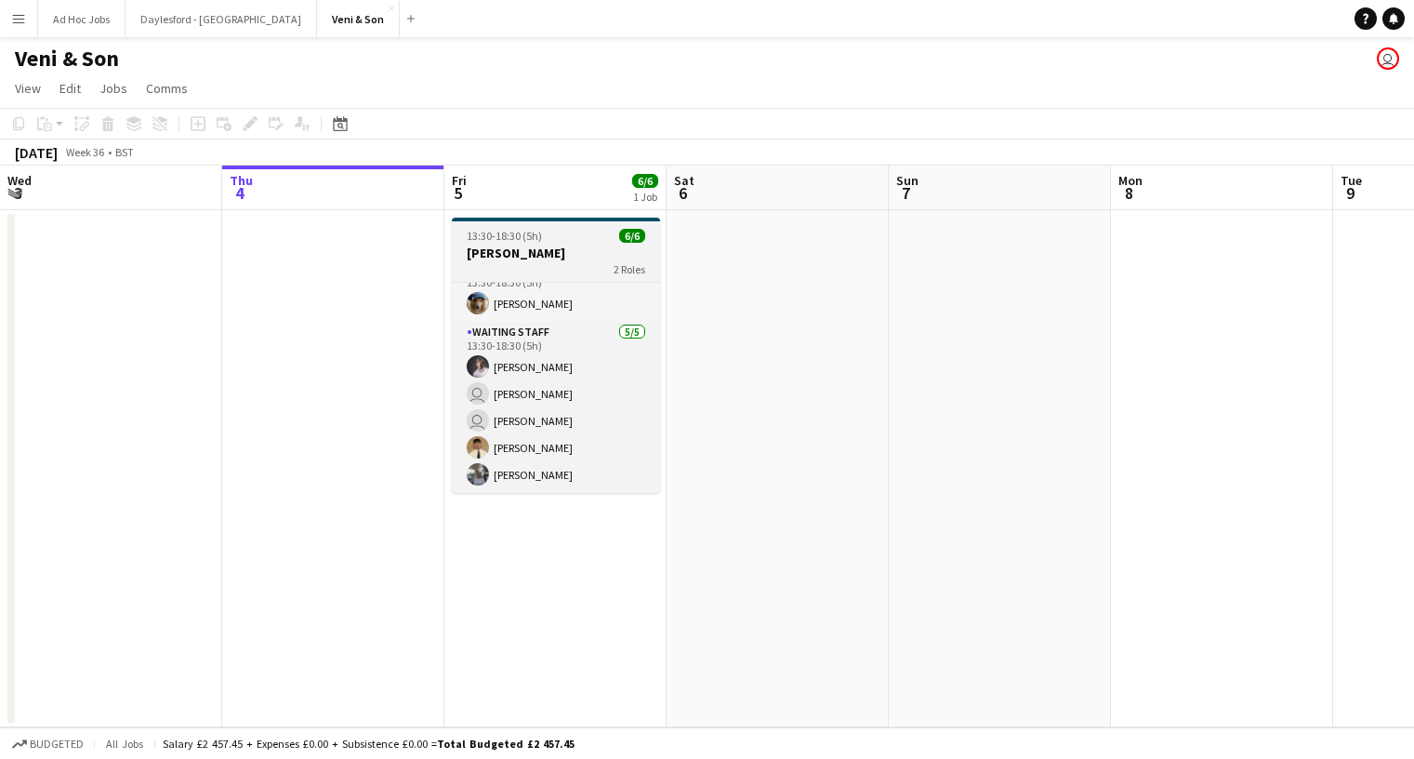
click at [570, 254] on h3 "[PERSON_NAME]" at bounding box center [556, 253] width 208 height 17
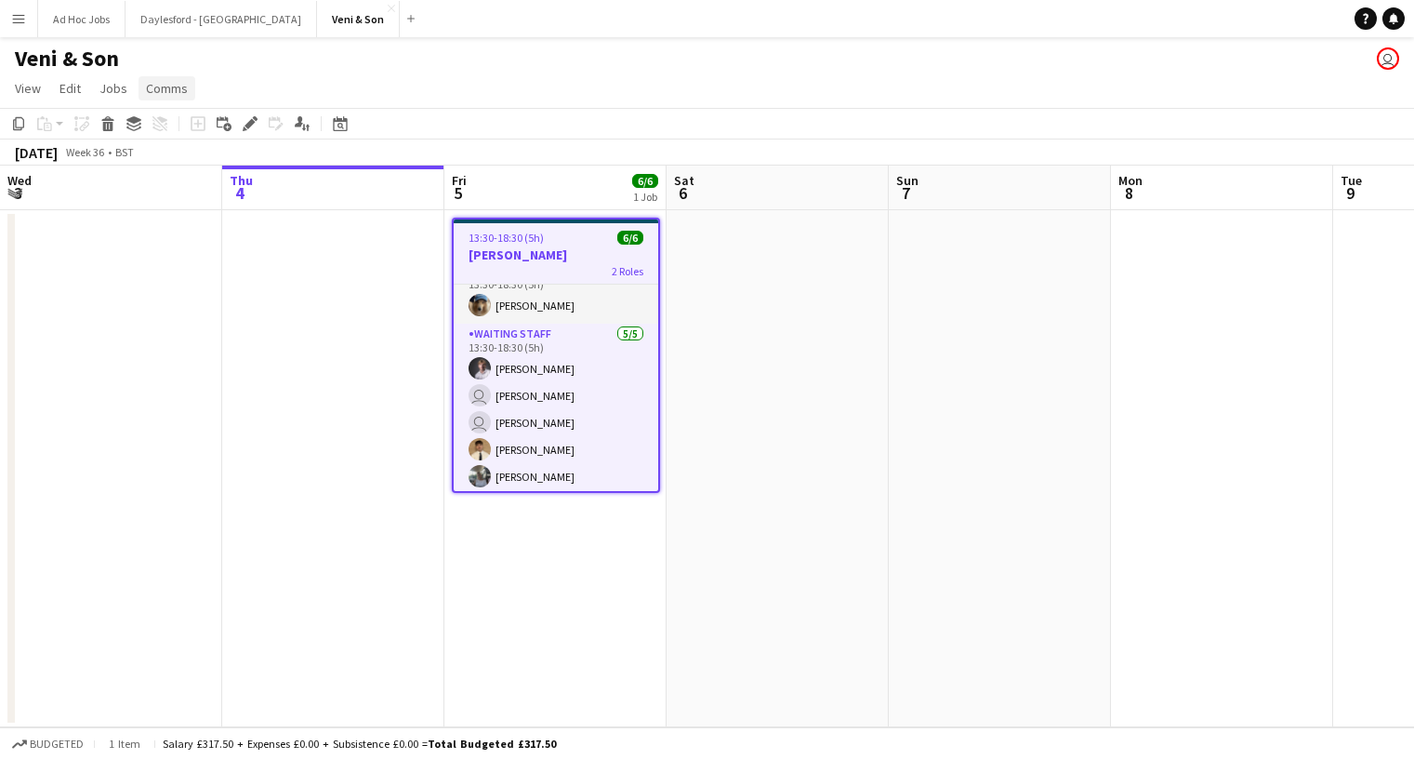
click at [174, 92] on span "Comms" at bounding box center [167, 88] width 42 height 17
click at [203, 164] on span "Create chat" at bounding box center [184, 167] width 65 height 17
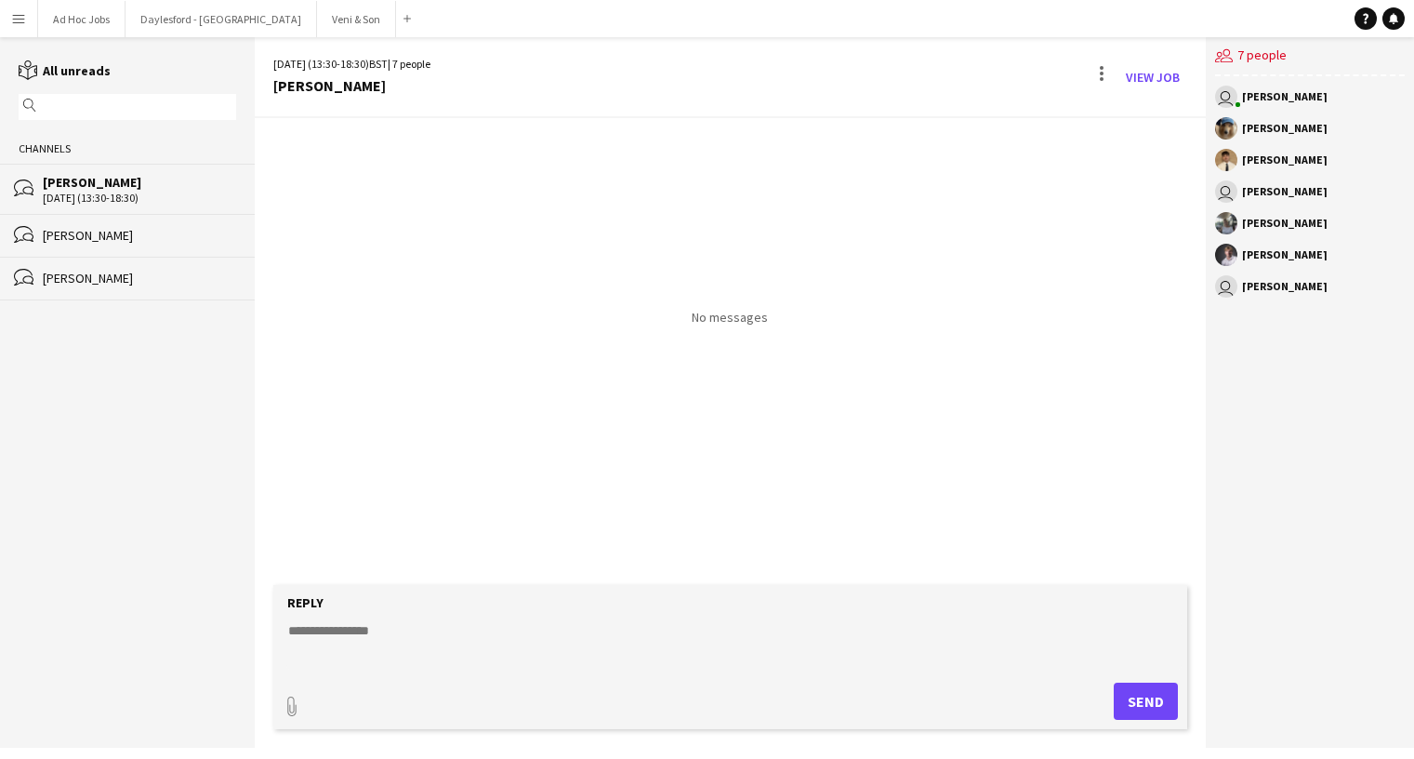
click at [763, 645] on textarea at bounding box center [733, 645] width 895 height 48
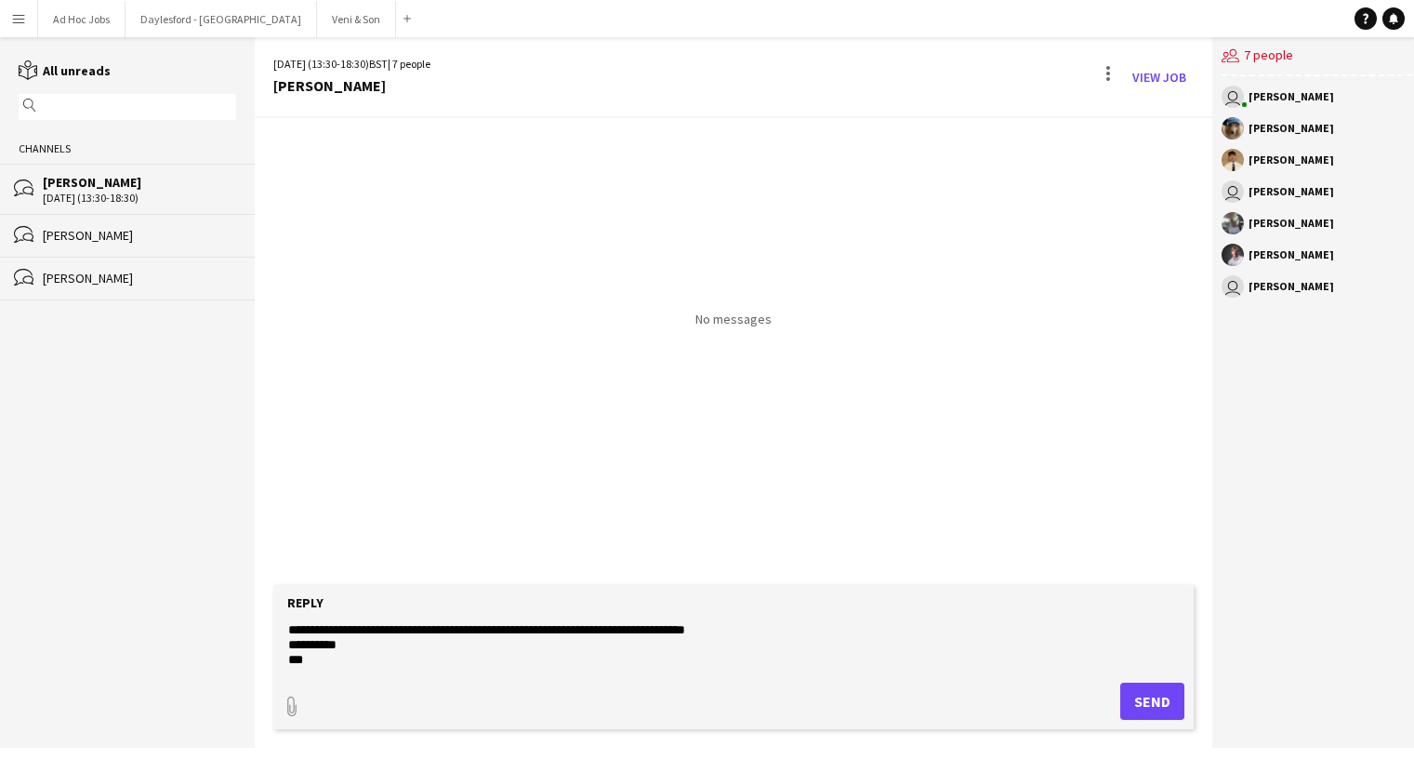
scroll to position [60, 0]
type textarea "**********"
click at [1144, 700] on button "Send" at bounding box center [1152, 700] width 64 height 37
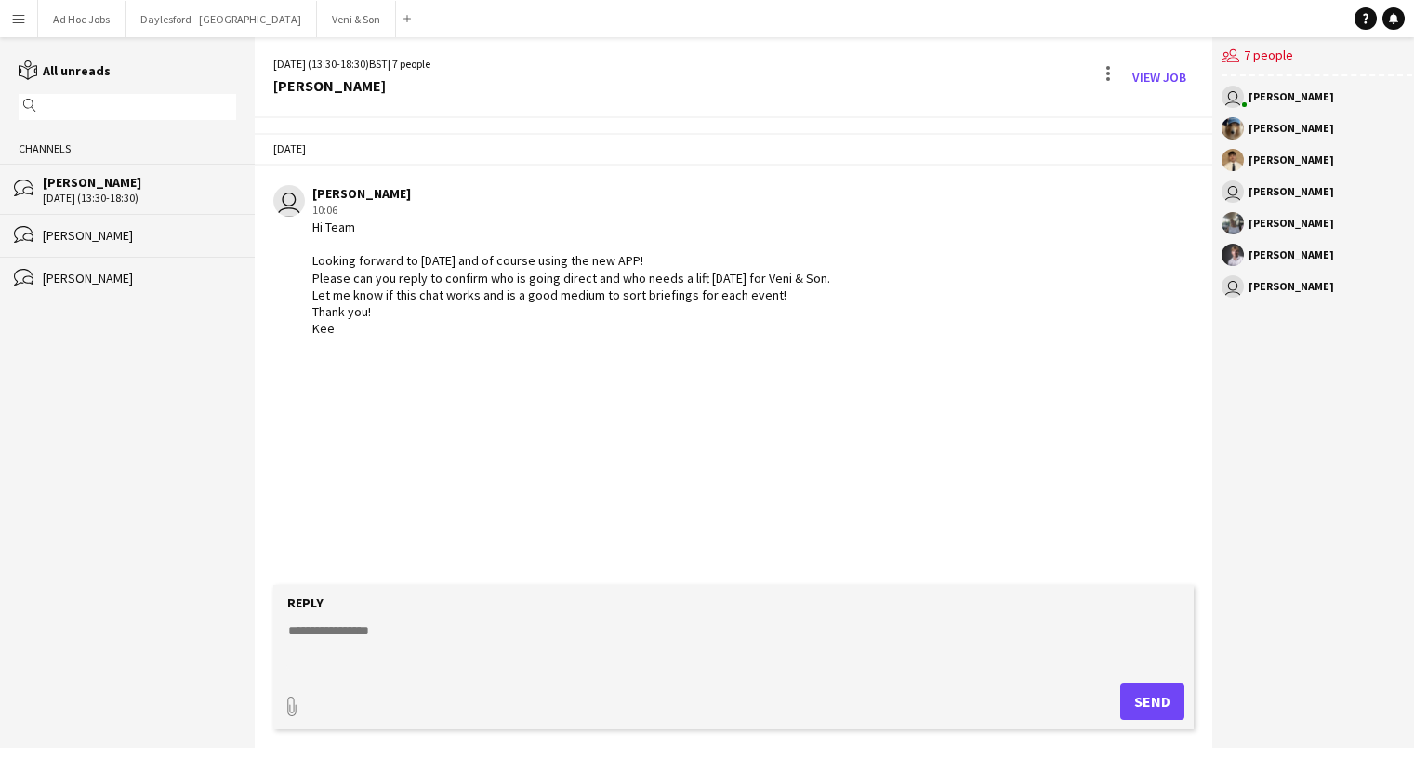
click at [26, 24] on button "Menu" at bounding box center [18, 18] width 37 height 37
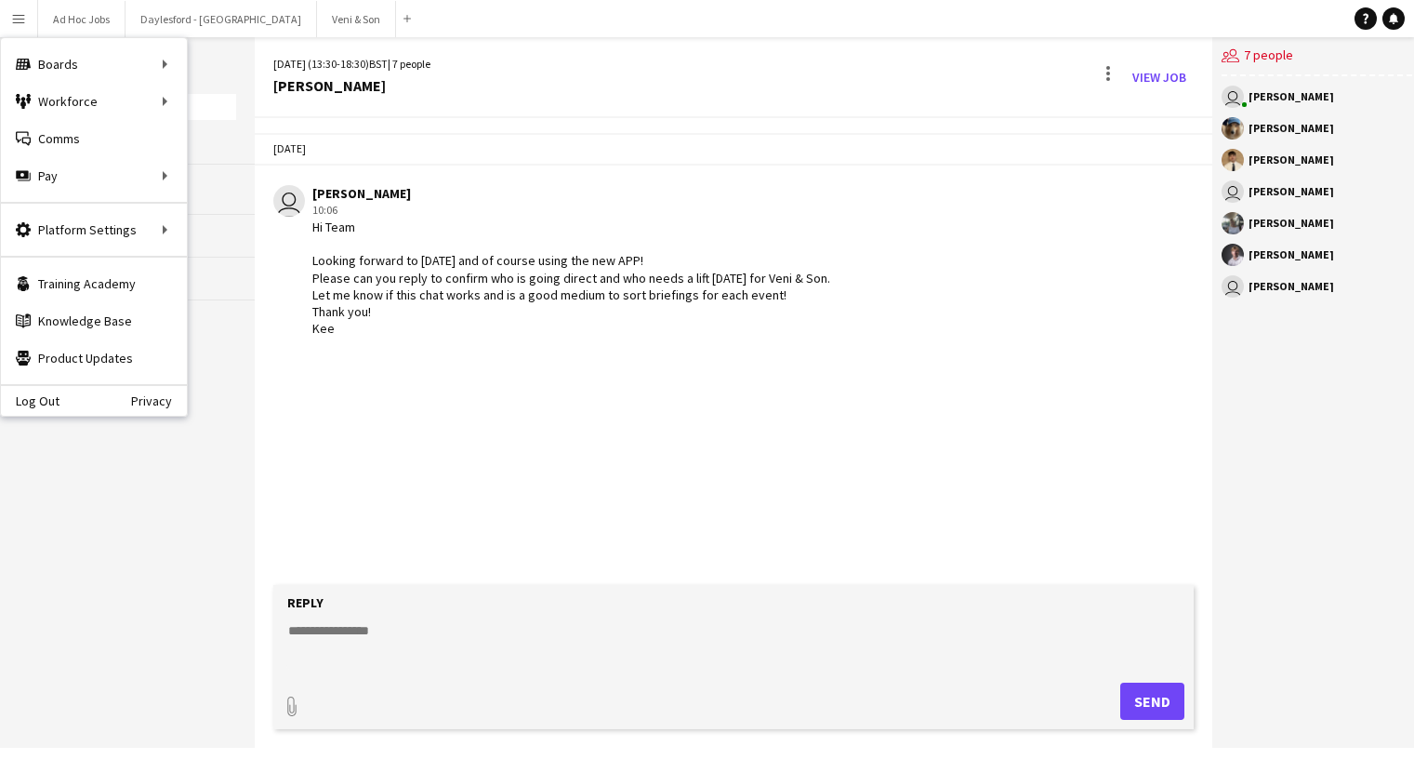
click at [229, 354] on app-channels-list "reading All unreads magnifier Channels bubbles E.J. Churchill 05-09-2025 (13:30…" at bounding box center [127, 392] width 255 height 710
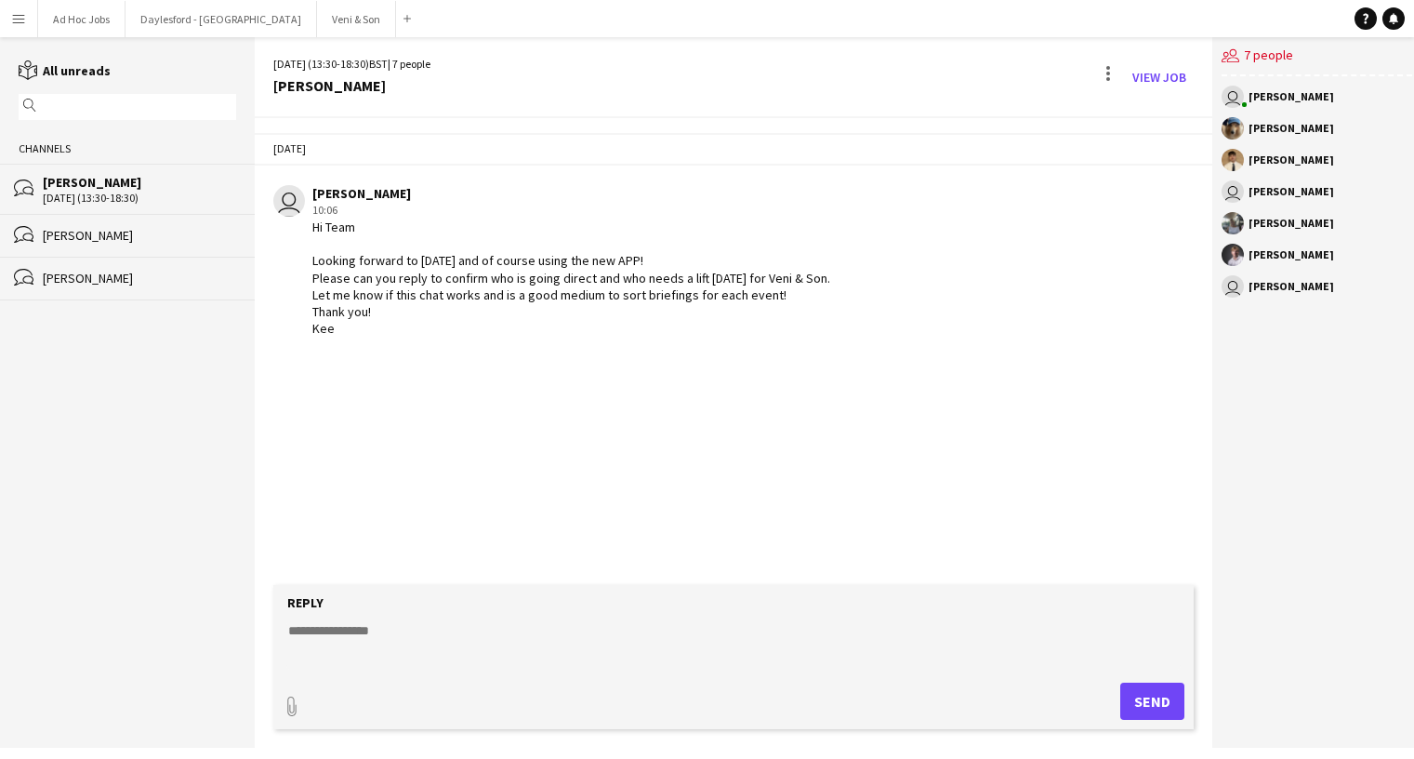
click at [108, 239] on div "Benjamin Grimm" at bounding box center [139, 235] width 193 height 17
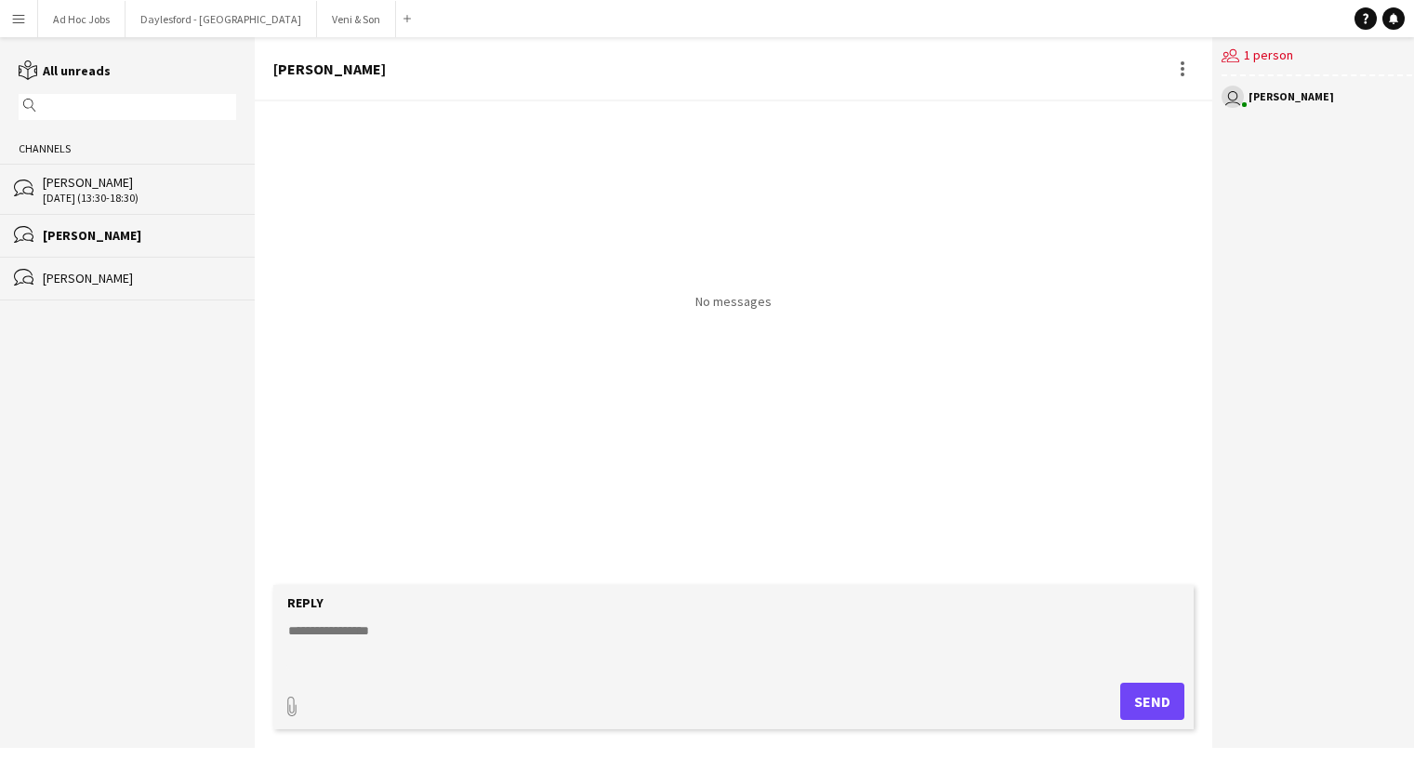
click at [62, 291] on div "bubbles Kee Wong" at bounding box center [127, 279] width 255 height 44
click at [83, 205] on div "05-09-2025 (13:30-18:30)" at bounding box center [139, 198] width 193 height 13
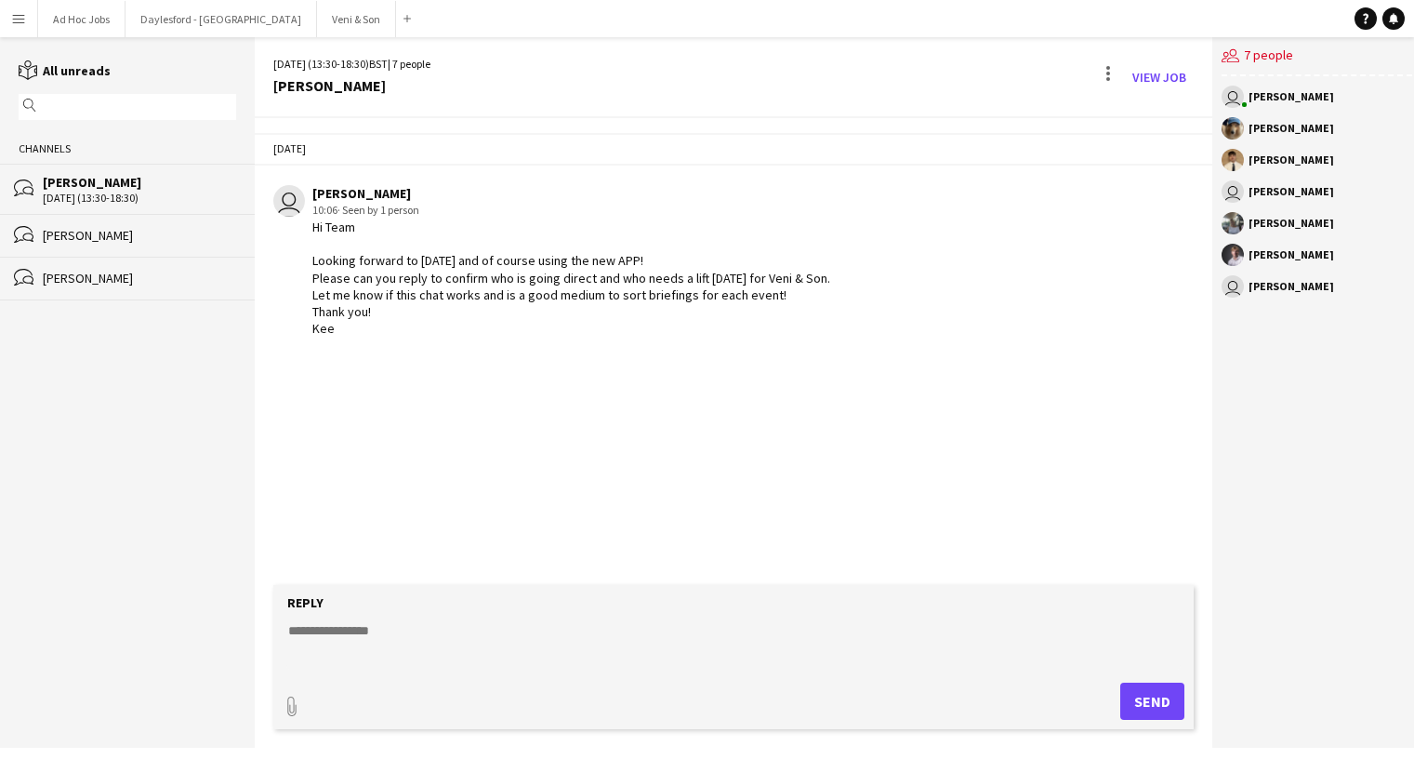
click at [71, 79] on div "reading All unreads" at bounding box center [127, 70] width 255 height 20
click at [17, 13] on app-icon "Menu" at bounding box center [18, 18] width 15 height 15
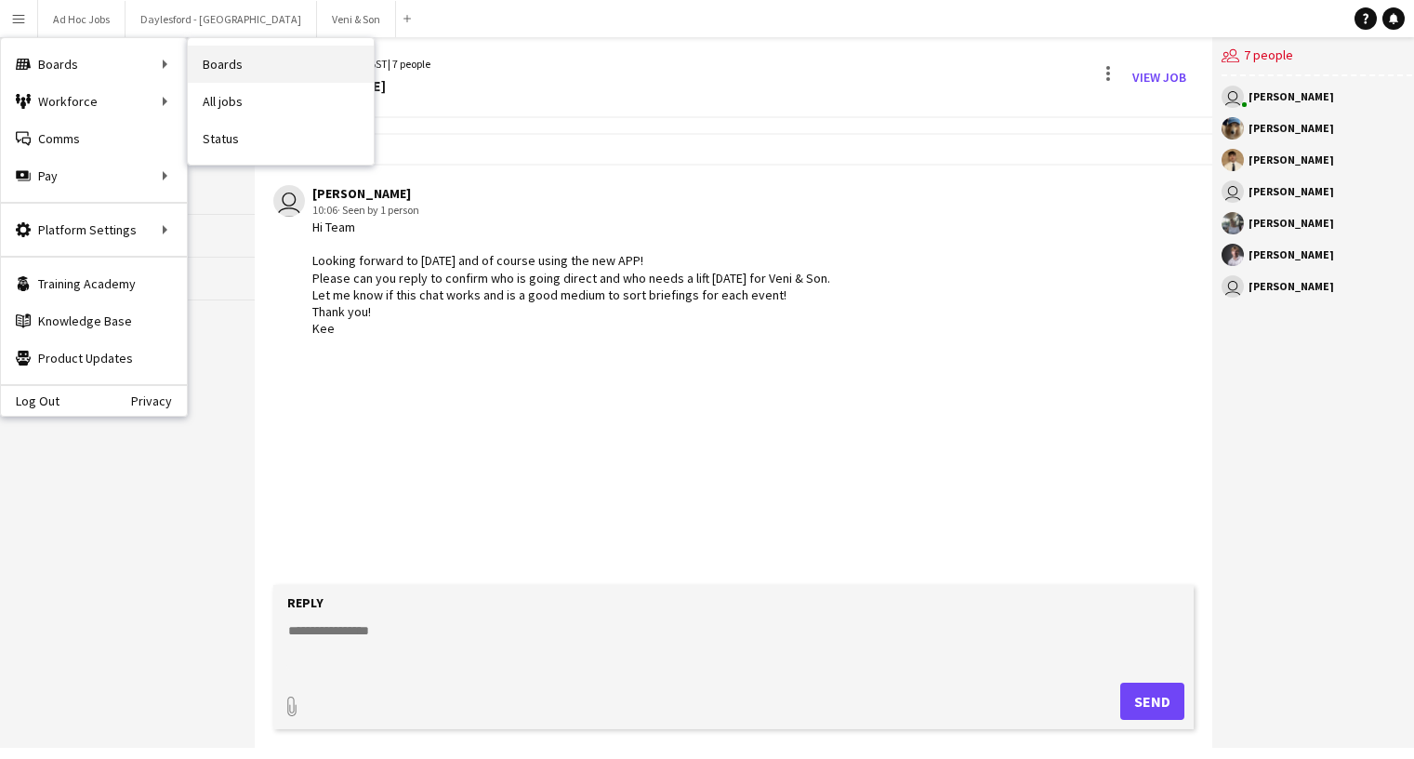
click at [292, 64] on link "Boards" at bounding box center [281, 64] width 186 height 37
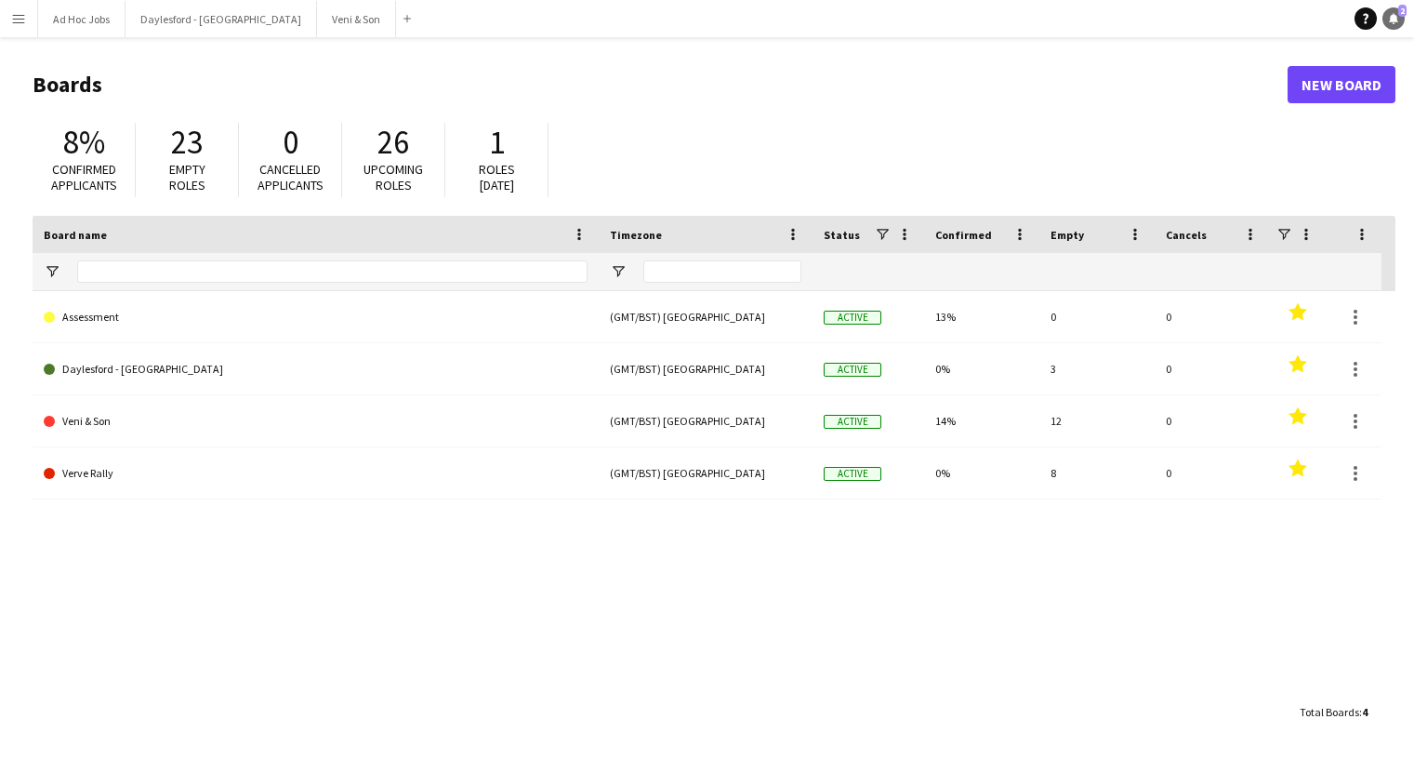
click at [1395, 21] on icon at bounding box center [1393, 17] width 9 height 9
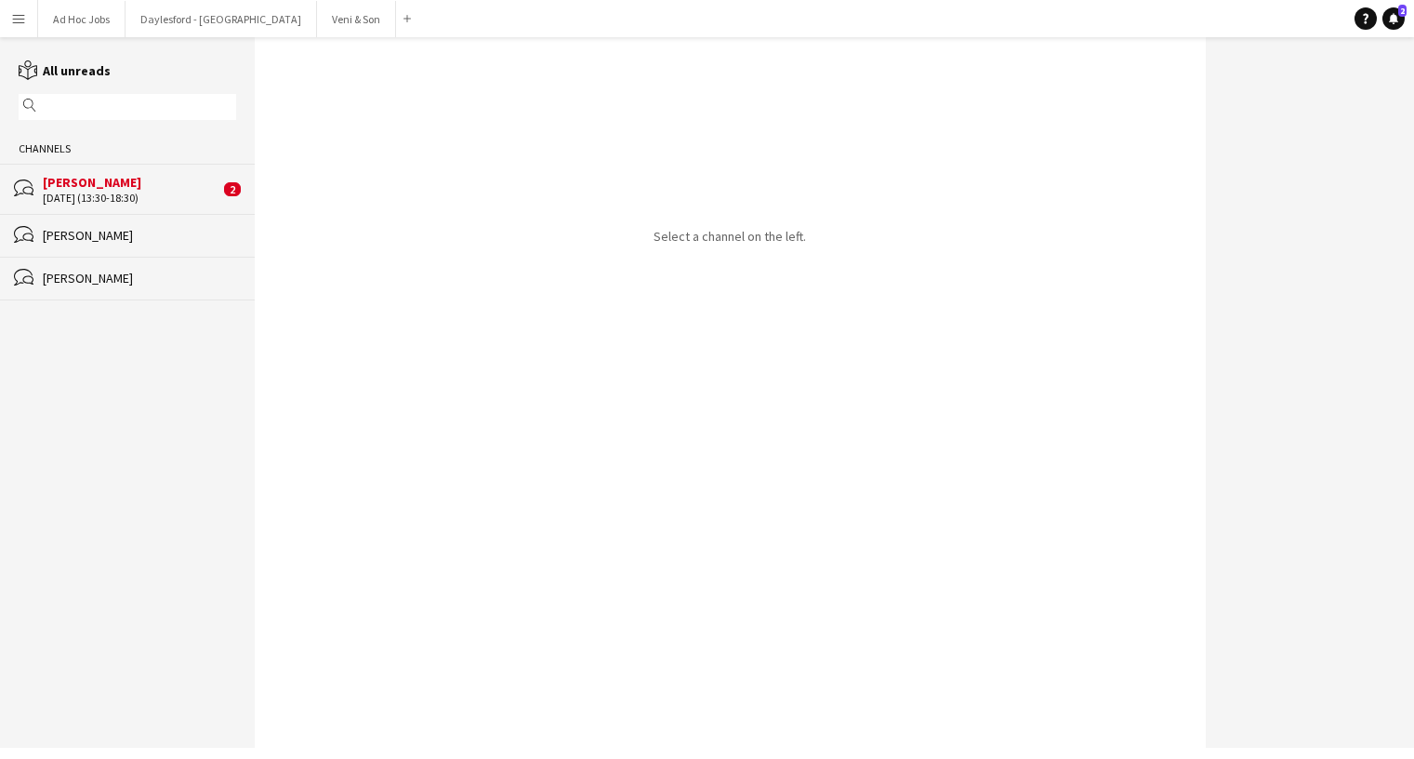
click at [120, 192] on div "05-09-2025 (13:30-18:30)" at bounding box center [131, 198] width 177 height 13
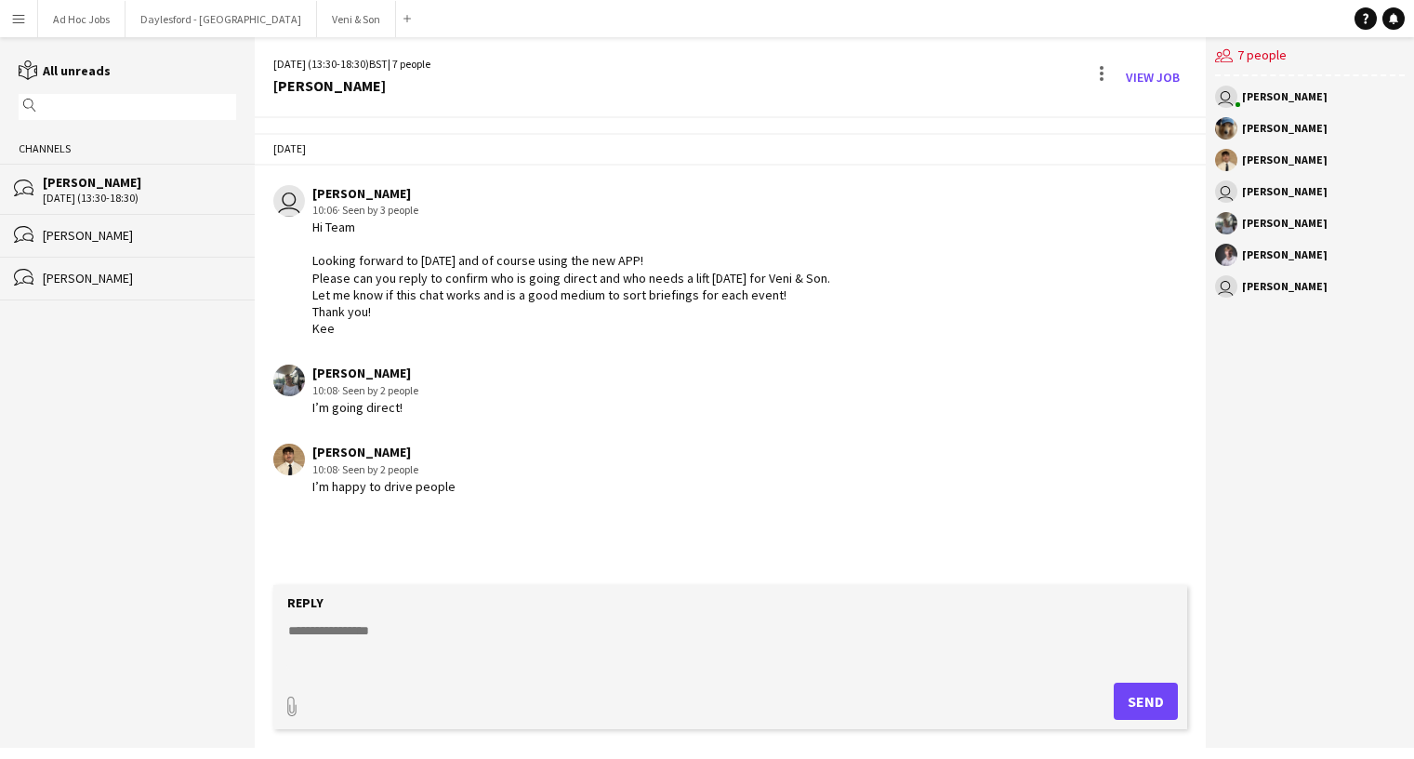
click at [409, 444] on div "George Long" at bounding box center [383, 452] width 143 height 17
click at [17, 20] on app-icon "Menu" at bounding box center [18, 18] width 15 height 15
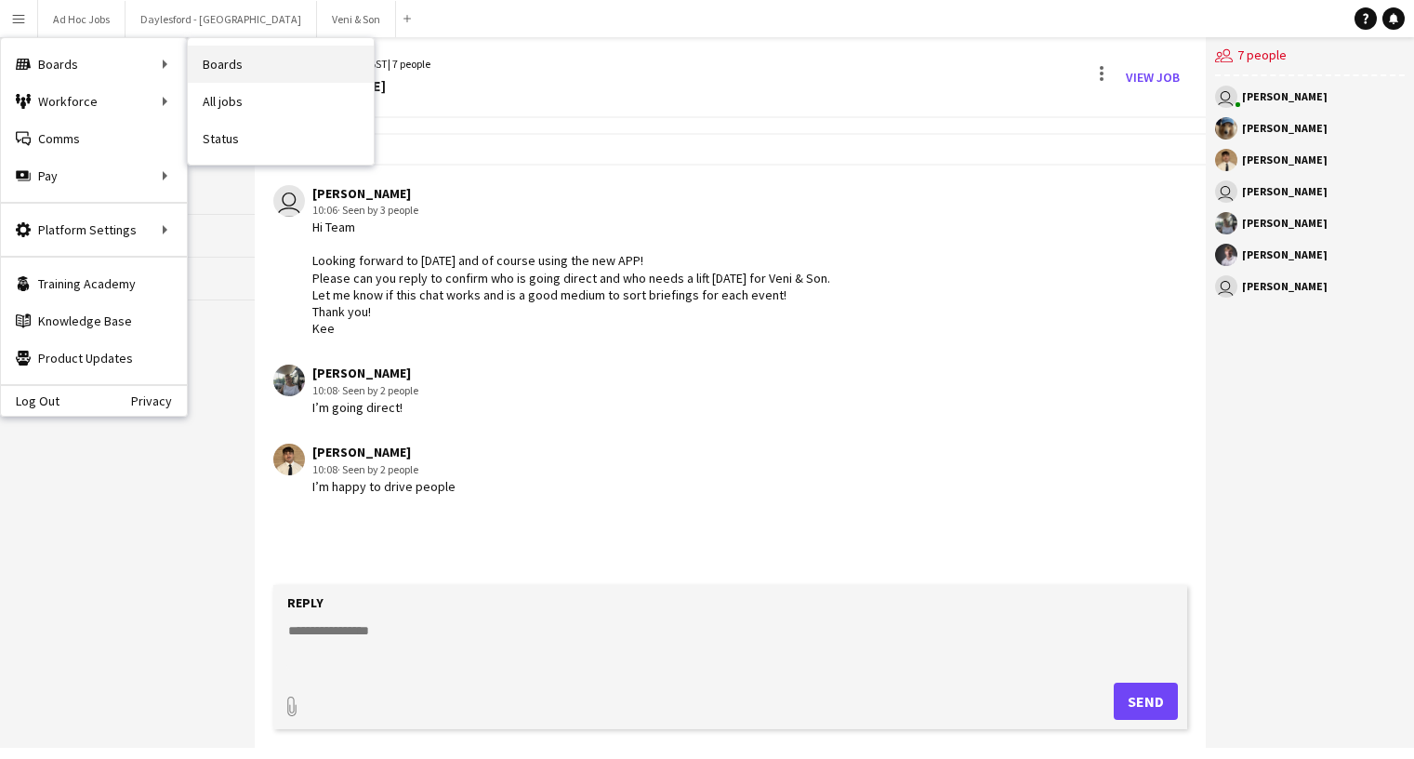
click at [192, 67] on link "Boards" at bounding box center [281, 64] width 186 height 37
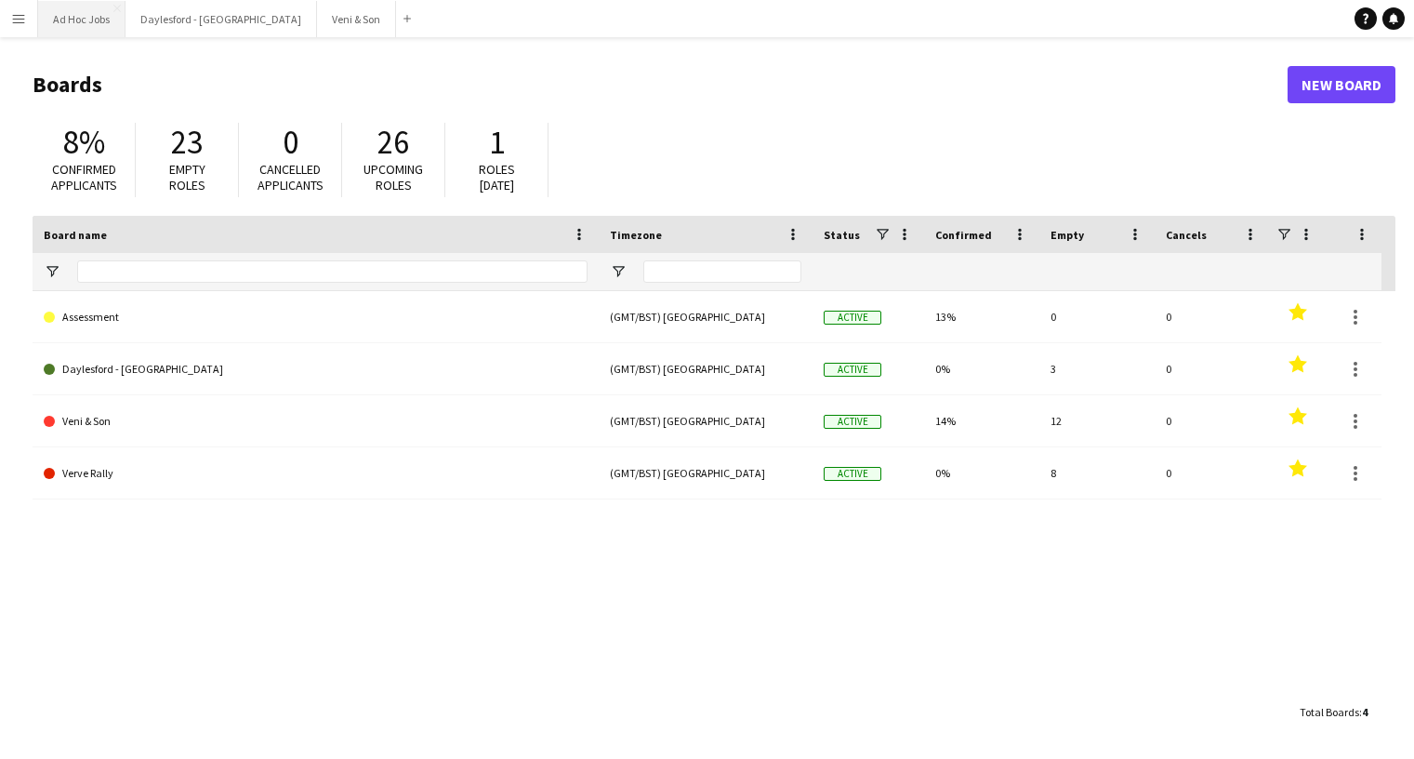
click at [81, 29] on button "Ad Hoc Jobs Close" at bounding box center [81, 19] width 87 height 36
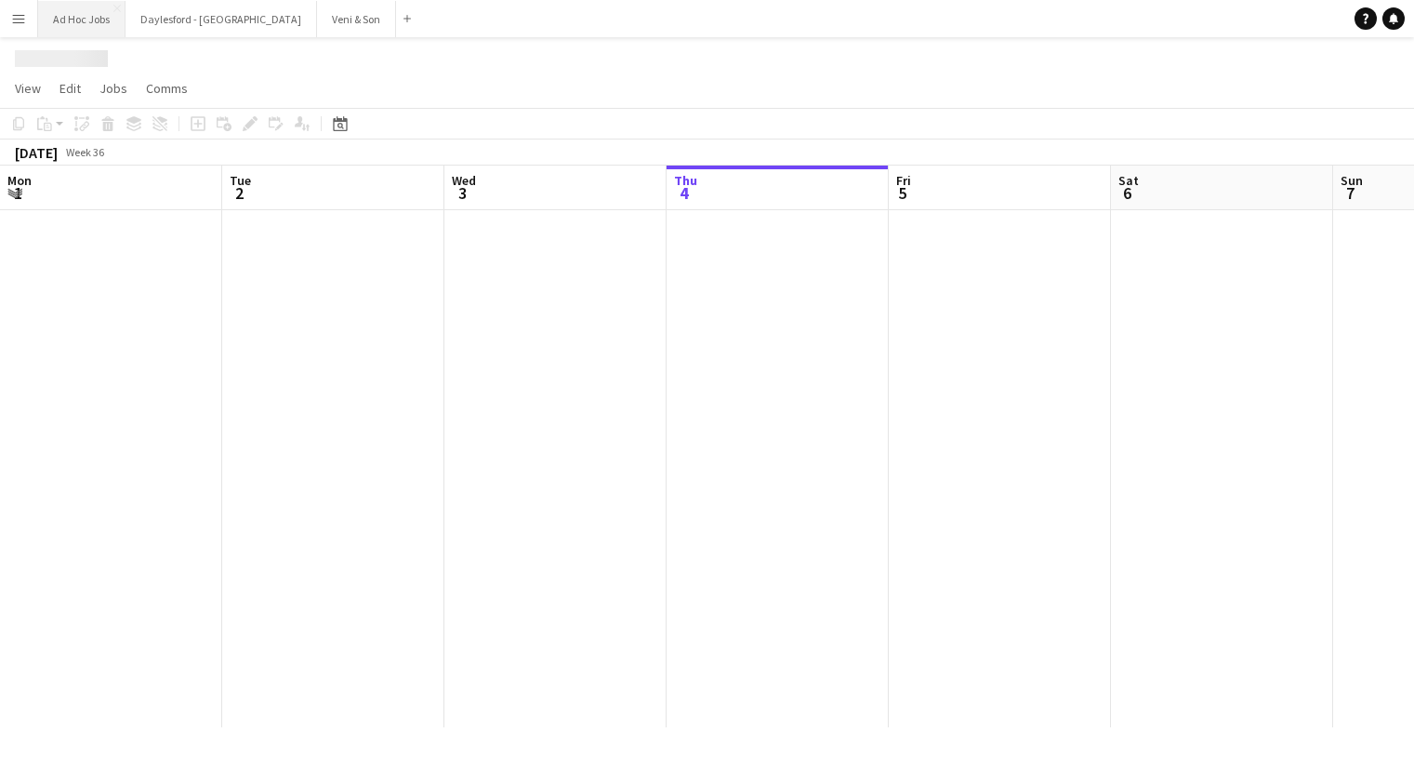
scroll to position [0, 444]
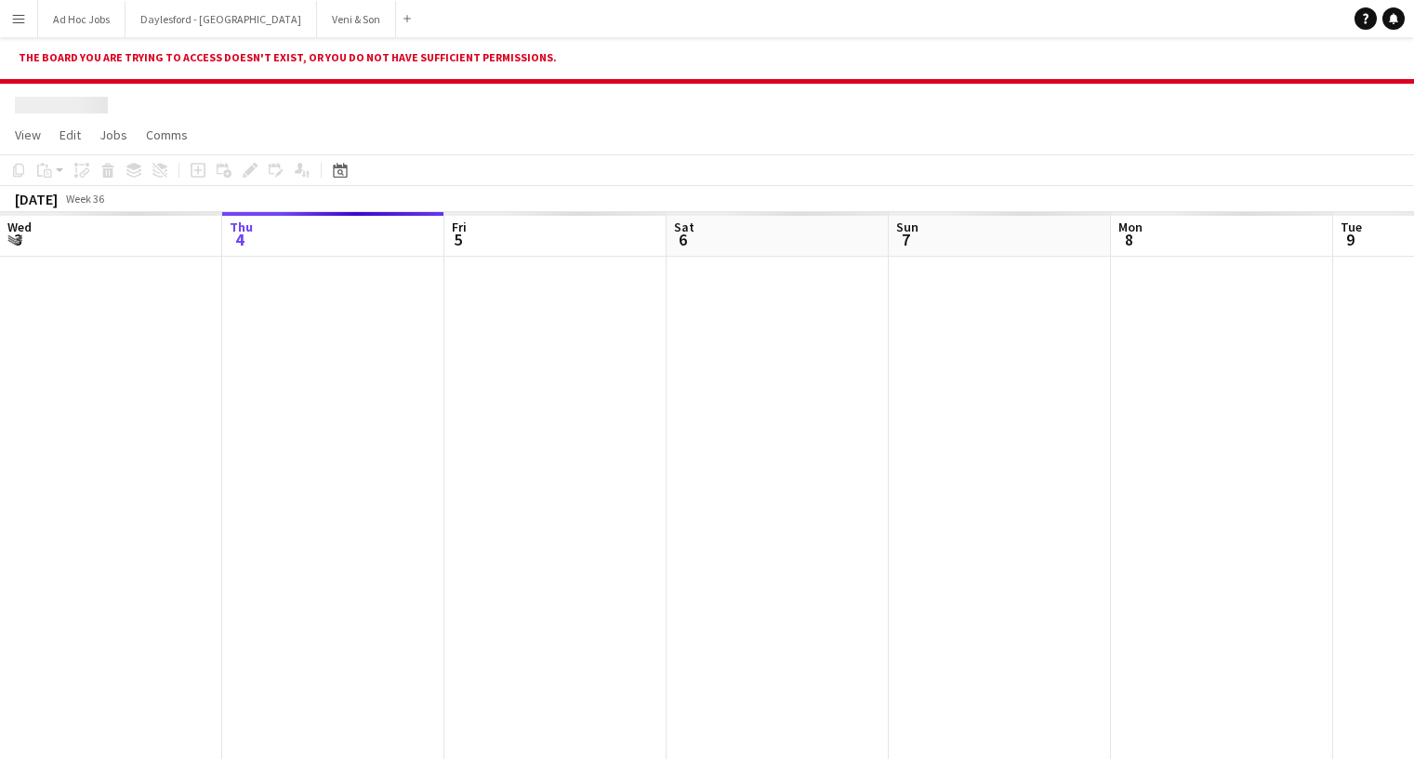
click at [17, 20] on app-icon "Menu" at bounding box center [18, 18] width 15 height 15
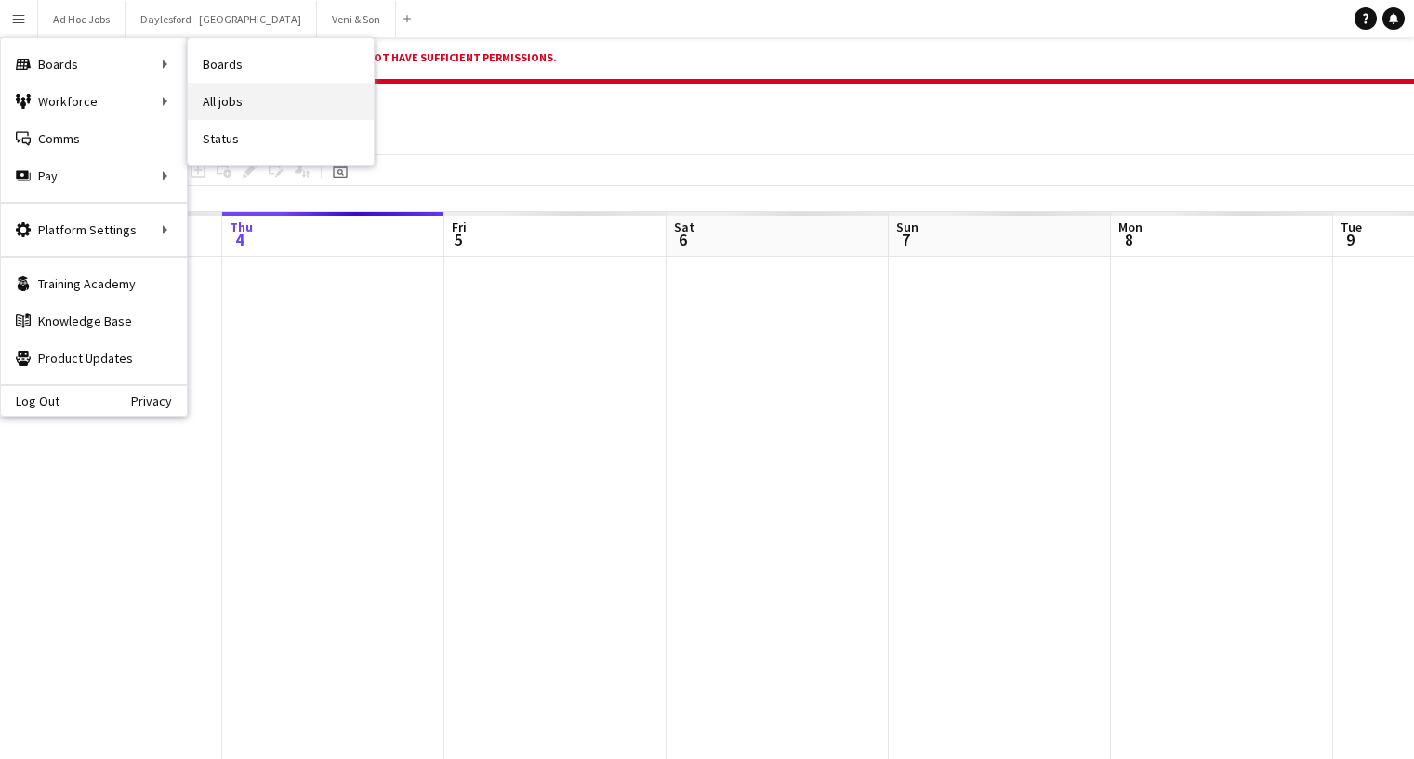
click at [217, 99] on link "All jobs" at bounding box center [281, 101] width 186 height 37
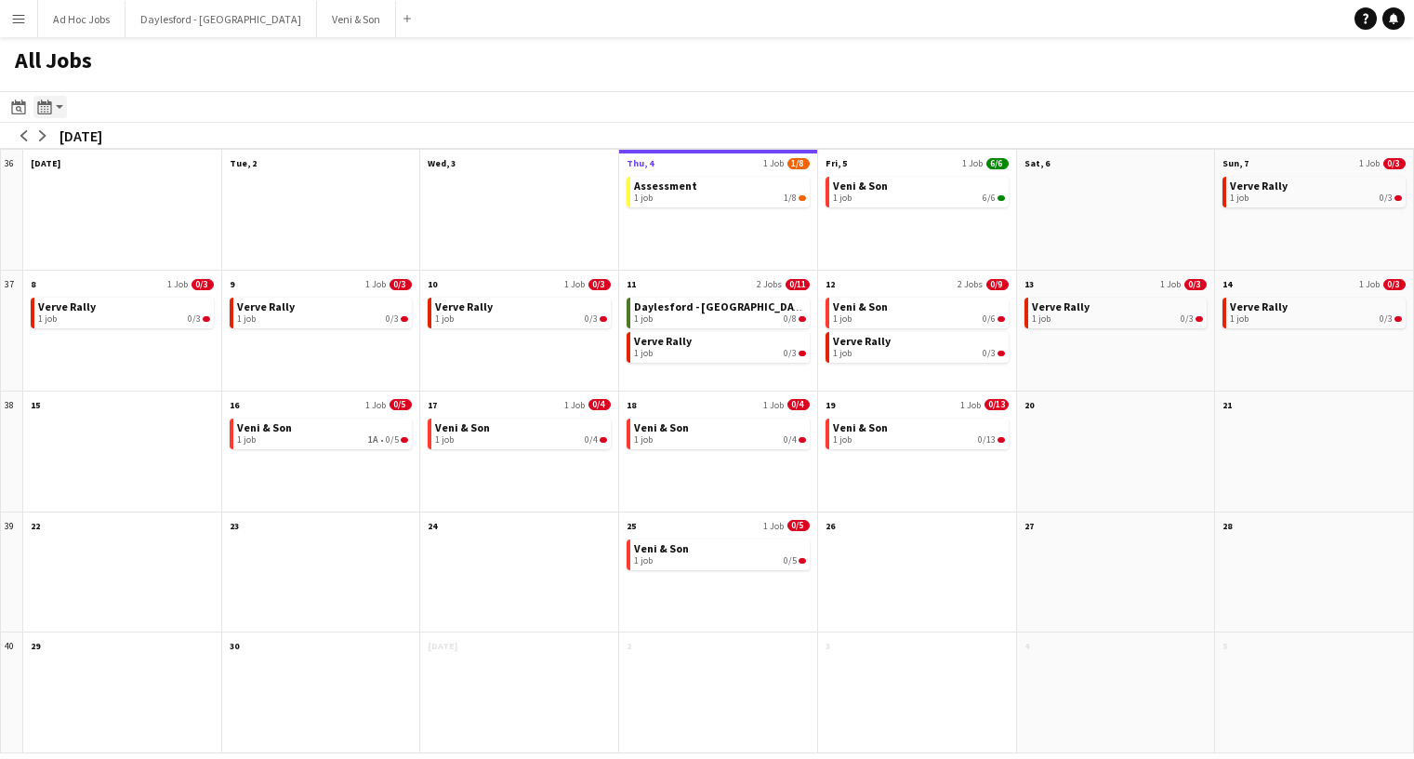
click at [53, 113] on div "Month view / Day view" at bounding box center [44, 107] width 22 height 22
click at [65, 143] on link "Day view by Board" at bounding box center [100, 142] width 102 height 17
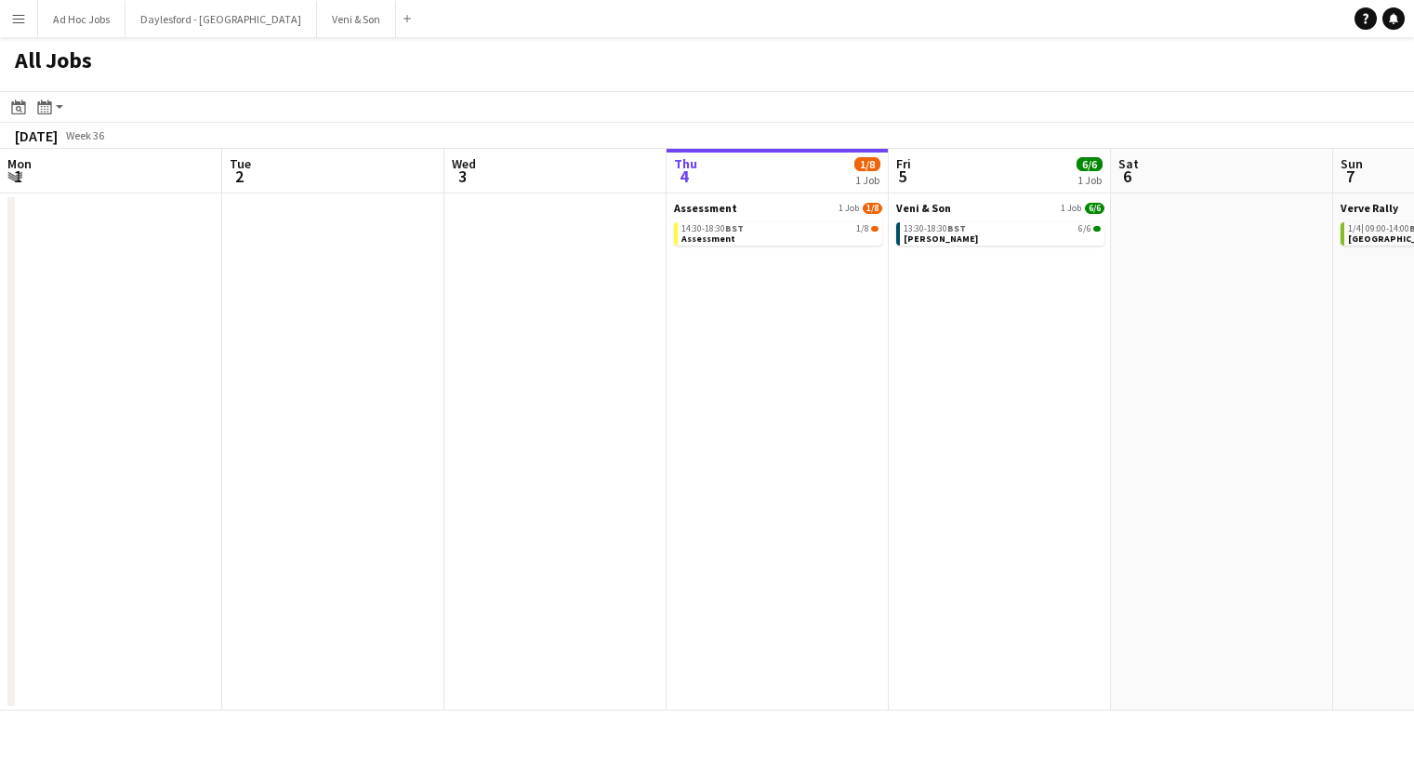
scroll to position [0, 444]
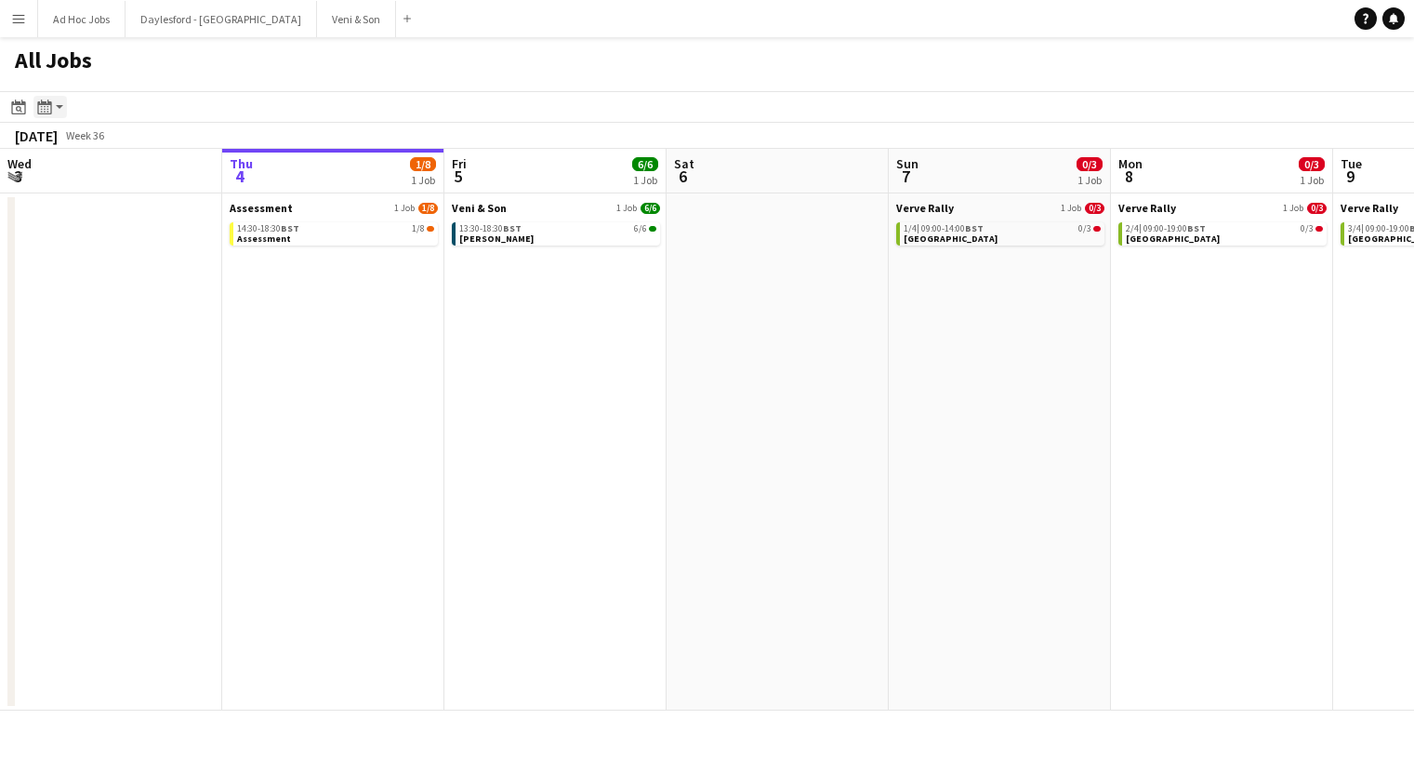
click at [52, 110] on div "Month view / Day view" at bounding box center [44, 107] width 22 height 22
click at [69, 169] on link "Day view by Job" at bounding box center [100, 174] width 102 height 17
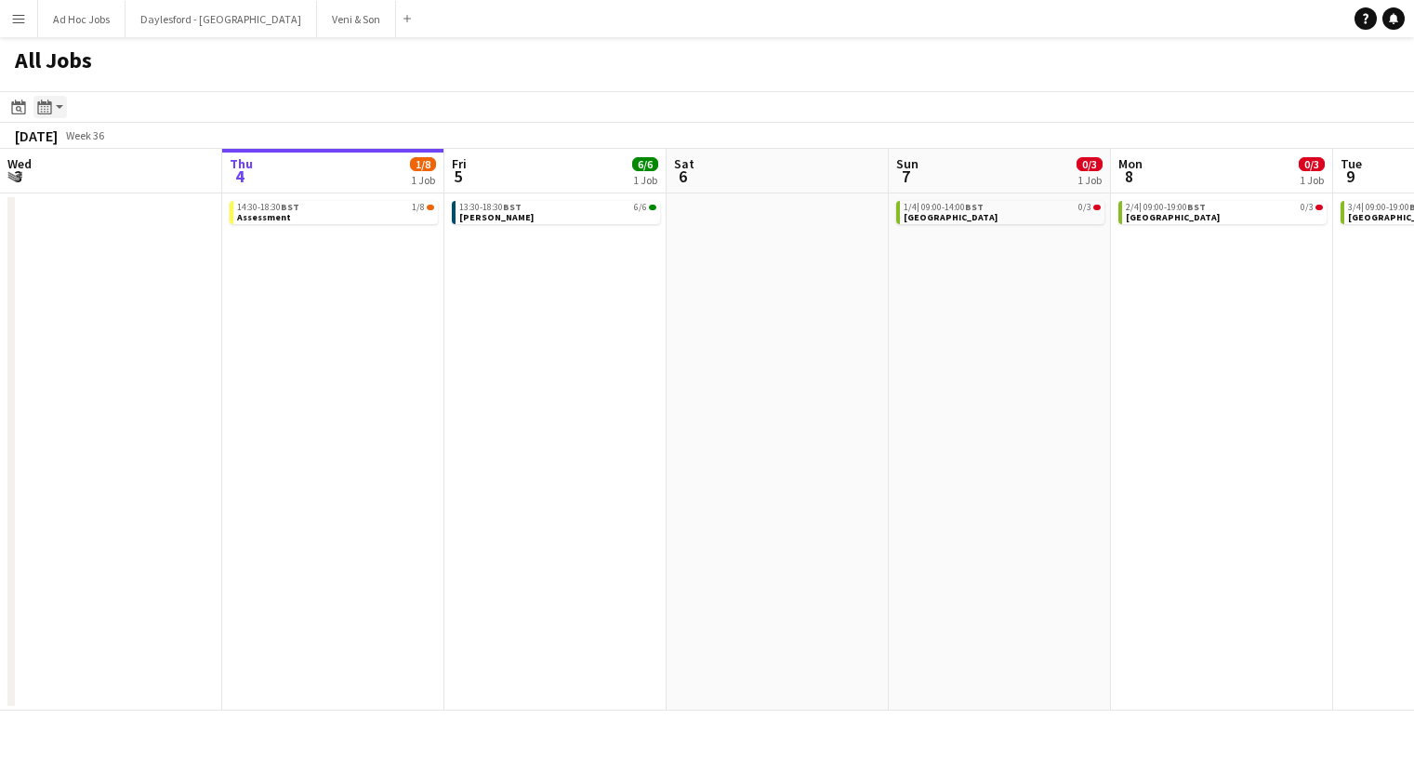
click at [54, 102] on div "Month view / Day view" at bounding box center [44, 107] width 22 height 22
click at [72, 139] on link "Day view by Board" at bounding box center [100, 142] width 102 height 17
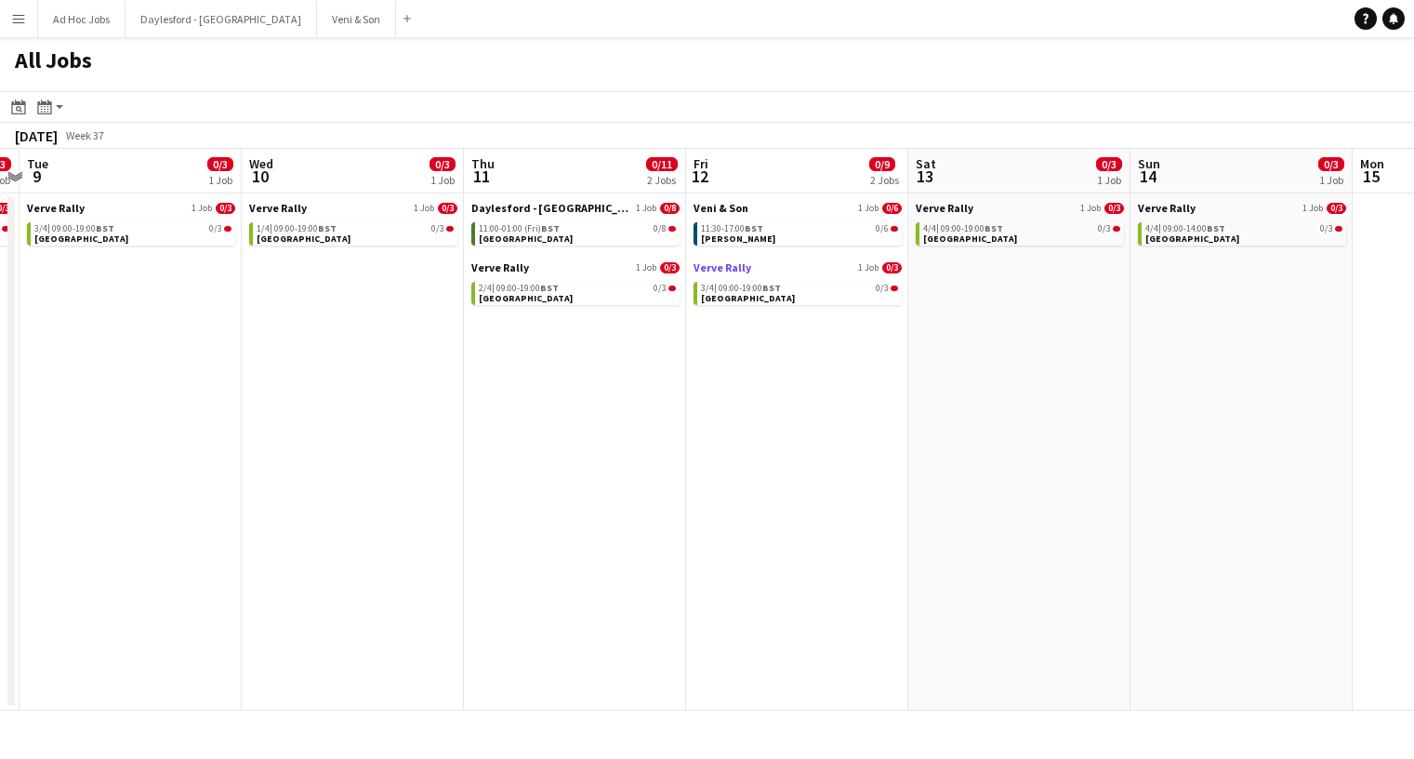
scroll to position [0, 875]
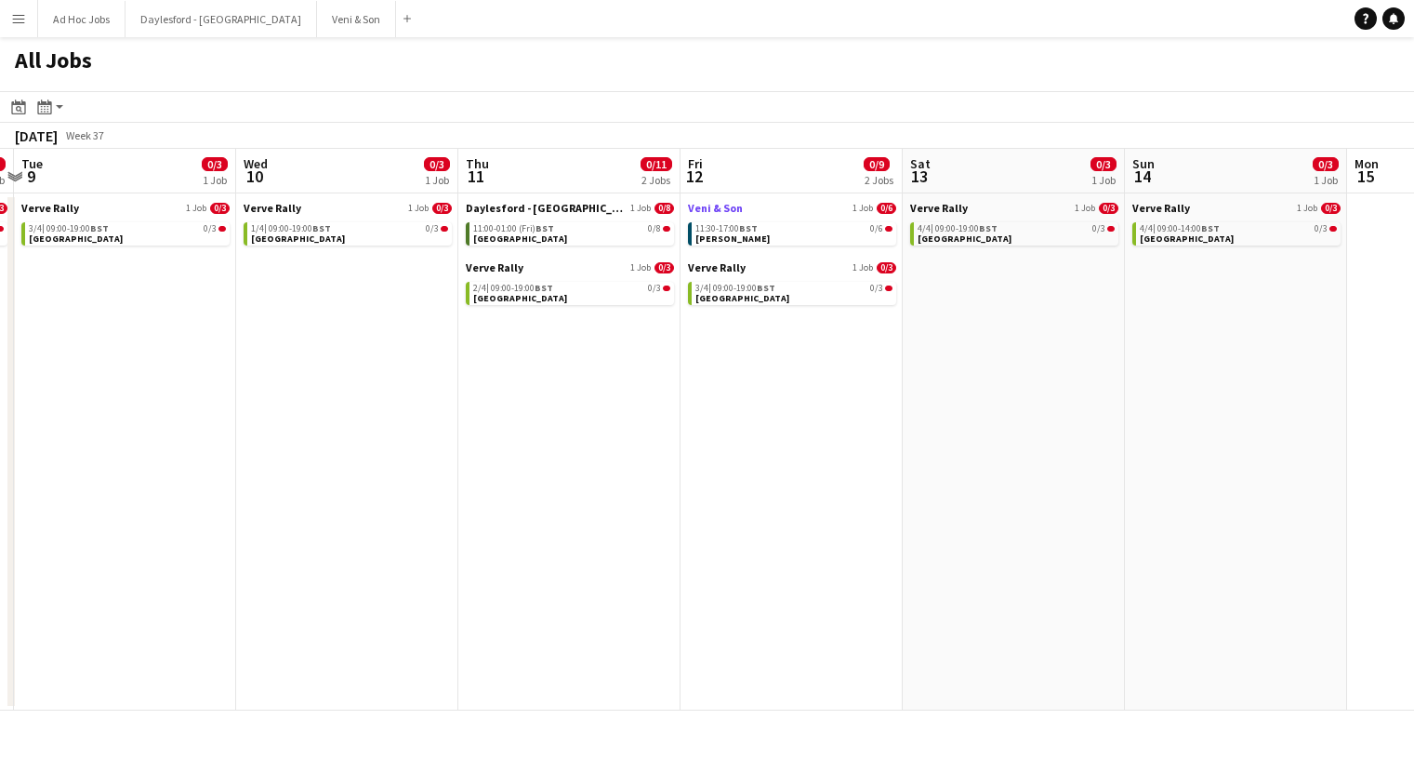
click at [830, 208] on link "Veni & Son [DEMOGRAPHIC_DATA] Job 0/6" at bounding box center [792, 208] width 208 height 14
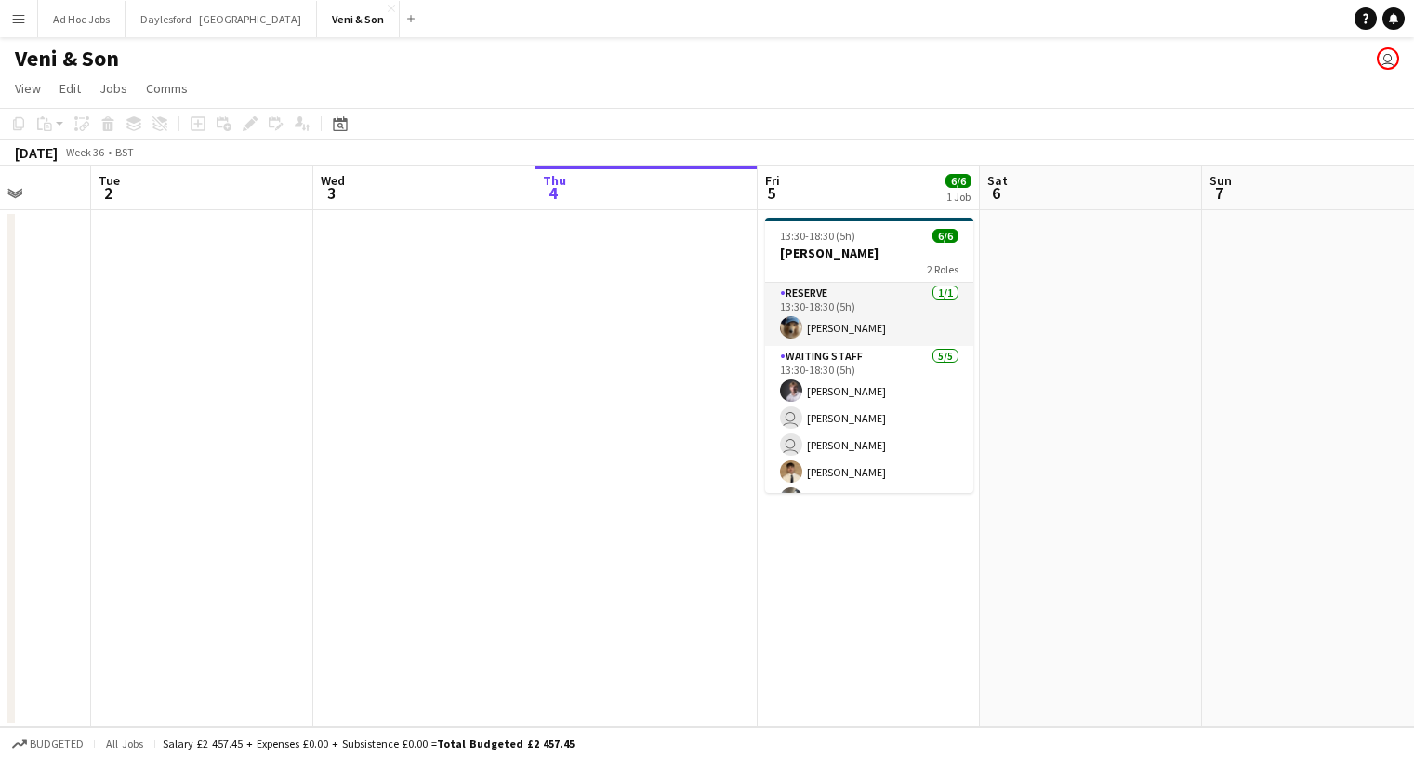
scroll to position [0, 553]
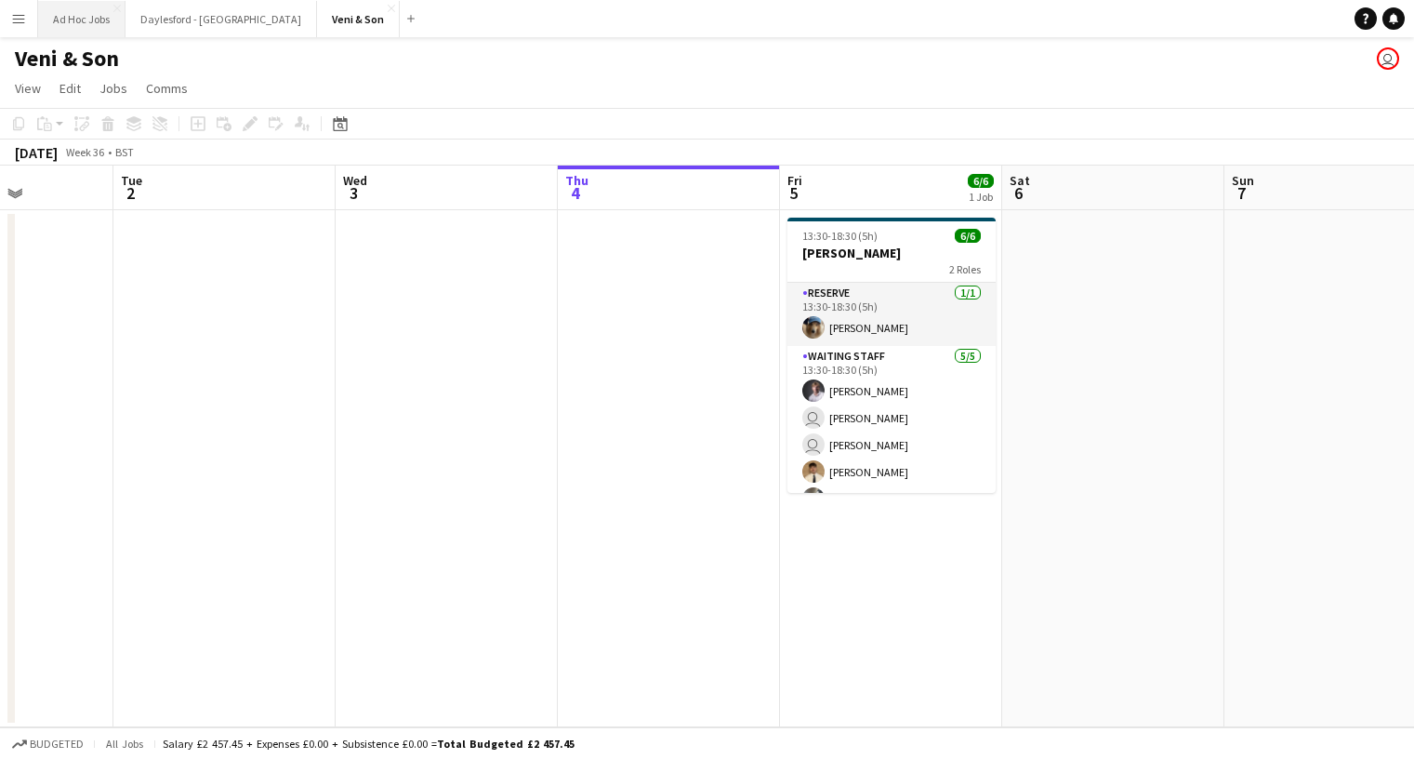
click at [90, 28] on button "Ad Hoc Jobs Close" at bounding box center [81, 19] width 87 height 36
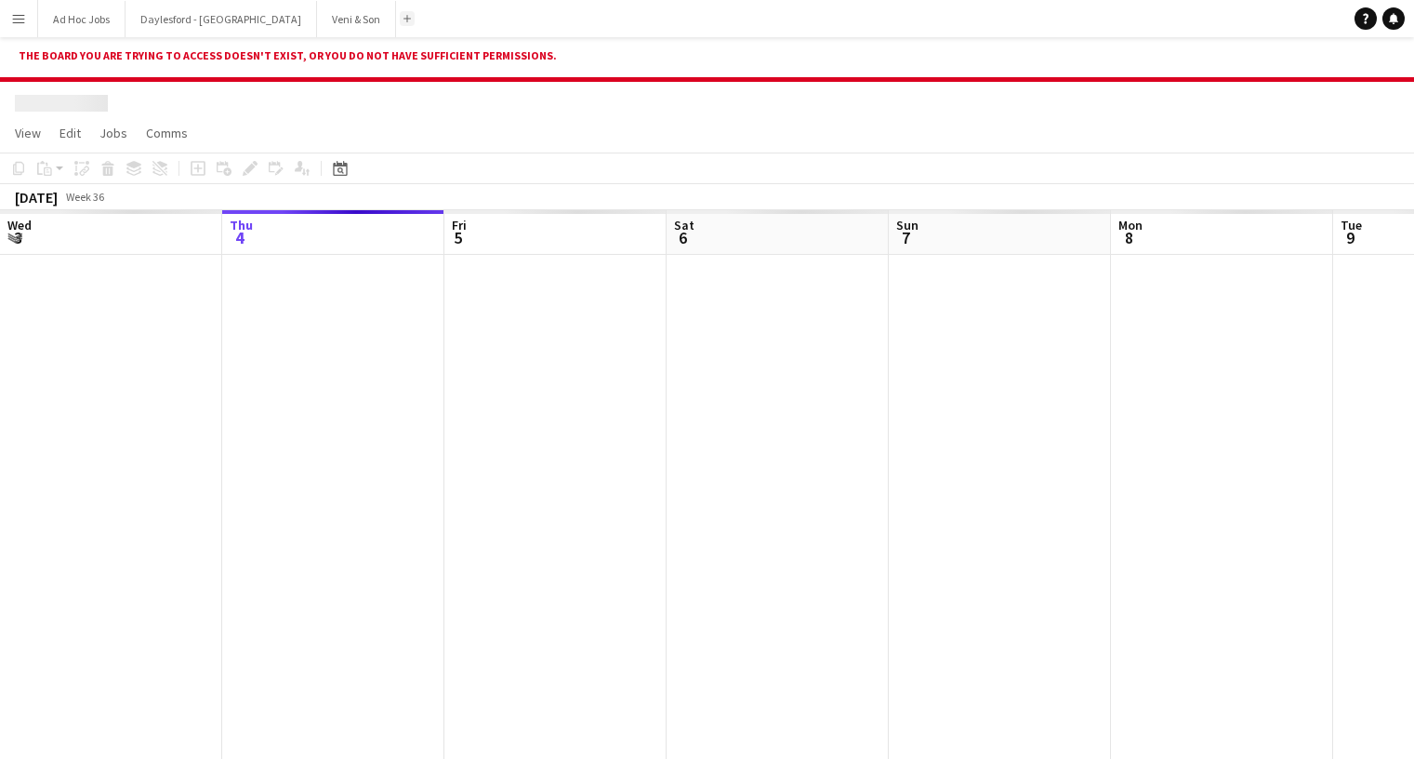
scroll to position [2, 0]
click at [400, 22] on button "Add" at bounding box center [407, 18] width 15 height 15
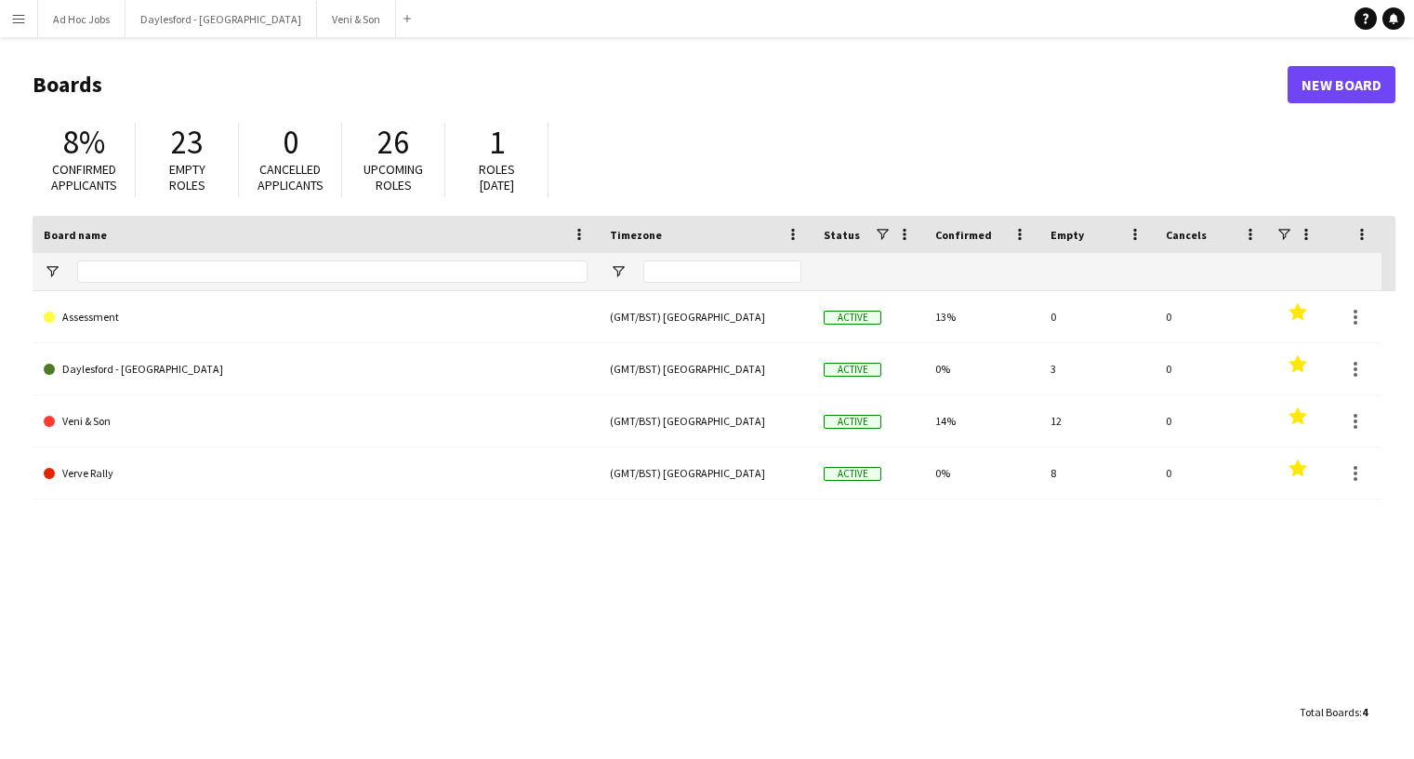
click at [1327, 90] on link "New Board" at bounding box center [1342, 84] width 108 height 37
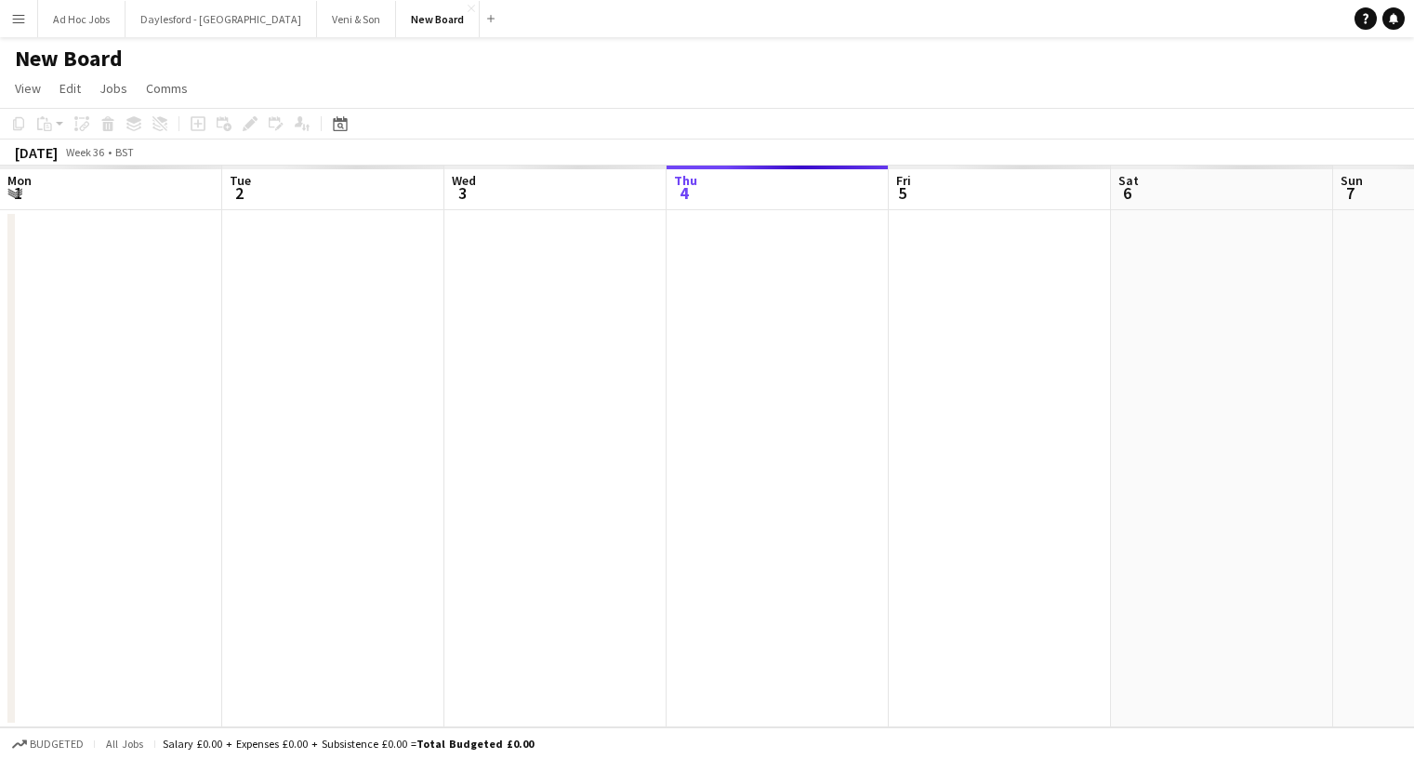
scroll to position [0, 444]
click at [91, 62] on h1 "New Board" at bounding box center [69, 59] width 108 height 28
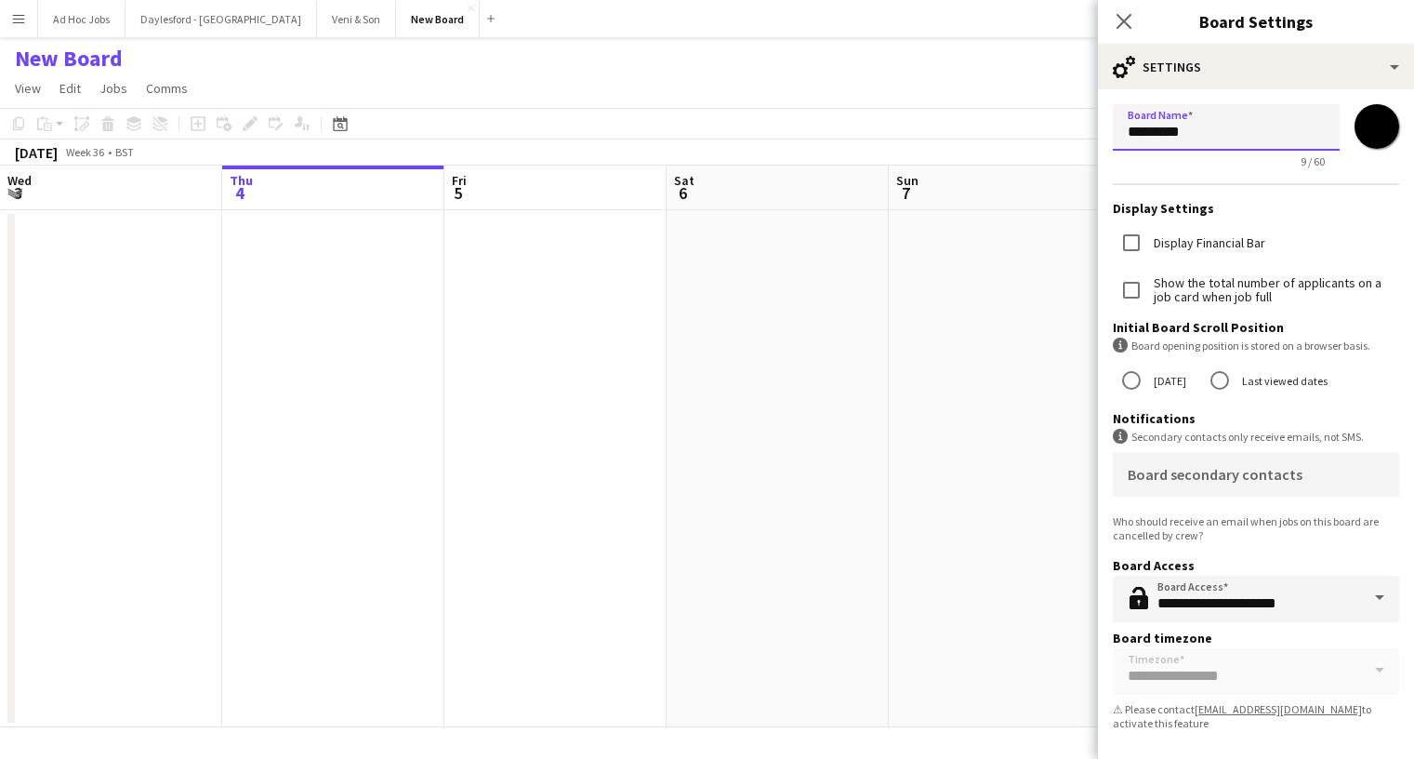
drag, startPoint x: 1223, startPoint y: 133, endPoint x: 1223, endPoint y: 115, distance: 17.7
click at [1223, 117] on input "*********" at bounding box center [1226, 127] width 227 height 46
type input "******"
click at [1382, 119] on input "*******" at bounding box center [1377, 126] width 67 height 67
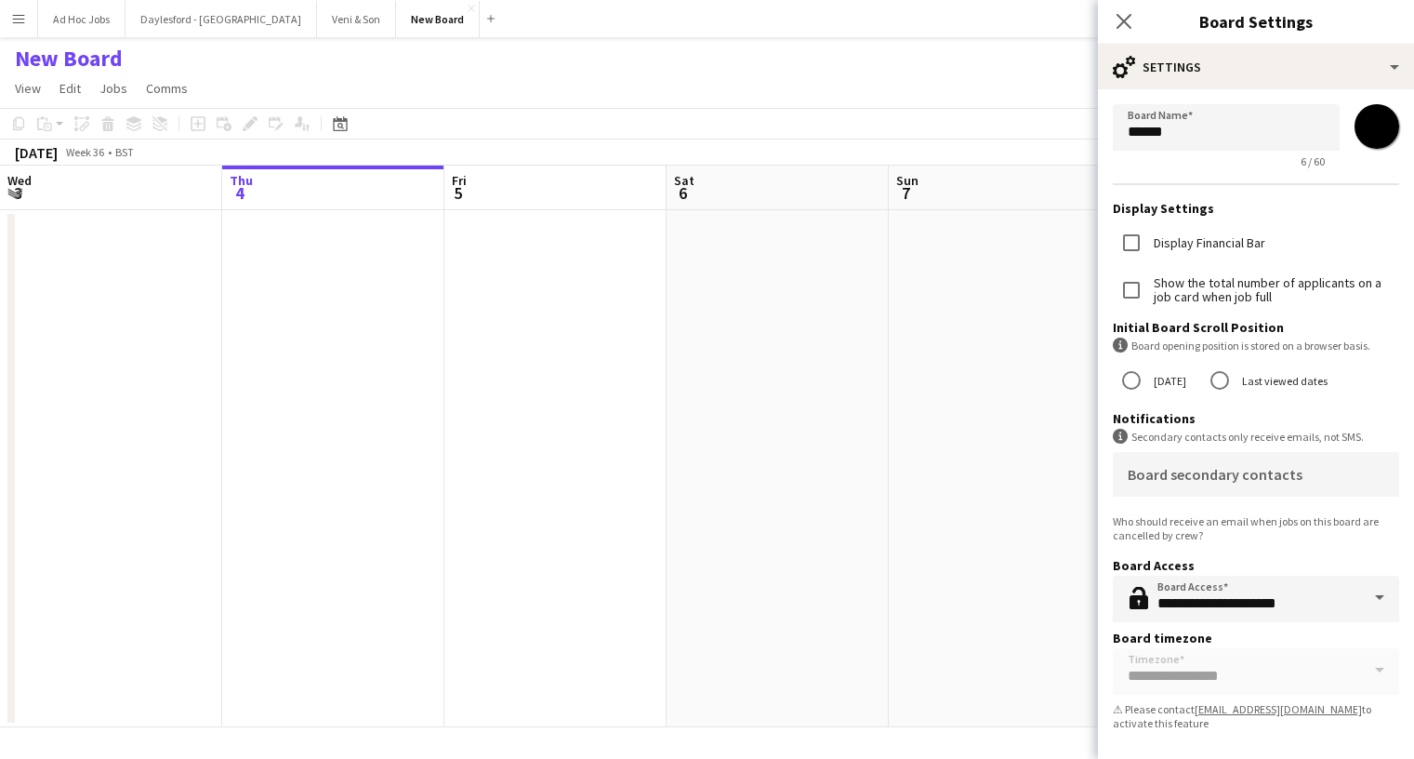
click at [1379, 136] on input "*******" at bounding box center [1377, 126] width 67 height 67
type input "*******"
click at [1129, 21] on icon "Close pop-in" at bounding box center [1124, 21] width 18 height 18
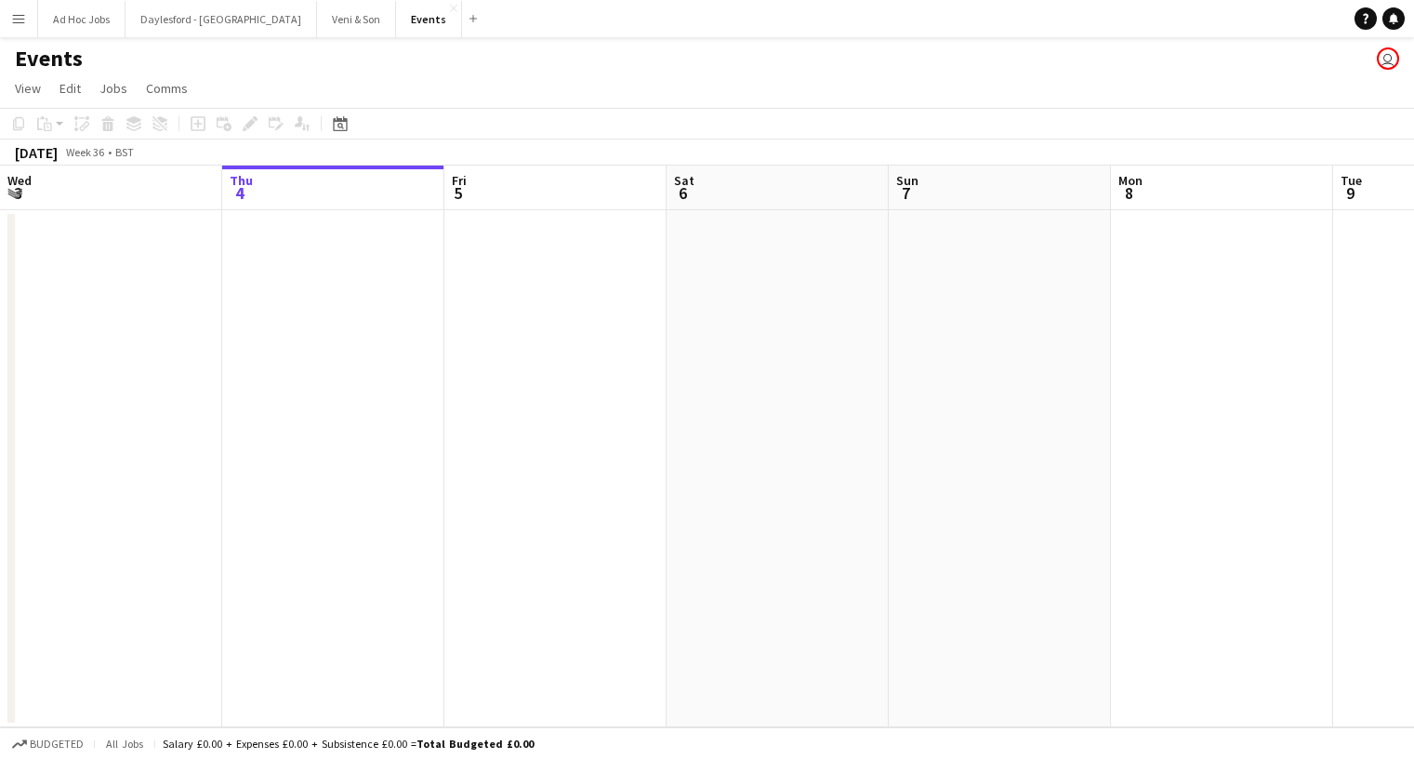
scroll to position [0, 444]
click at [760, 305] on app-date-cell at bounding box center [779, 468] width 222 height 517
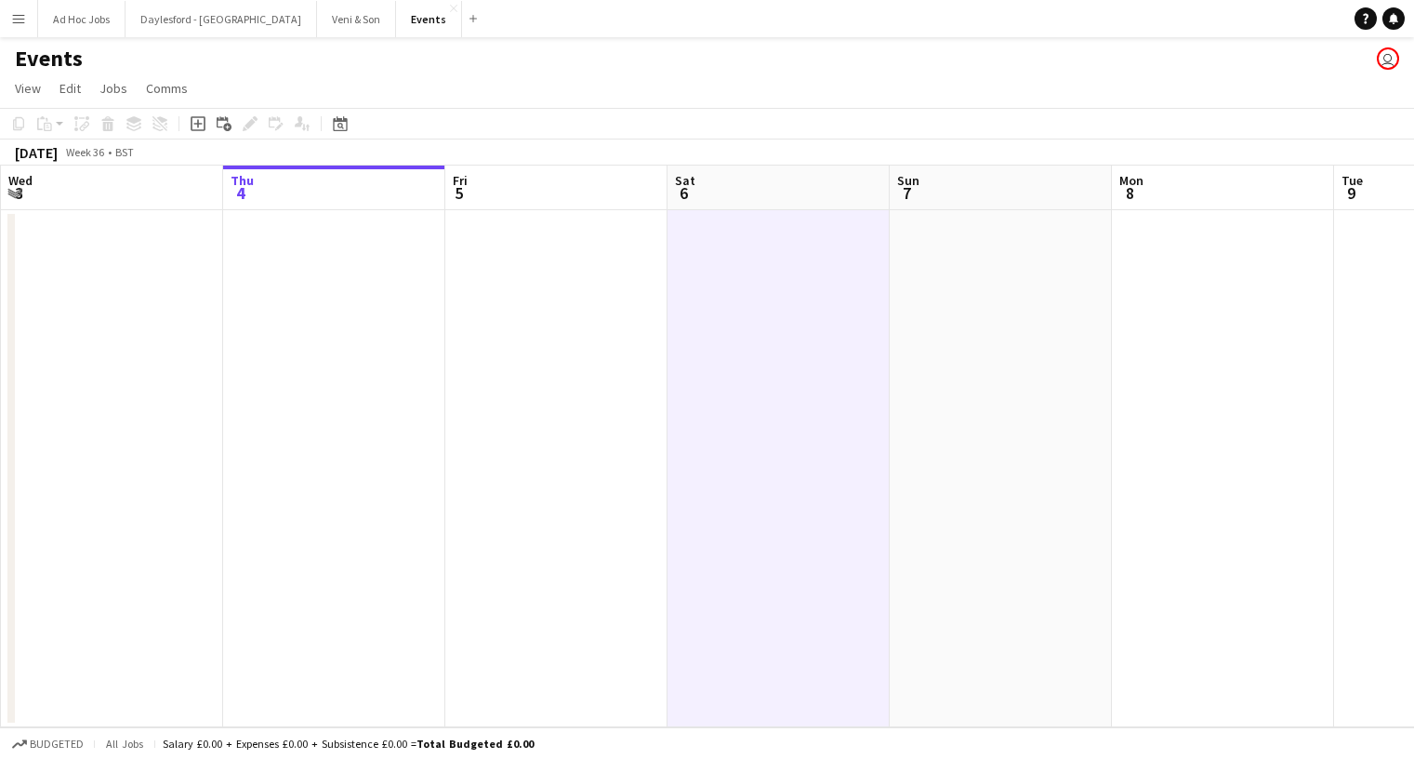
click at [722, 187] on app-board-header-date "Sat 6" at bounding box center [779, 188] width 222 height 45
click at [784, 247] on app-date-cell at bounding box center [779, 468] width 222 height 517
click at [226, 122] on icon "Add linked Job" at bounding box center [224, 123] width 15 height 15
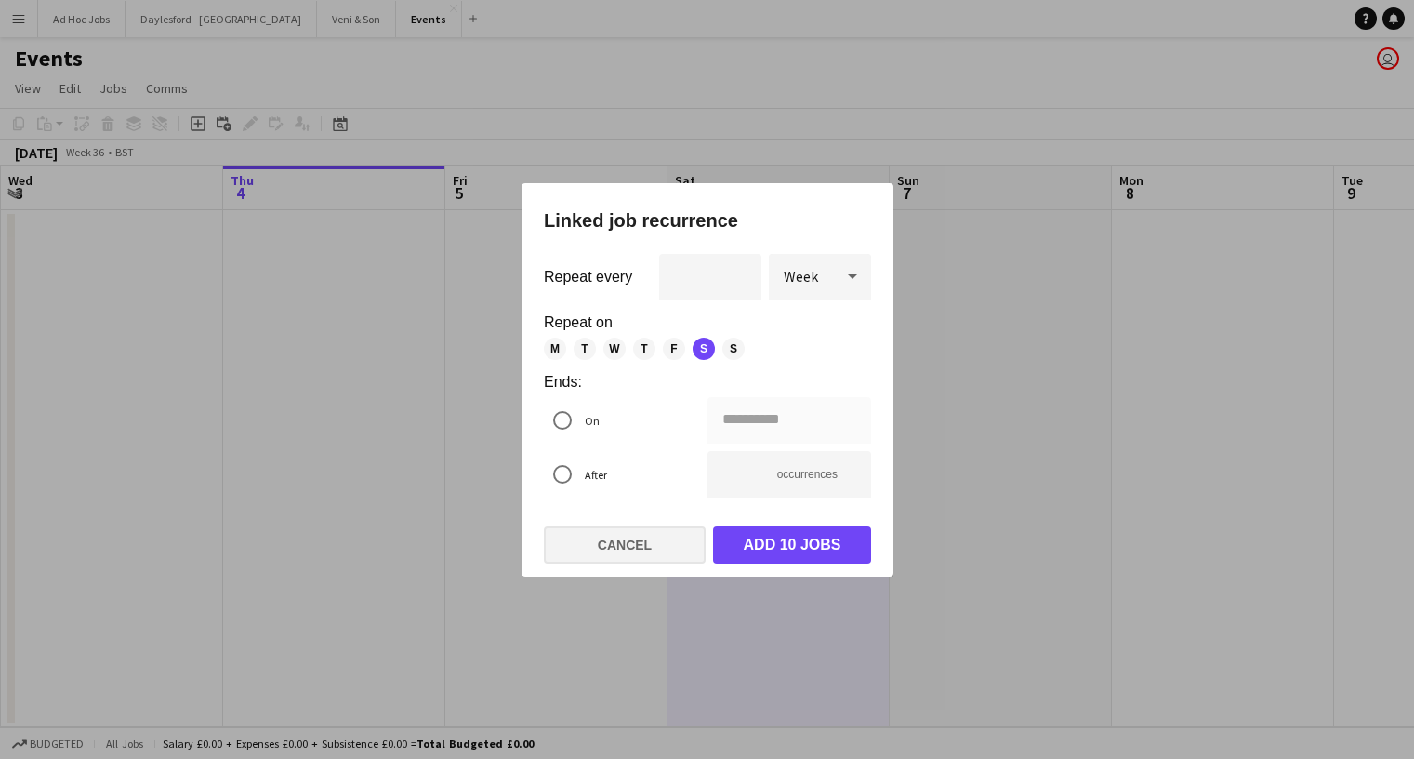
click at [634, 542] on button "Cancel" at bounding box center [625, 544] width 162 height 37
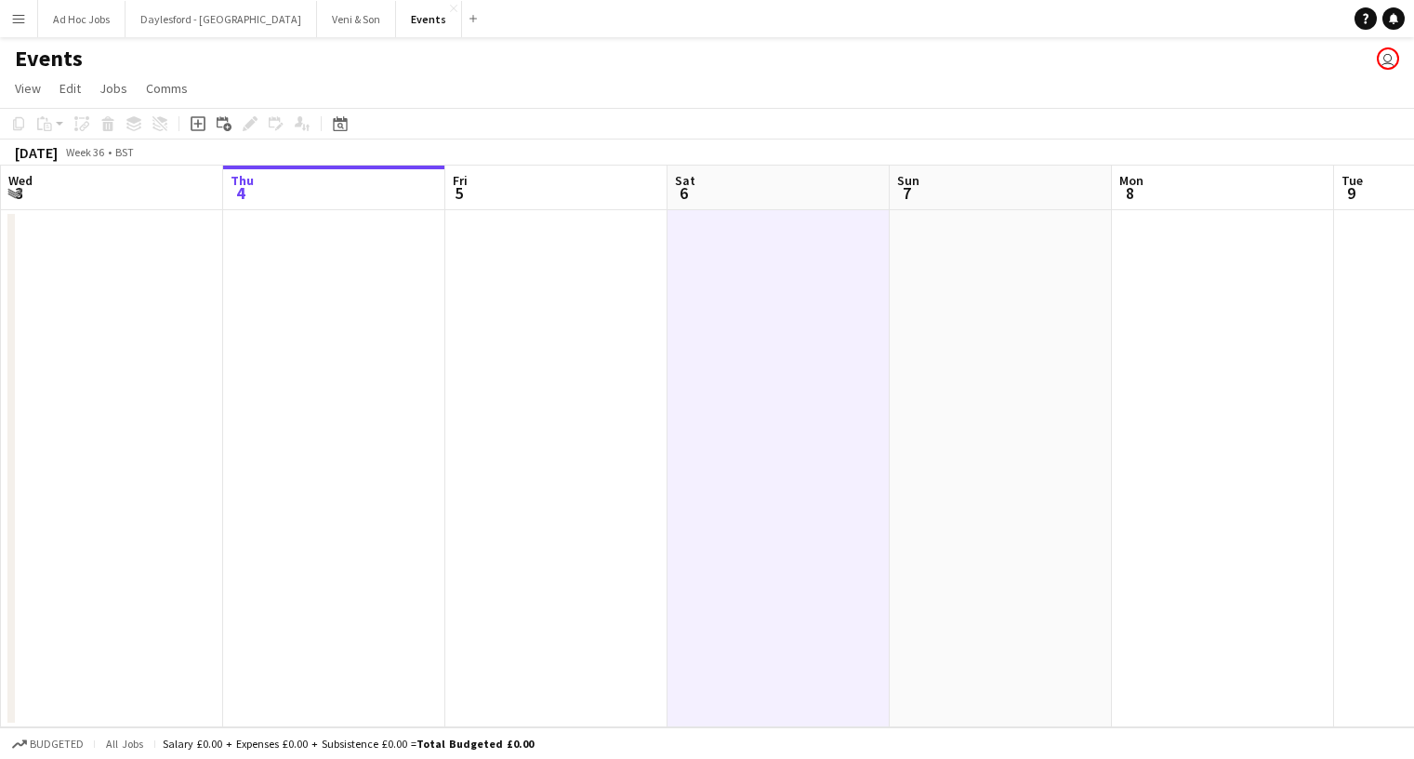
click at [821, 342] on app-date-cell at bounding box center [779, 468] width 222 height 517
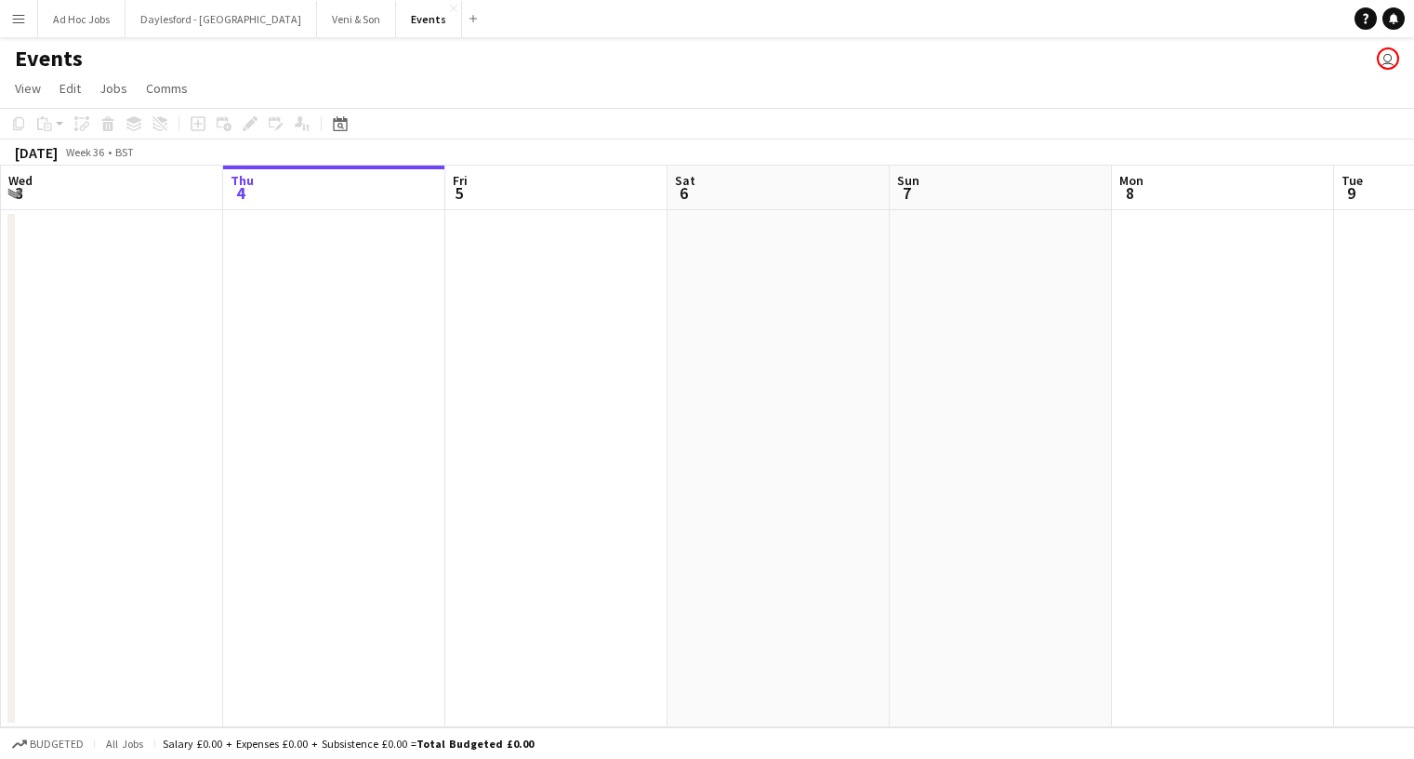
click at [799, 256] on app-date-cell at bounding box center [779, 468] width 222 height 517
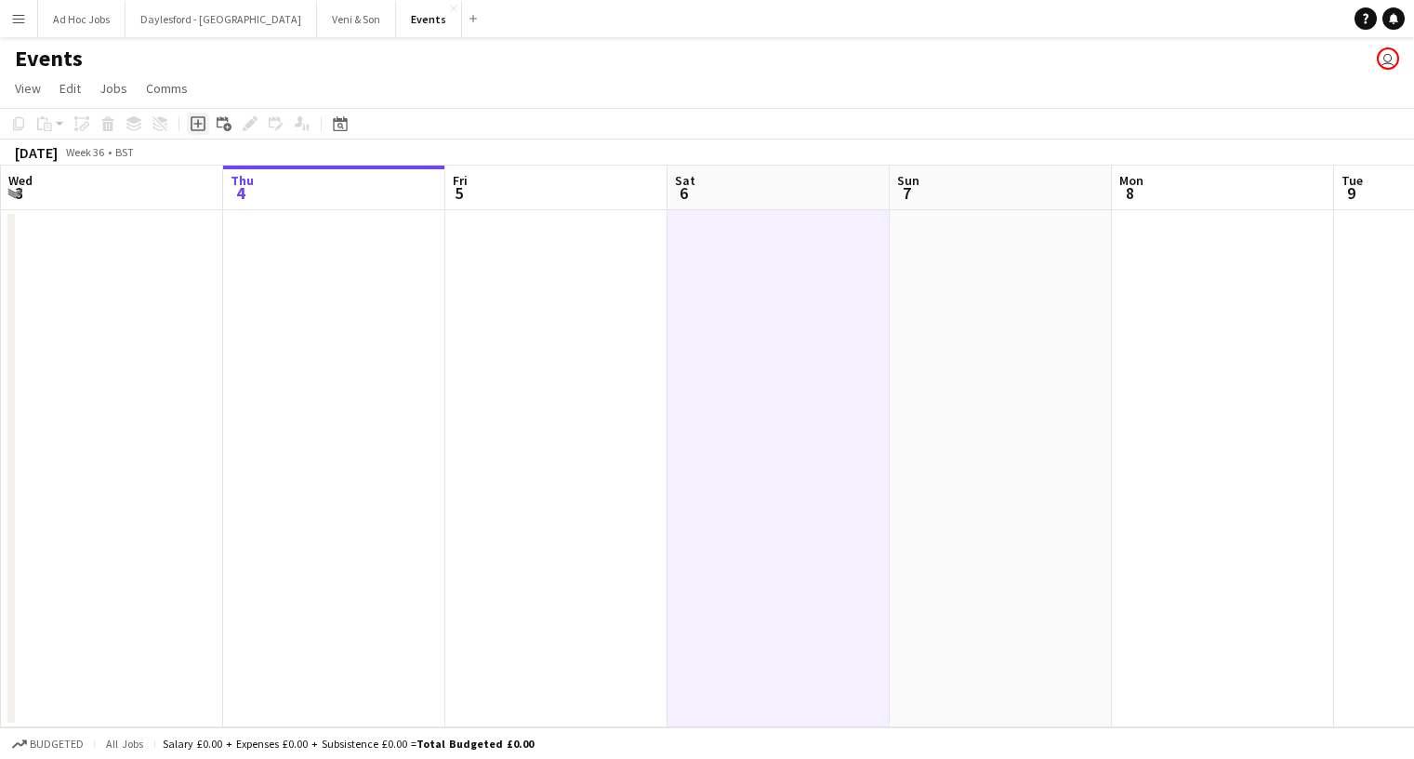
click at [200, 126] on icon "Add job" at bounding box center [198, 123] width 15 height 15
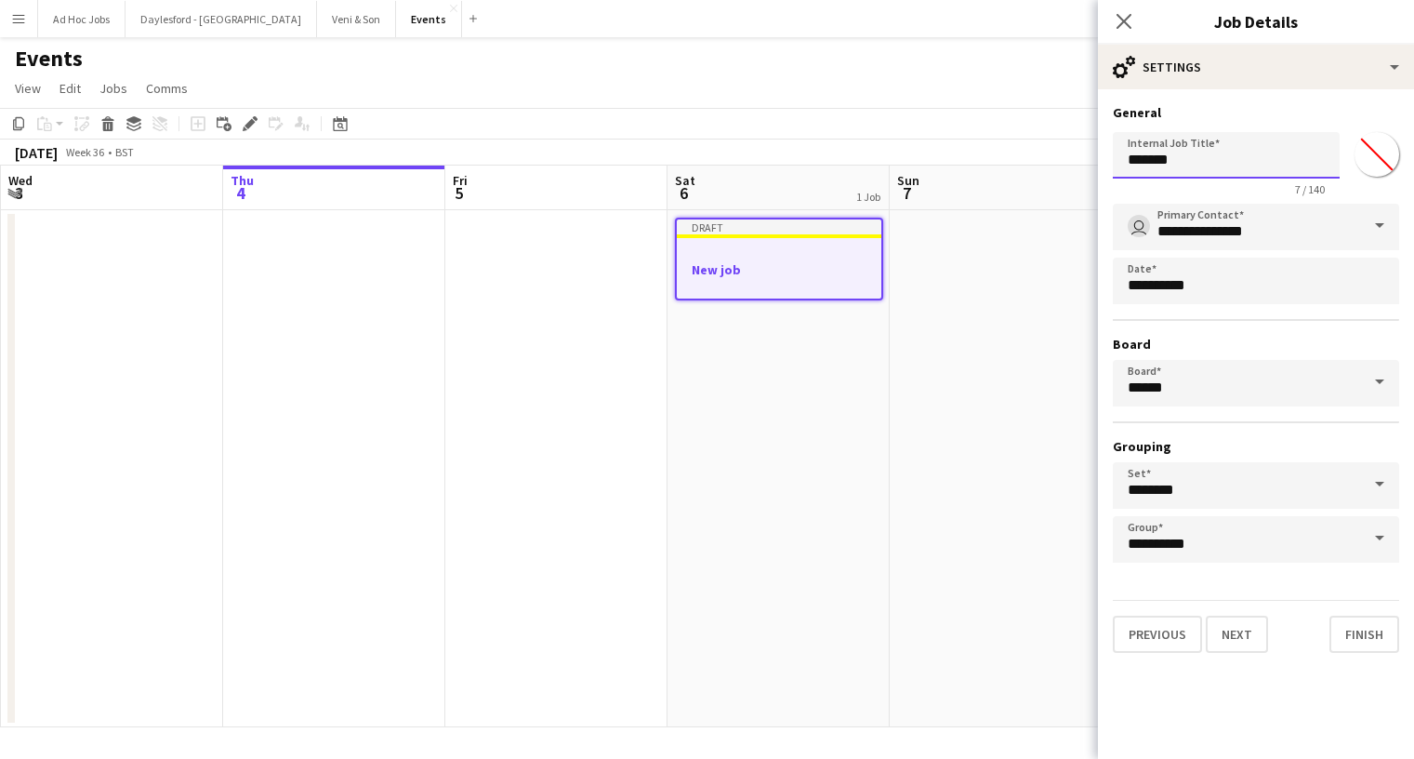
drag, startPoint x: 1237, startPoint y: 162, endPoint x: 1238, endPoint y: 142, distance: 19.5
click at [1238, 142] on input "*******" at bounding box center [1226, 155] width 227 height 46
type input "**********"
